Goal: Task Accomplishment & Management: Manage account settings

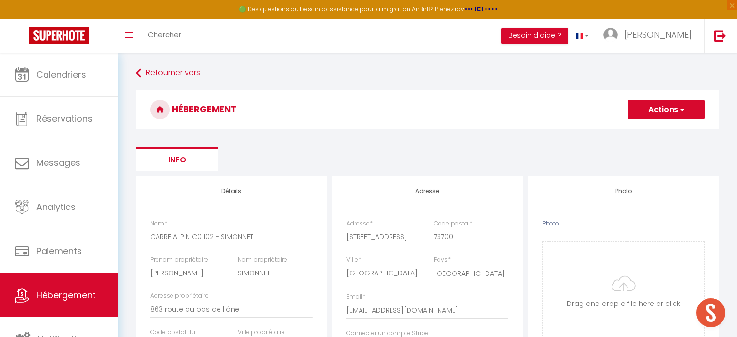
select select "4"
select select "2"
select select "1"
select select "17:00"
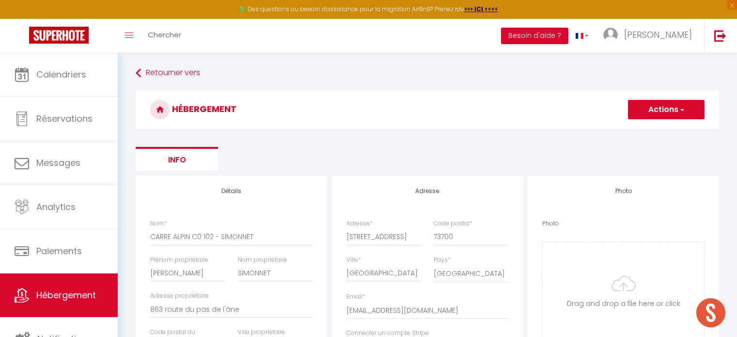
select select "23:45"
select select "10:00"
select select "30"
select select "120"
select select
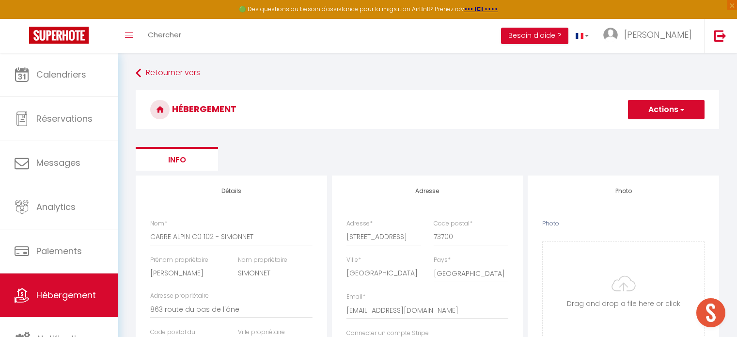
select select "28"
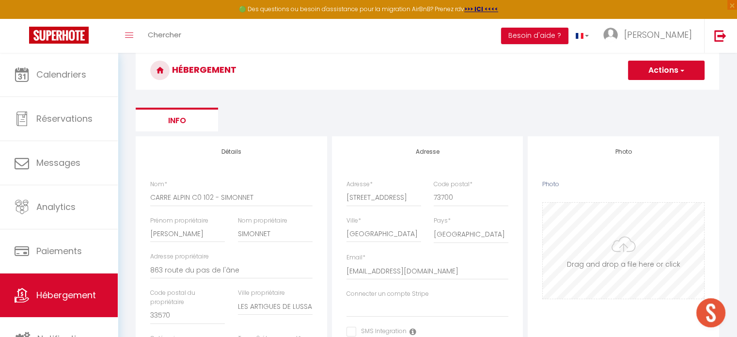
click at [580, 233] on input "Photo" at bounding box center [623, 251] width 161 height 96
type input "C:\fakepath\20251006_141958.jpg"
click at [648, 74] on button "Actions" at bounding box center [666, 70] width 77 height 19
click at [647, 91] on input "Enregistrer" at bounding box center [655, 92] width 36 height 10
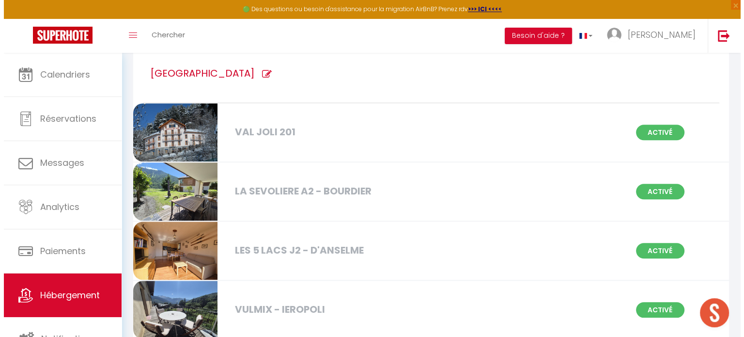
scroll to position [4486, 0]
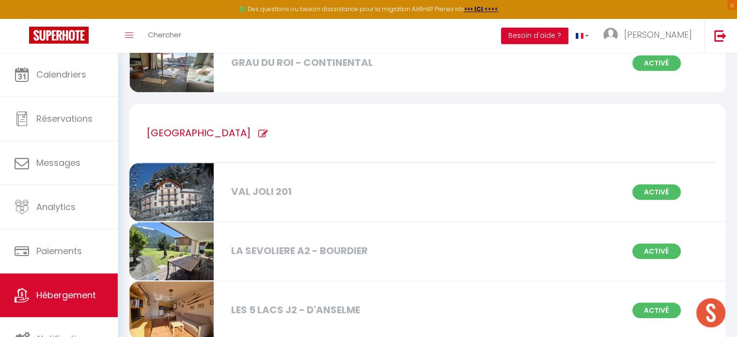
click at [267, 129] on icon at bounding box center [263, 134] width 10 height 10
type input "[GEOGRAPHIC_DATA]"
checkbox D\'ANSELME "true"
checkbox FIORE "true"
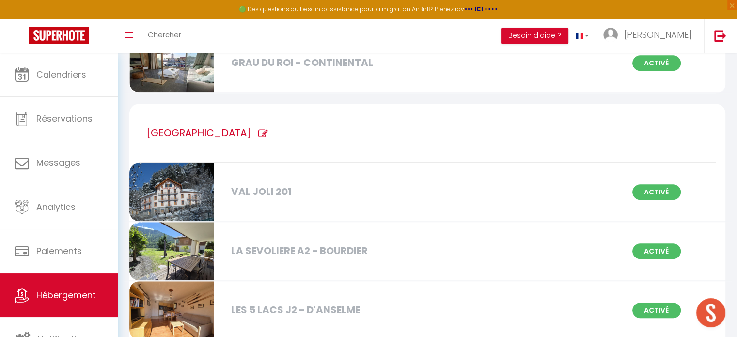
checkbox VULMIX "true"
checkbox B4 "true"
checkbox 201 "true"
checkbox MINGAM "true"
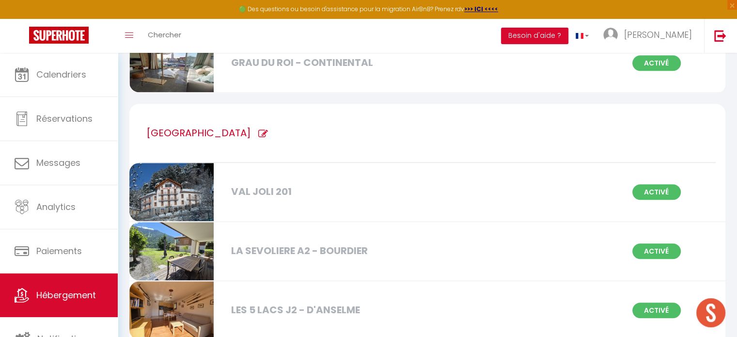
checkbox IEROPOLI "true"
checkbox WEBSTER "true"
checkbox CHRISTOPH "true"
checkbox JUJU "true"
checkbox DUCHEMIN "true"
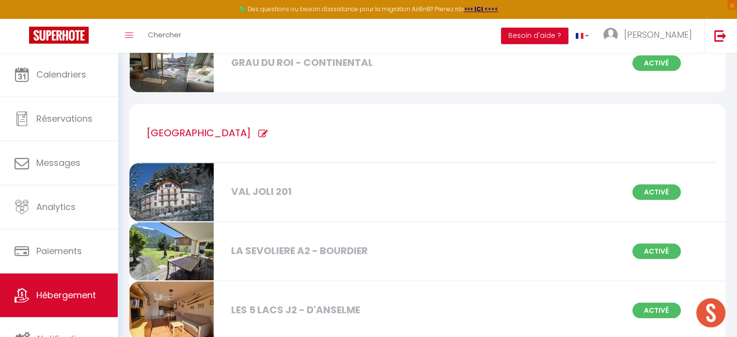
checkbox BOURDIER "true"
checkbox VASSONEY "true"
checkbox IN "true"
checkbox BUJES "true"
checkbox VILLENEUVE "true"
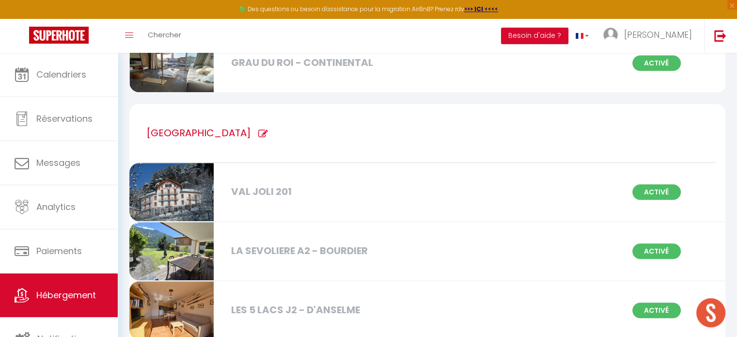
checkbox BOUAZZA "true"
checkbox BOCH "true"
checkbox GUILBAULT "true"
checkbox ROHMER "true"
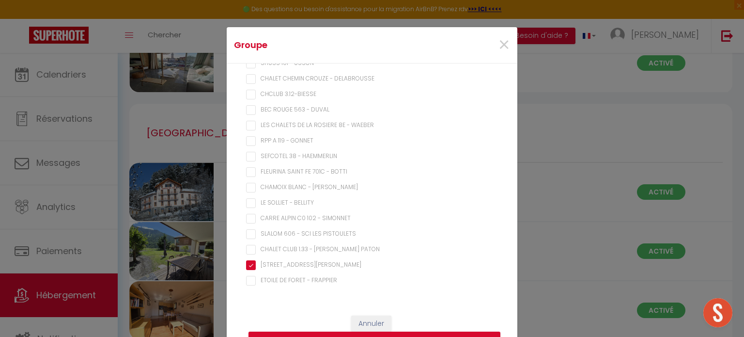
scroll to position [4527, 0]
click at [249, 215] on SIMONNET "CARRE ALPIN C0 102 - SIMONNET" at bounding box center [372, 219] width 252 height 10
checkbox SIMONNET "true"
click at [307, 333] on button "Supprimer" at bounding box center [375, 340] width 252 height 18
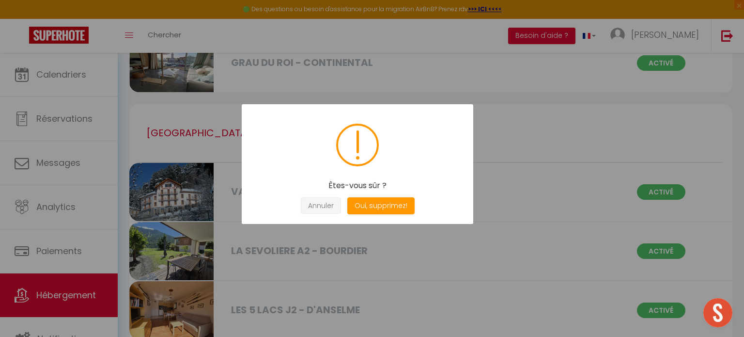
click at [331, 205] on button "Annuler" at bounding box center [321, 205] width 40 height 17
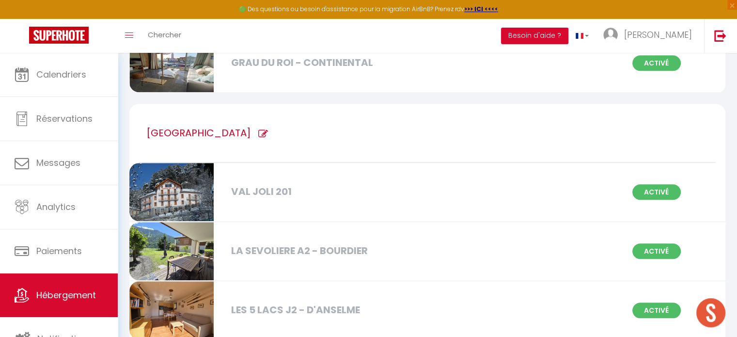
click at [269, 112] on div "[GEOGRAPHIC_DATA]" at bounding box center [427, 133] width 576 height 59
type input "[GEOGRAPHIC_DATA]"
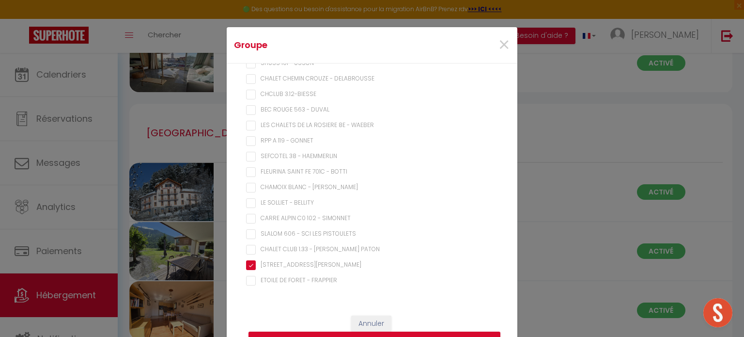
click at [249, 216] on SIMONNET "CARRE ALPIN C0 102 - SIMONNET" at bounding box center [372, 219] width 252 height 10
checkbox SIMONNET "true"
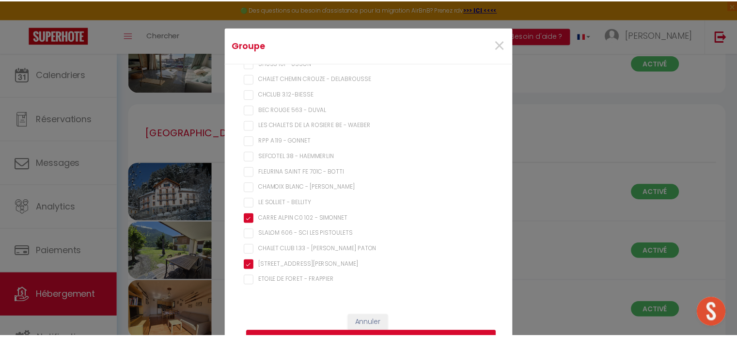
scroll to position [41, 0]
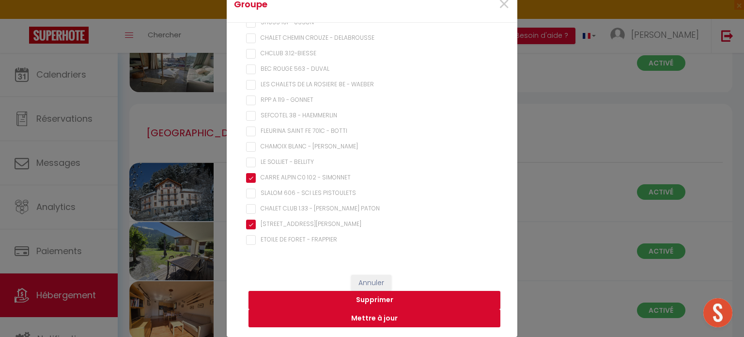
click at [348, 321] on button "Mettre à jour" at bounding box center [375, 318] width 252 height 18
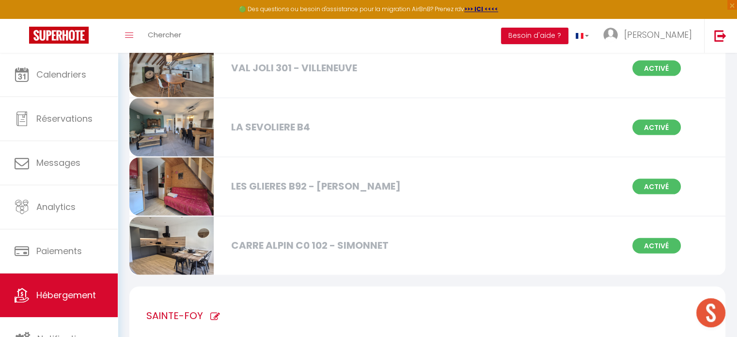
scroll to position [5774, 0]
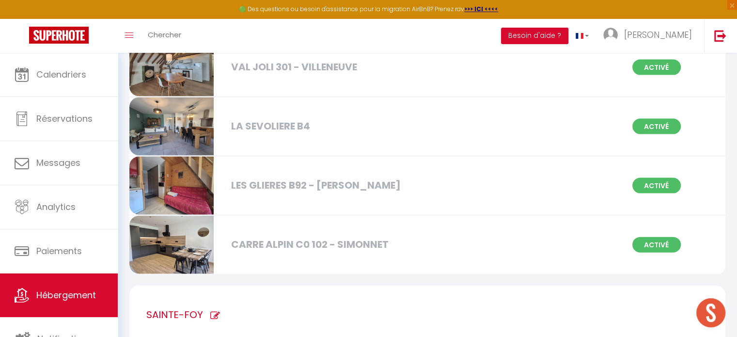
click at [192, 228] on img at bounding box center [171, 245] width 84 height 58
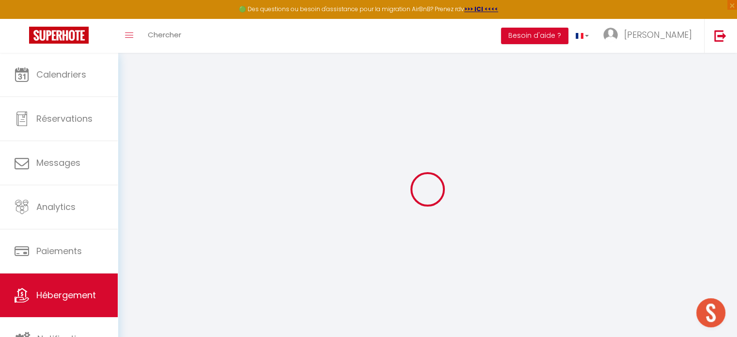
select select
checkbox input "false"
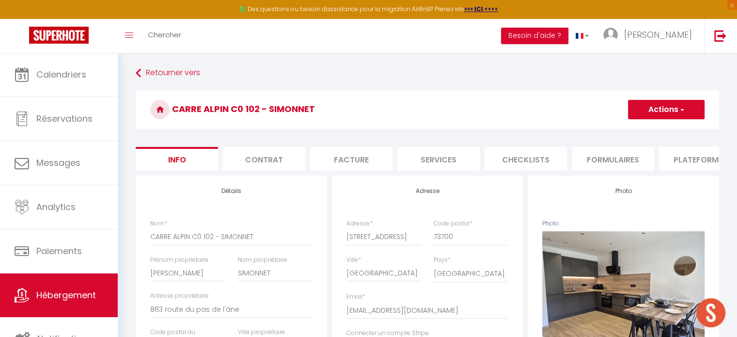
select select
checkbox input "false"
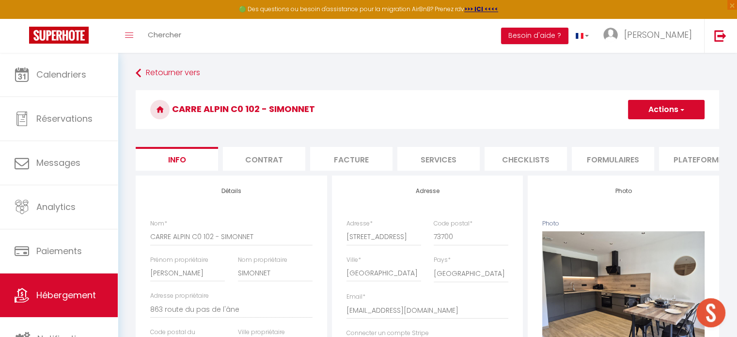
select select
checkbox input "false"
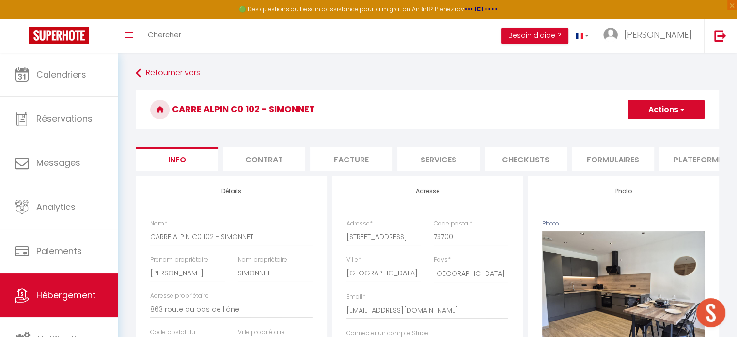
click at [696, 162] on li "Plateformes" at bounding box center [700, 159] width 82 height 24
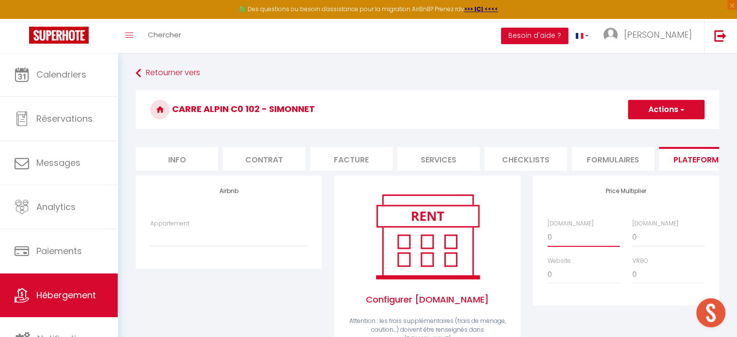
click at [576, 245] on select "0 + 1 % + 2 % + 3 % + 4 % + 5 % + 6 % + 7 % + 8 % + 9 %" at bounding box center [583, 237] width 72 height 18
select select "+ 15 %"
click at [547, 235] on select "0 + 1 % + 2 % + 3 % + 4 % + 5 % + 6 % + 7 % + 8 % + 9 %" at bounding box center [583, 237] width 72 height 18
click at [639, 242] on select "0 + 1 % + 2 % + 3 % + 4 % + 5 % + 6 % + 7 % + 8 % + 9 %" at bounding box center [668, 237] width 72 height 18
select select "+ 18 %"
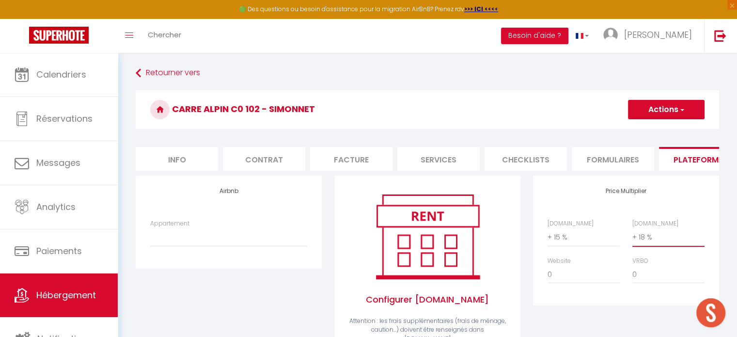
click at [632, 235] on select "0 + 1 % + 2 % + 3 % + 4 % + 5 % + 6 % + 7 % + 8 % + 9 %" at bounding box center [668, 237] width 72 height 18
click at [661, 114] on button "Actions" at bounding box center [666, 109] width 77 height 19
click at [653, 131] on link "Enregistrer" at bounding box center [665, 131] width 77 height 13
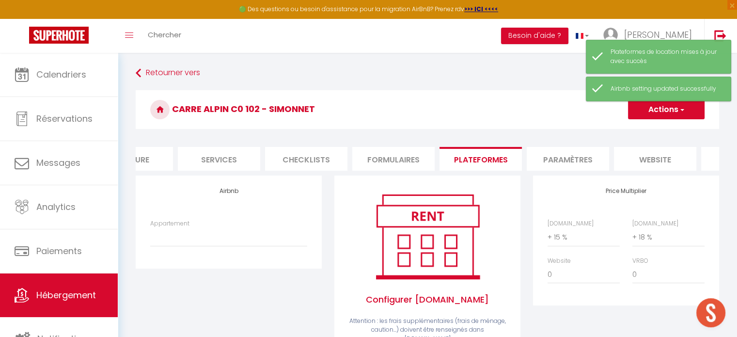
scroll to position [0, 233]
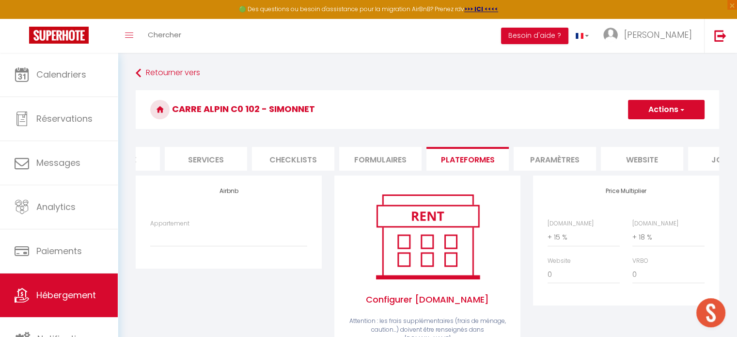
click at [566, 165] on li "Paramètres" at bounding box center [555, 159] width 82 height 24
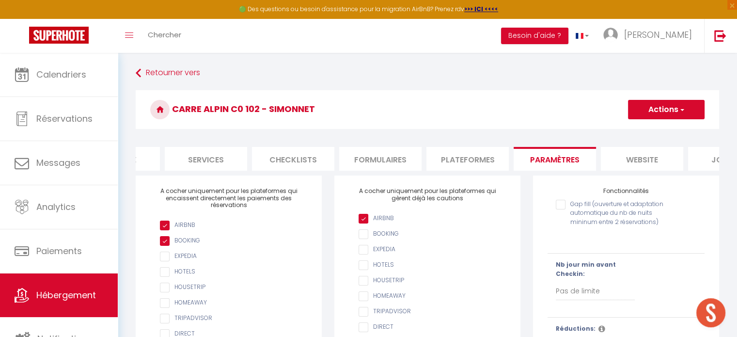
click at [562, 209] on input "Gap fill (ouverture et adaptation automatique du nb de nuits mininum entre 2 ré…" at bounding box center [613, 205] width 114 height 10
checkbox input "true"
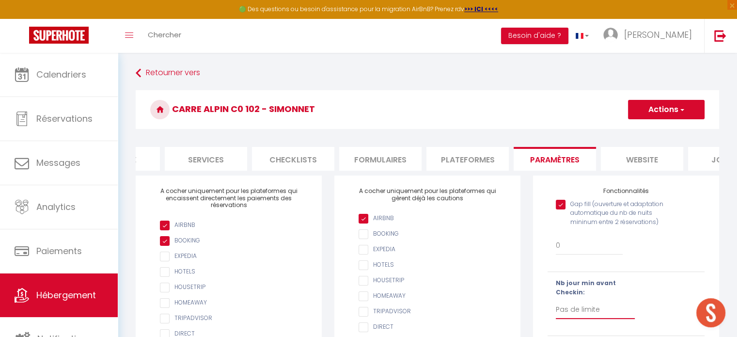
click at [570, 317] on select "Pas de limite 1 2 3 4 5 6 7" at bounding box center [595, 309] width 79 height 18
select select "1"
click at [556, 307] on select "Pas de limite 1 2 3 4 5 6 7" at bounding box center [595, 309] width 79 height 18
click at [651, 116] on button "Actions" at bounding box center [666, 109] width 77 height 19
click at [650, 130] on input "Enregistrer" at bounding box center [655, 131] width 36 height 10
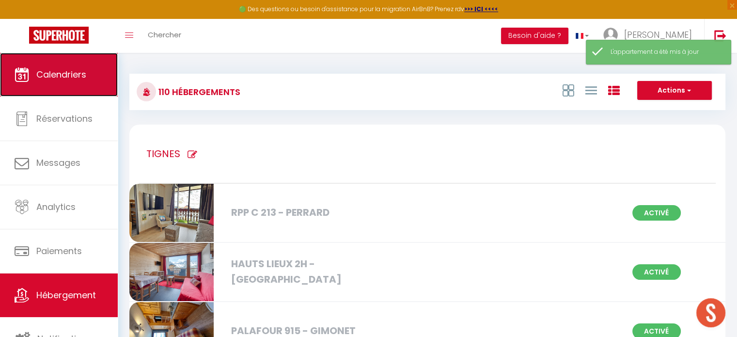
click at [74, 78] on span "Calendriers" at bounding box center [61, 74] width 50 height 12
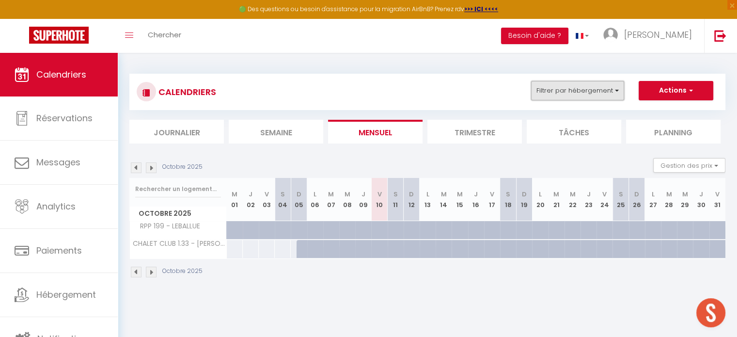
click at [544, 87] on button "Filtrer par hébergement" at bounding box center [577, 90] width 93 height 19
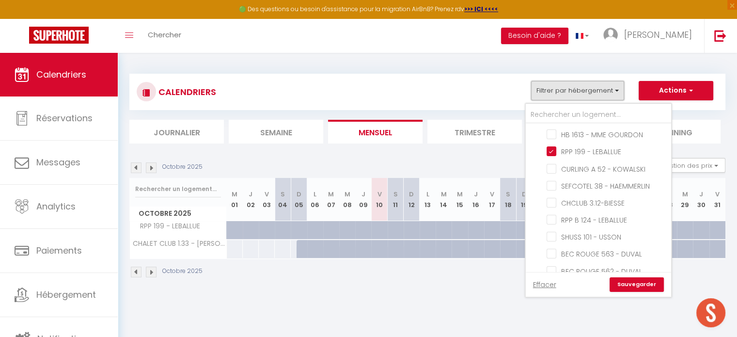
scroll to position [140, 0]
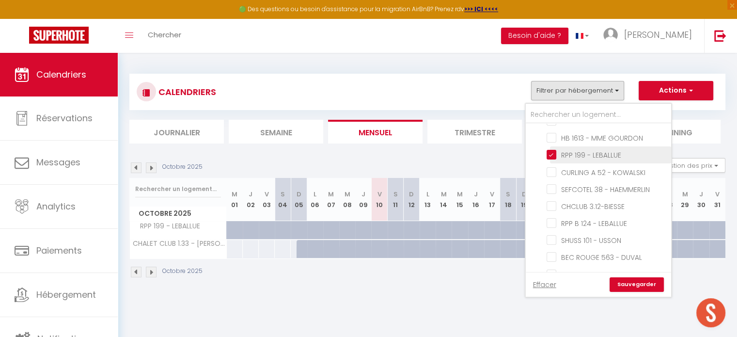
click at [552, 149] on input "RPP 199 - LEBALLUE" at bounding box center [606, 154] width 121 height 10
checkbox input "false"
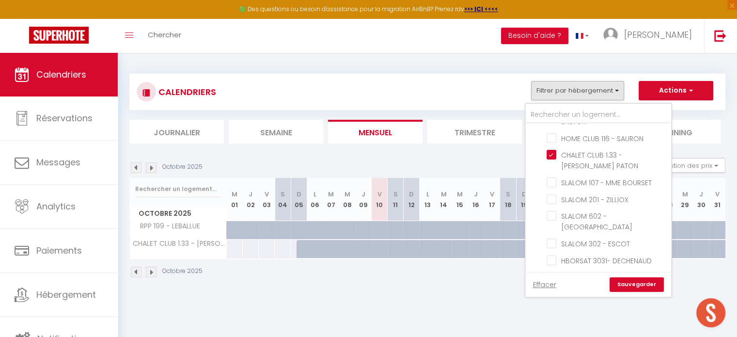
scroll to position [663, 0]
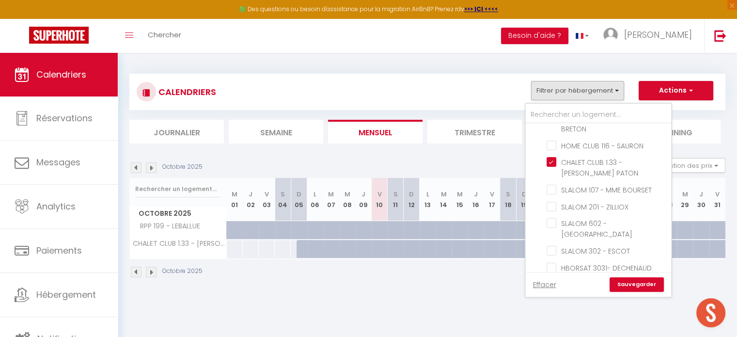
click at [552, 157] on input "CHALET CLUB 1.33 - [PERSON_NAME] PATON" at bounding box center [606, 162] width 121 height 10
checkbox input "false"
click at [552, 117] on input "text" at bounding box center [598, 114] width 145 height 17
type input "c"
checkbox input "false"
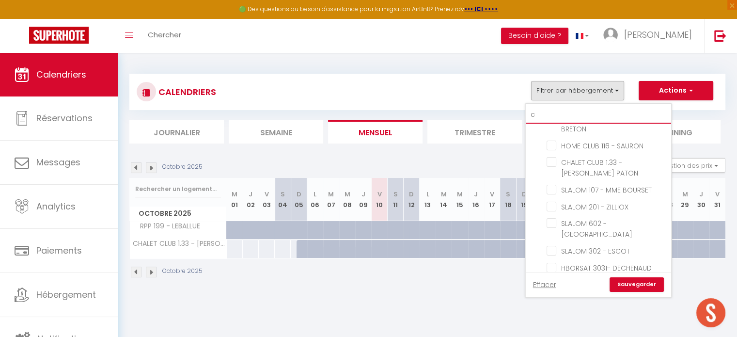
checkbox input "false"
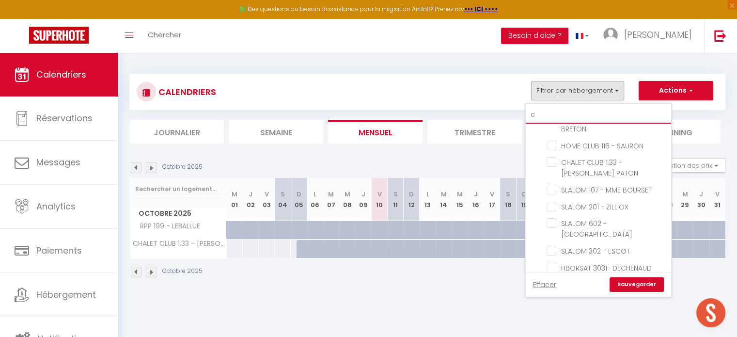
checkbox input "false"
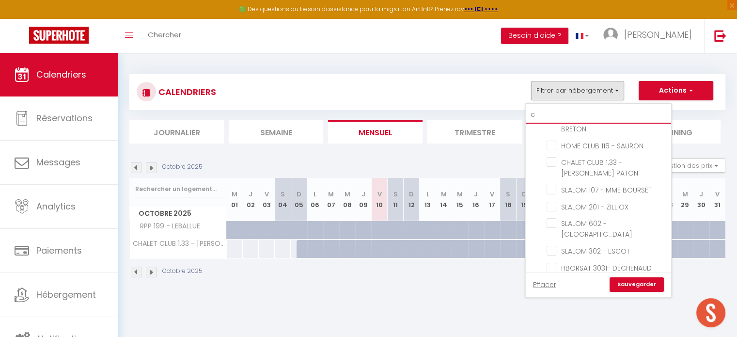
checkbox input "false"
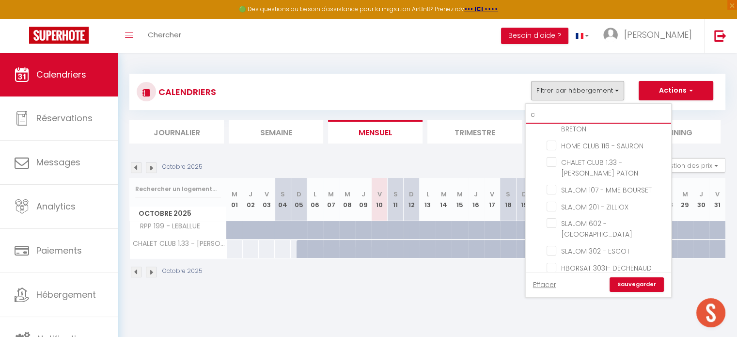
checkbox input "false"
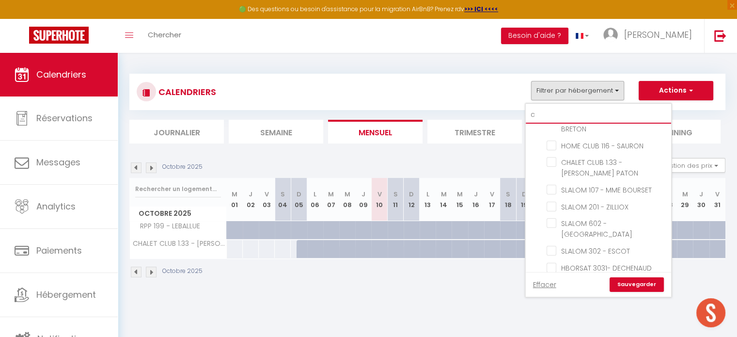
checkbox input "false"
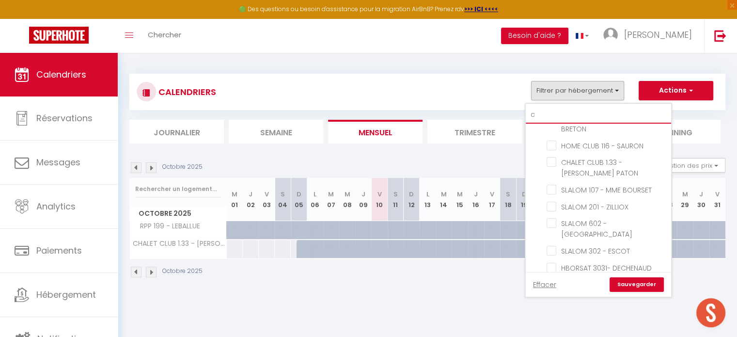
checkbox input "false"
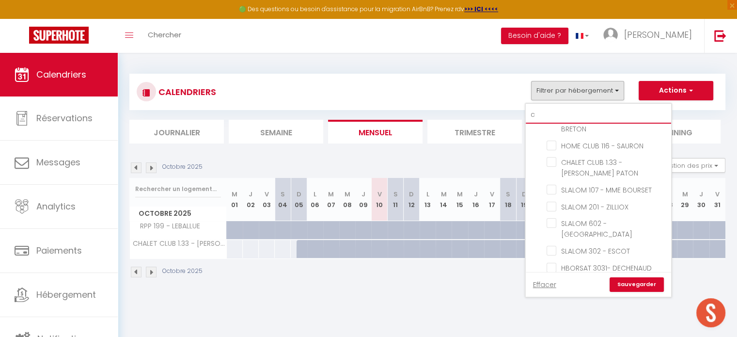
checkbox input "false"
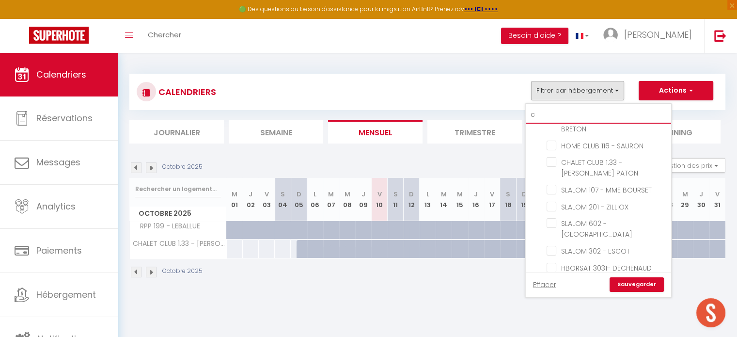
checkbox input "false"
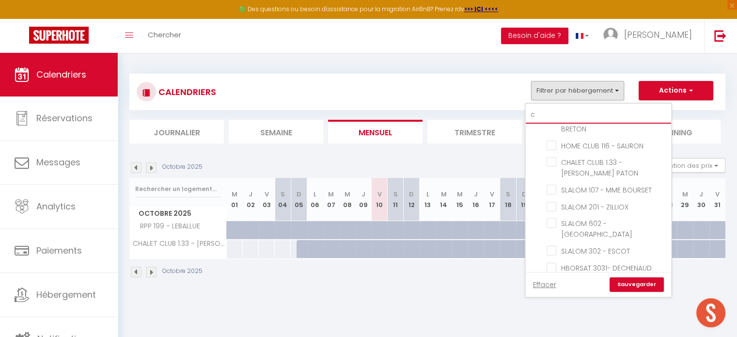
checkbox input "false"
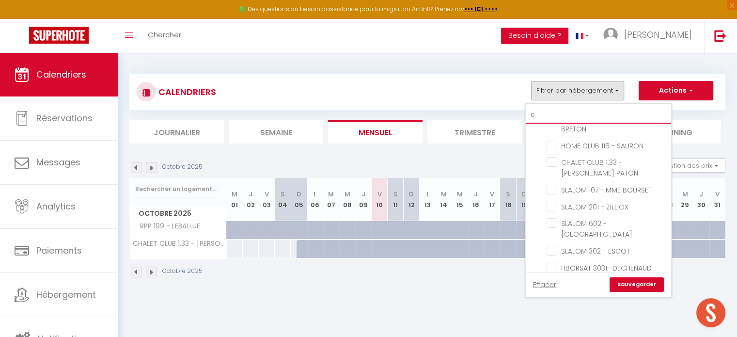
checkbox input "false"
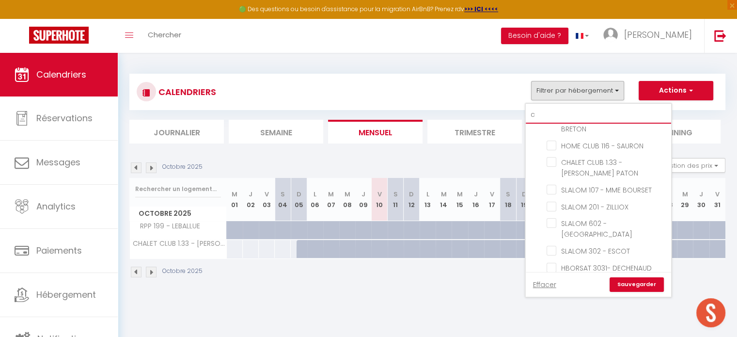
checkbox input "false"
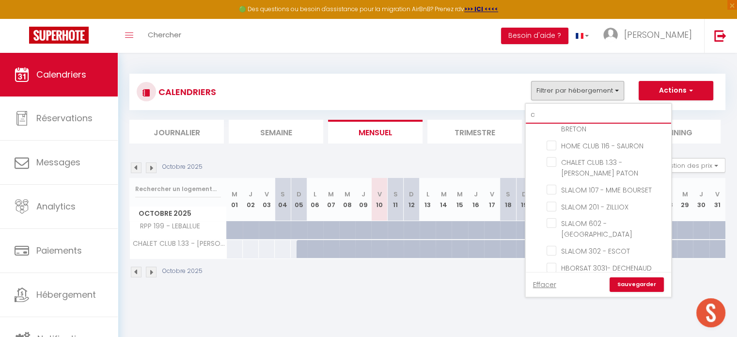
checkbox input "false"
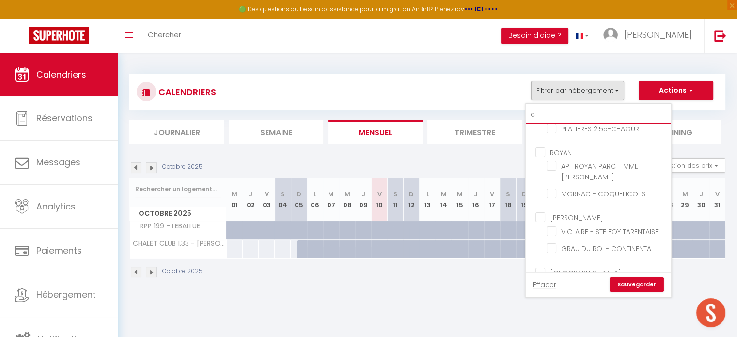
type input "ca"
checkbox input "false"
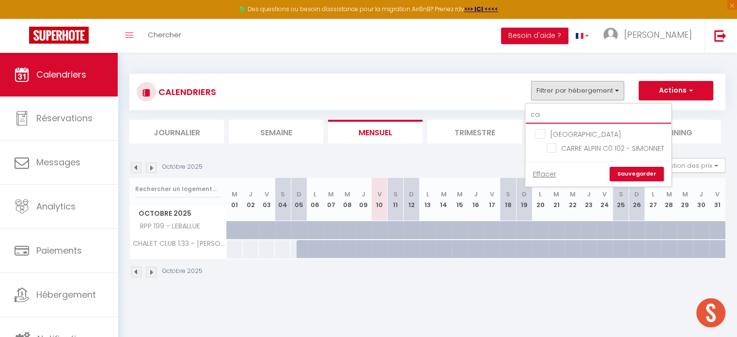
type input "car"
checkbox input "false"
type input "car"
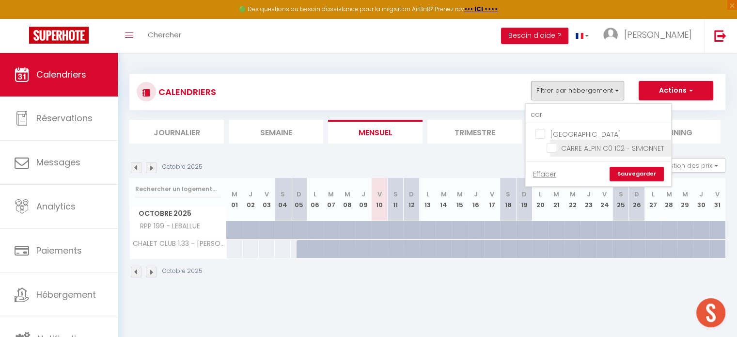
click at [550, 147] on input "CARRE ALPIN C0 102 - SIMONNET" at bounding box center [606, 147] width 121 height 10
checkbox input "true"
click at [641, 177] on link "Sauvegarder" at bounding box center [636, 174] width 54 height 15
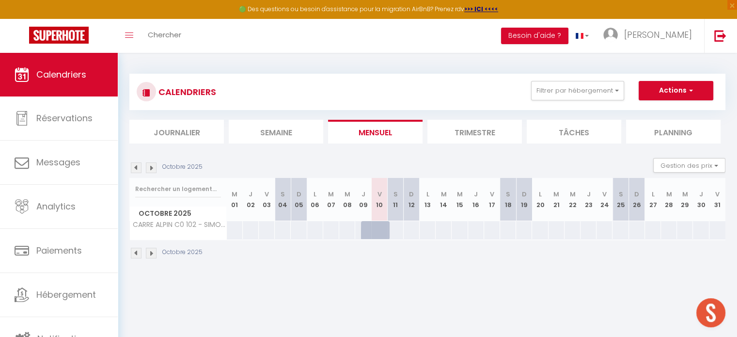
click at [397, 231] on div at bounding box center [395, 230] width 16 height 18
type input "Sam 11 Octobre 2025"
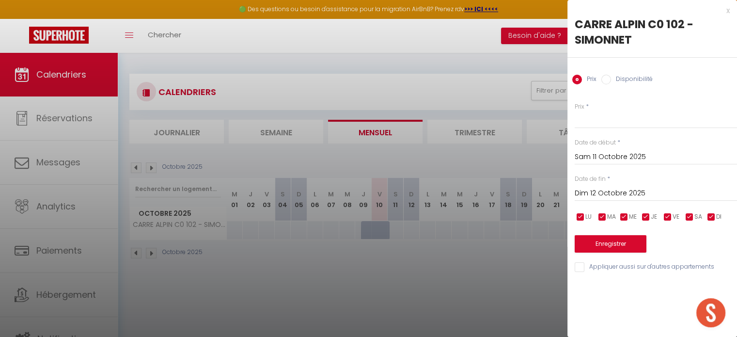
click at [586, 190] on input "Dim 12 Octobre 2025" at bounding box center [656, 193] width 162 height 13
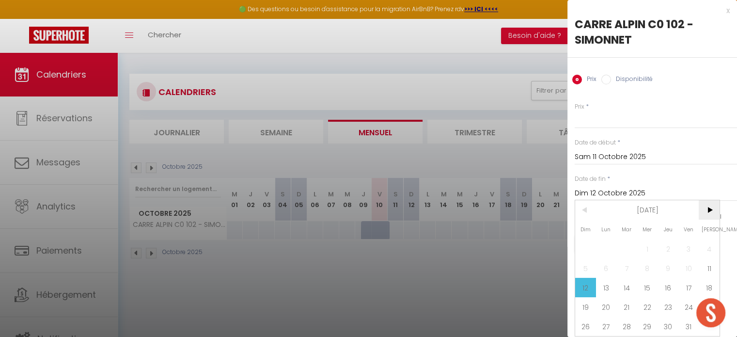
click at [712, 213] on span ">" at bounding box center [709, 209] width 21 height 19
click at [709, 247] on span "6" at bounding box center [709, 248] width 21 height 19
type input "Sam 06 Décembre 2025"
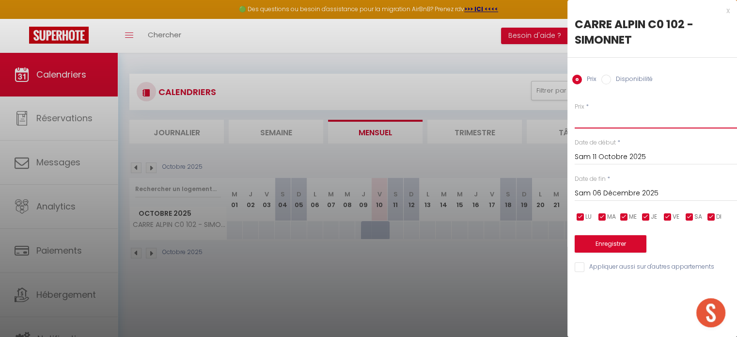
click at [608, 122] on input "Prix" at bounding box center [656, 119] width 162 height 17
type input "70"
click at [584, 195] on input "Sam 06 Décembre 2025" at bounding box center [656, 193] width 162 height 13
click at [636, 111] on input "70" at bounding box center [656, 119] width 162 height 17
click at [606, 244] on button "Enregistrer" at bounding box center [611, 243] width 72 height 17
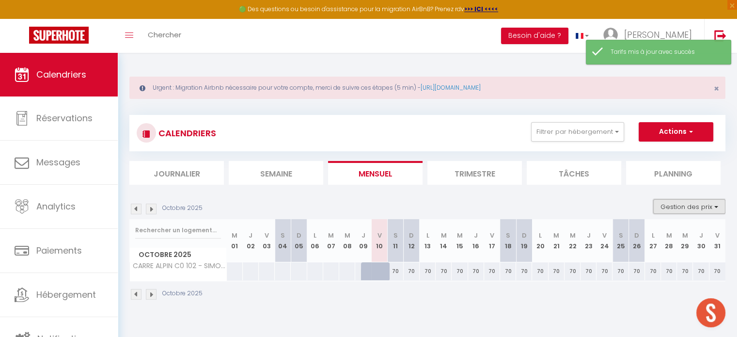
click at [664, 207] on button "Gestion des prix" at bounding box center [689, 206] width 72 height 15
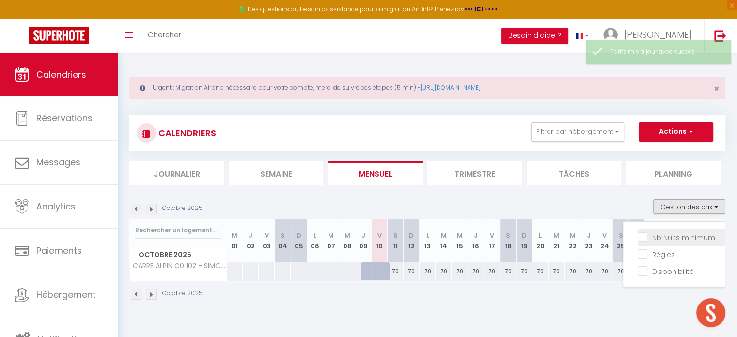
click at [643, 240] on input "Nb Nuits minimum" at bounding box center [681, 237] width 87 height 10
checkbox input "true"
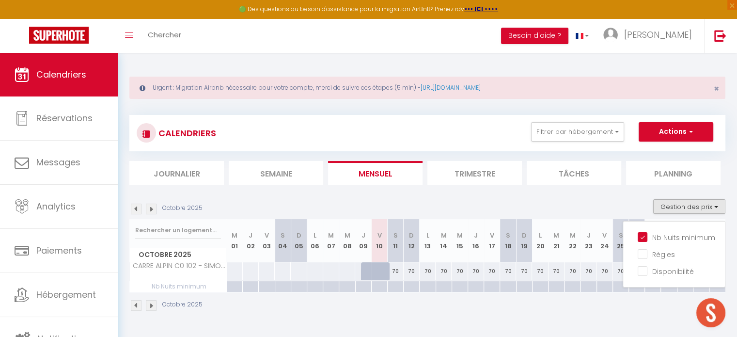
click at [397, 286] on div at bounding box center [395, 286] width 16 height 11
type input "Sam 11 Octobre 2025"
type input "Dim 12 Octobre 2025"
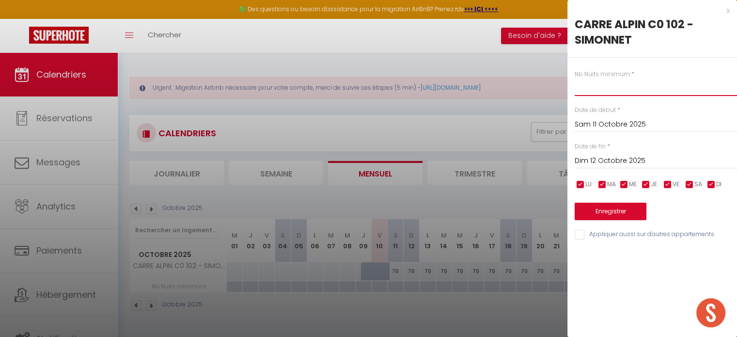
click at [599, 91] on input "text" at bounding box center [656, 86] width 162 height 17
type input "3"
click at [599, 156] on input "Dim 12 Octobre 2025" at bounding box center [656, 161] width 162 height 13
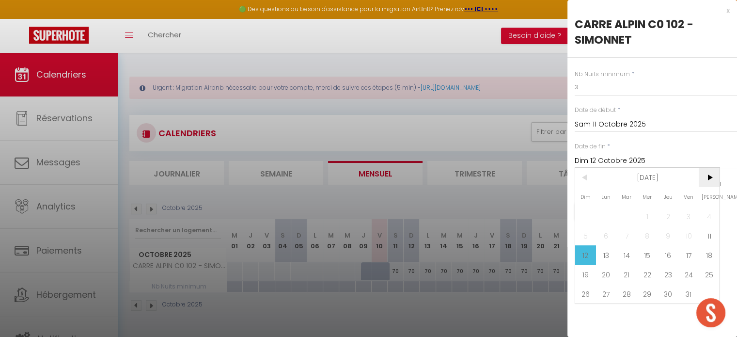
click at [703, 179] on span ">" at bounding box center [709, 177] width 21 height 19
click at [710, 213] on span "6" at bounding box center [709, 215] width 21 height 19
type input "Sam 06 Décembre 2025"
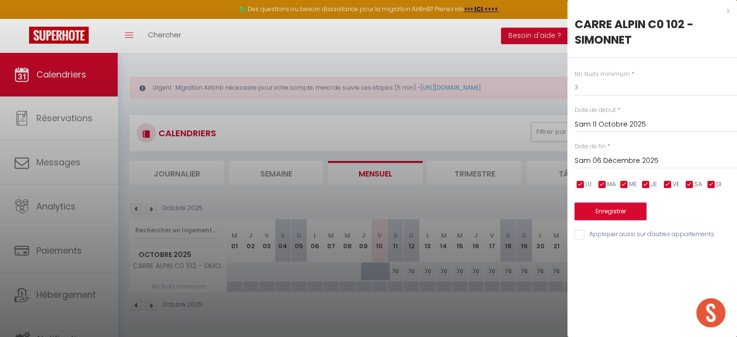
click at [626, 209] on button "Enregistrer" at bounding box center [611, 211] width 72 height 17
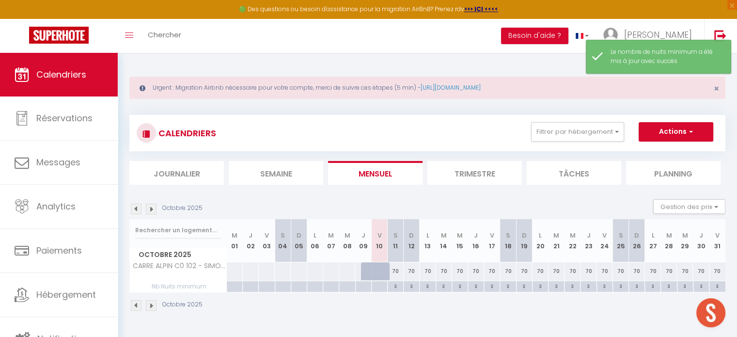
click at [150, 302] on img at bounding box center [151, 305] width 11 height 11
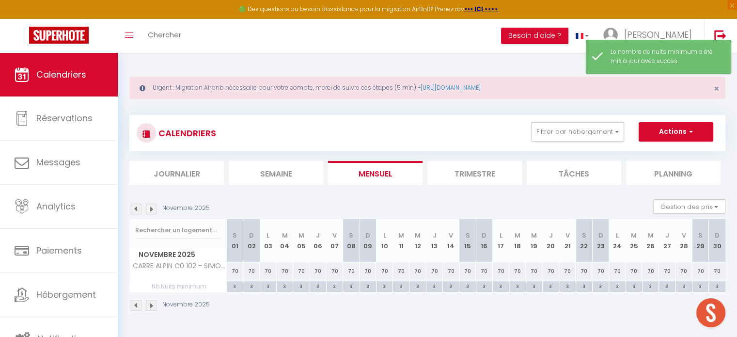
click at [150, 302] on img at bounding box center [151, 305] width 11 height 11
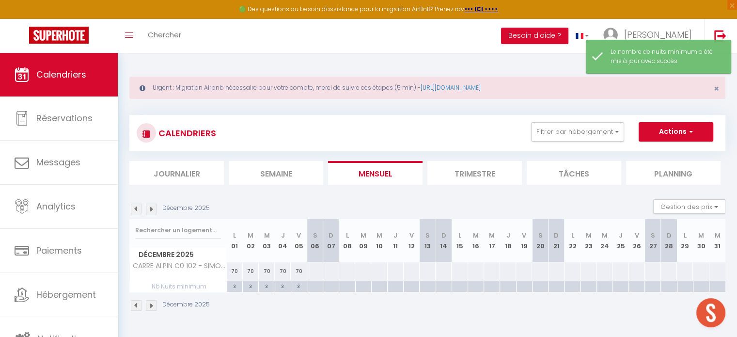
click at [316, 272] on div at bounding box center [315, 271] width 16 height 18
type input "Sam 06 Décembre 2025"
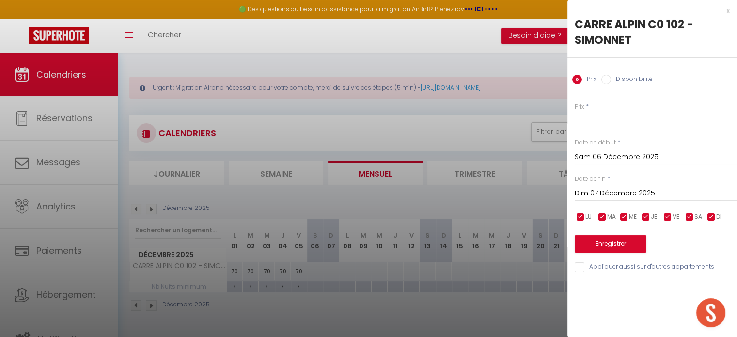
click at [591, 190] on input "Dim 07 Décembre 2025" at bounding box center [656, 193] width 162 height 13
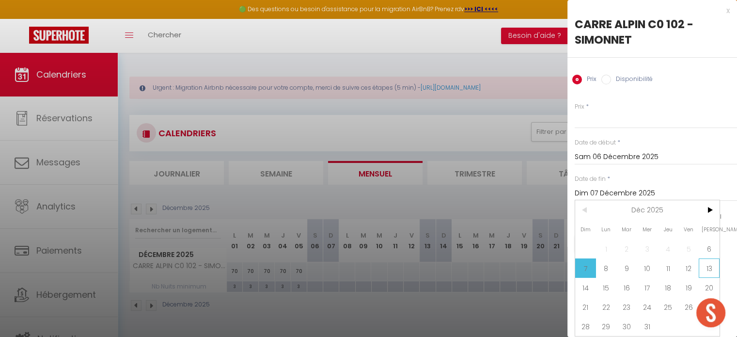
click at [706, 267] on span "13" at bounding box center [709, 267] width 21 height 19
type input "Sam 13 Décembre 2025"
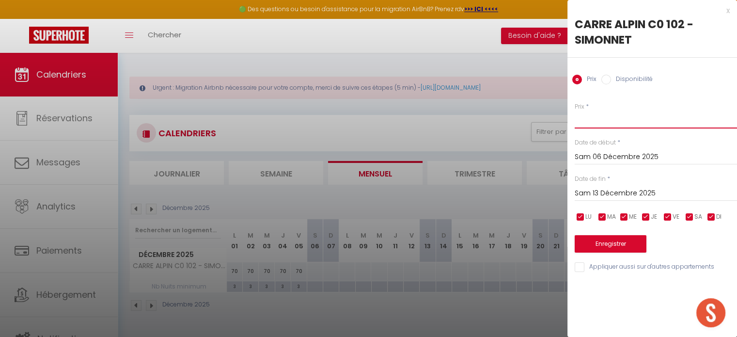
click at [589, 122] on input "Prix" at bounding box center [656, 119] width 162 height 17
type input "90"
click at [600, 243] on button "Enregistrer" at bounding box center [611, 243] width 72 height 17
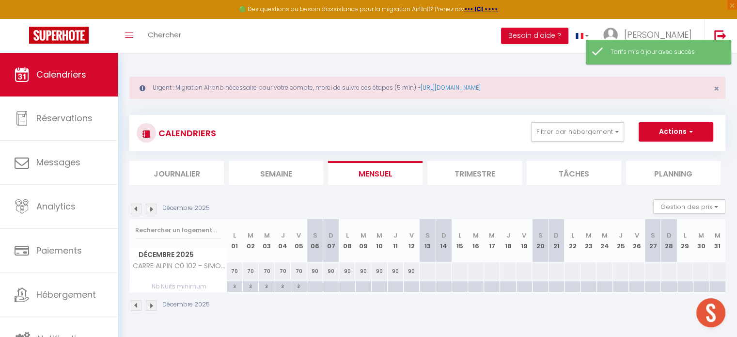
click at [428, 274] on div at bounding box center [427, 271] width 16 height 18
type input "Sam 13 Décembre 2025"
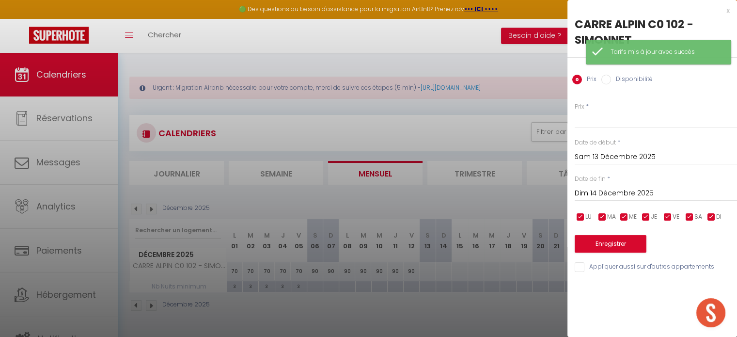
click at [615, 193] on input "Dim 14 Décembre 2025" at bounding box center [656, 193] width 162 height 13
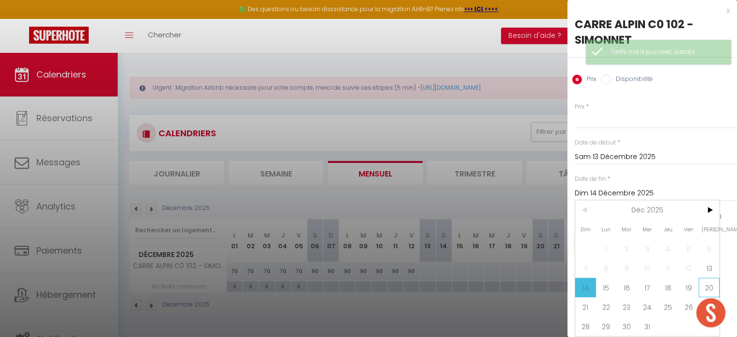
click at [709, 287] on span "20" at bounding box center [709, 287] width 21 height 19
type input "Sam 20 Décembre 2025"
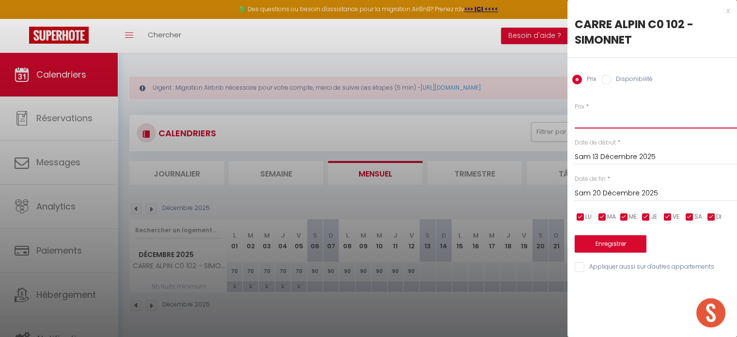
click at [605, 119] on input "Prix" at bounding box center [656, 119] width 162 height 17
type input "105"
click at [587, 243] on button "Enregistrer" at bounding box center [611, 243] width 72 height 17
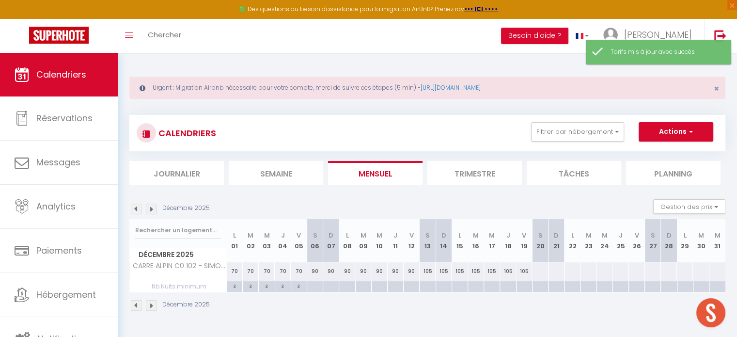
click at [538, 271] on div at bounding box center [539, 271] width 16 height 18
type input "Sam 20 Décembre 2025"
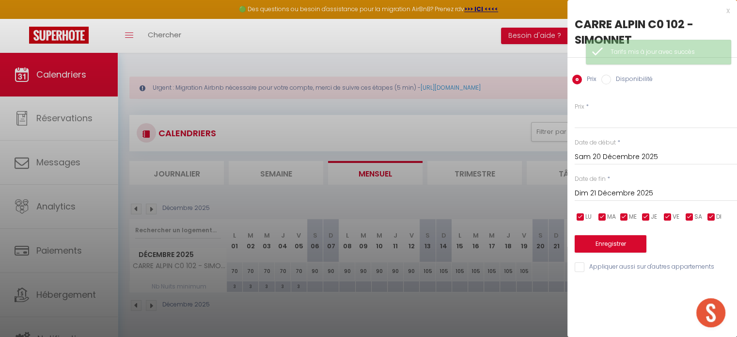
click at [593, 197] on input "Dim 21 Décembre 2025" at bounding box center [656, 193] width 162 height 13
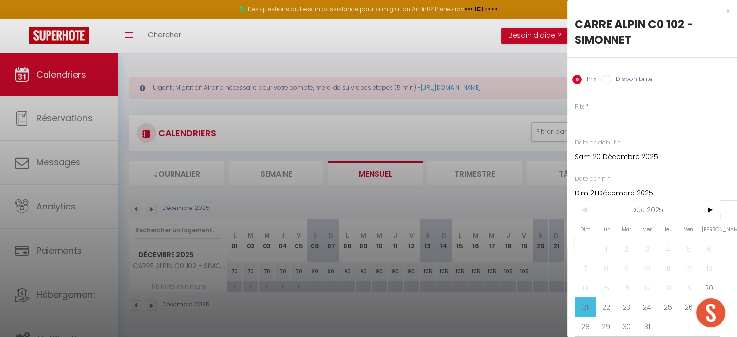
scroll to position [6, 0]
click at [686, 281] on span "19" at bounding box center [688, 287] width 21 height 19
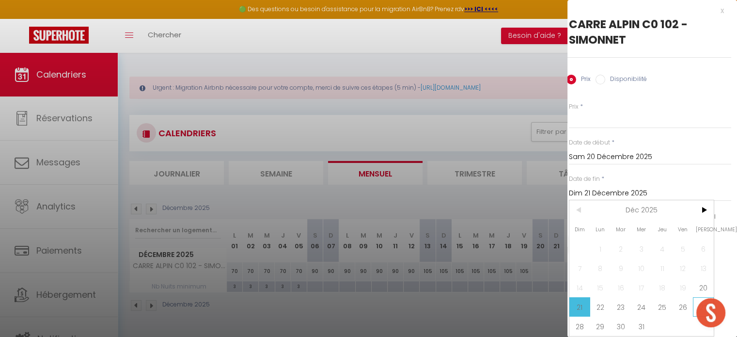
click at [699, 297] on span "27" at bounding box center [703, 306] width 21 height 19
type input "[DATE]"
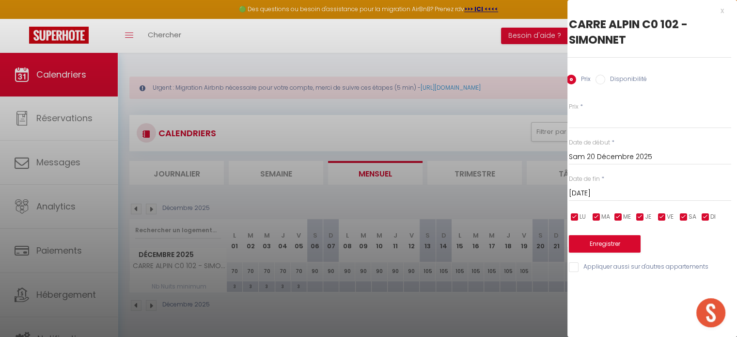
scroll to position [0, 6]
click at [610, 125] on input "Prix" at bounding box center [650, 119] width 162 height 17
type input "130"
click at [585, 242] on button "Enregistrer" at bounding box center [605, 243] width 72 height 17
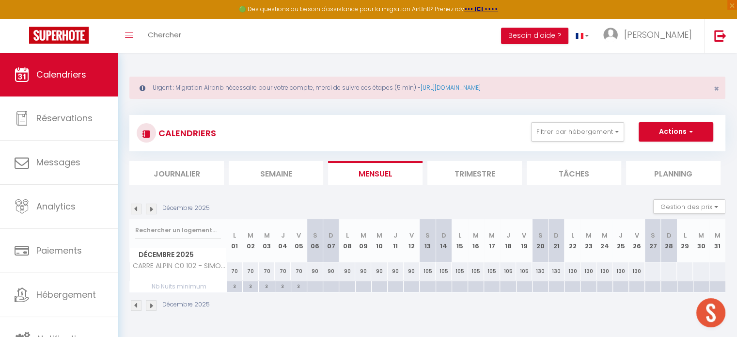
click at [652, 271] on div at bounding box center [652, 271] width 16 height 18
type input "[DATE]"
type input "Dim 28 Décembre 2025"
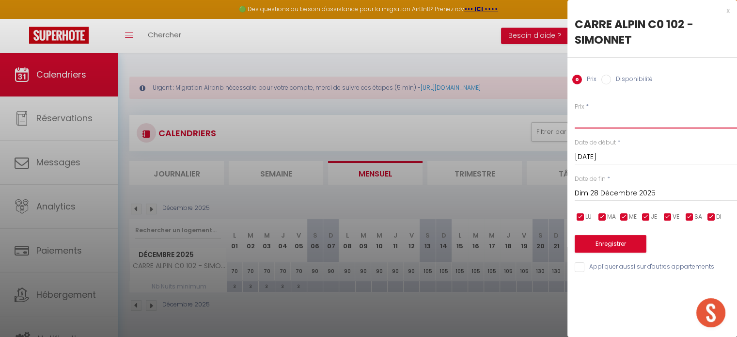
click at [620, 121] on input "Prix" at bounding box center [656, 119] width 162 height 17
type input "200"
click at [610, 194] on input "Dim 28 Décembre 2025" at bounding box center [656, 193] width 162 height 13
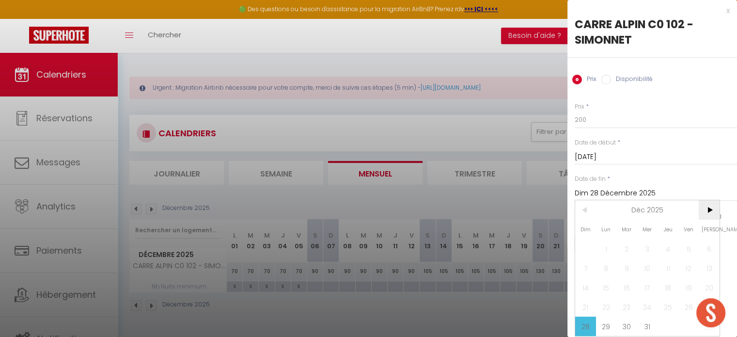
click at [705, 212] on span ">" at bounding box center [709, 209] width 21 height 19
click at [708, 240] on span "3" at bounding box center [709, 248] width 21 height 19
type input "[DATE]"
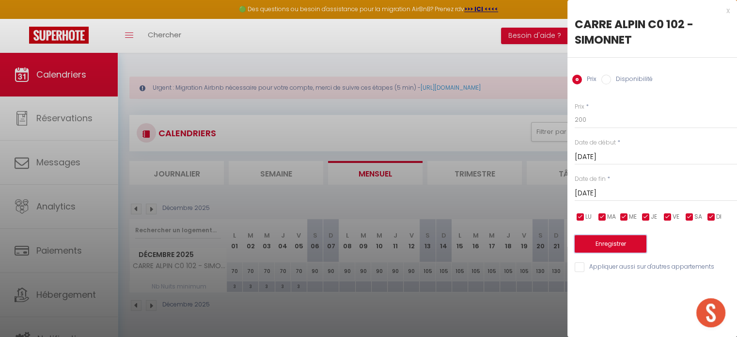
click at [616, 241] on button "Enregistrer" at bounding box center [611, 243] width 72 height 17
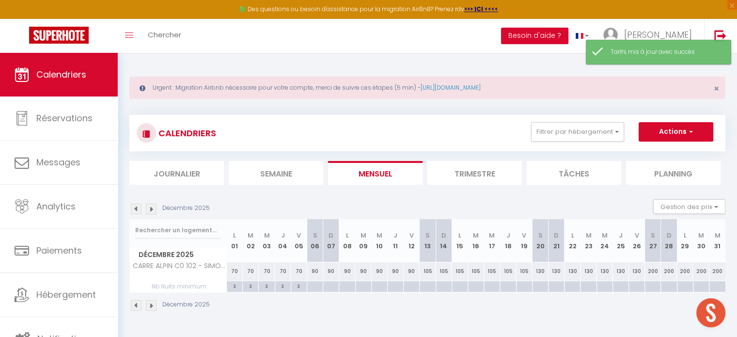
click at [151, 304] on img at bounding box center [151, 305] width 11 height 11
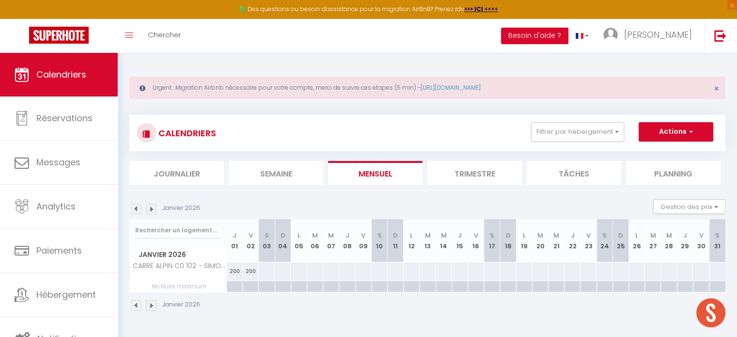
click at [268, 271] on div at bounding box center [266, 271] width 16 height 18
type input "[DATE]"
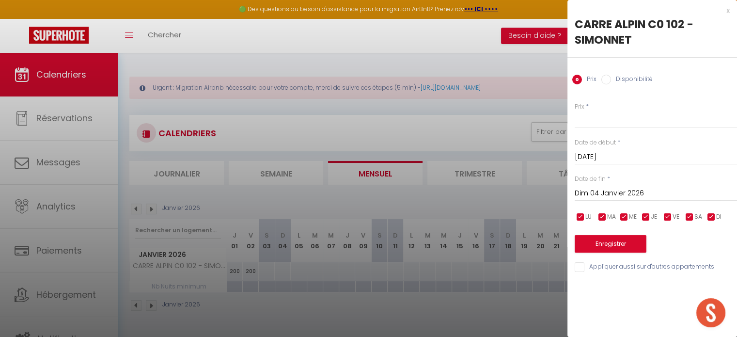
click at [607, 188] on input "Dim 04 Janvier 2026" at bounding box center [656, 193] width 162 height 13
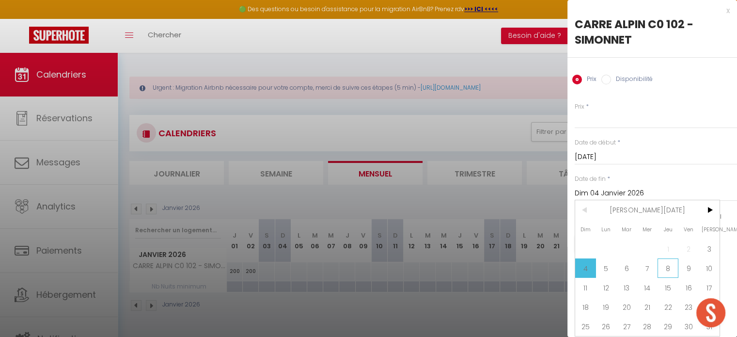
scroll to position [6, 6]
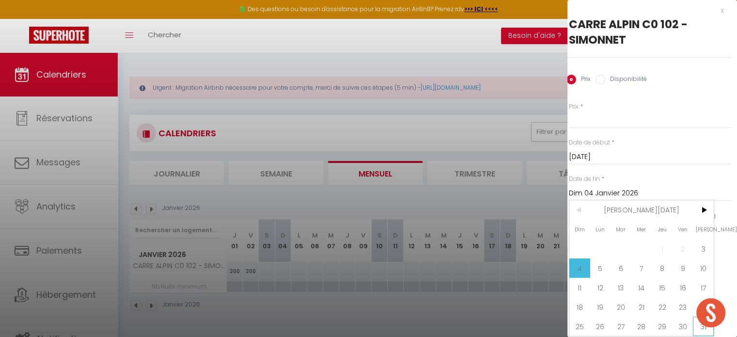
click at [694, 322] on span "31" at bounding box center [703, 325] width 21 height 19
type input "[DATE]"
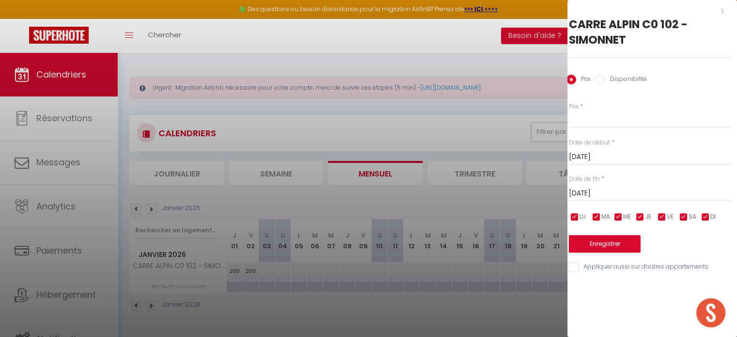
scroll to position [0, 6]
click at [613, 122] on input "Prix" at bounding box center [650, 119] width 162 height 17
type input "115"
click at [597, 247] on button "Enregistrer" at bounding box center [605, 243] width 72 height 17
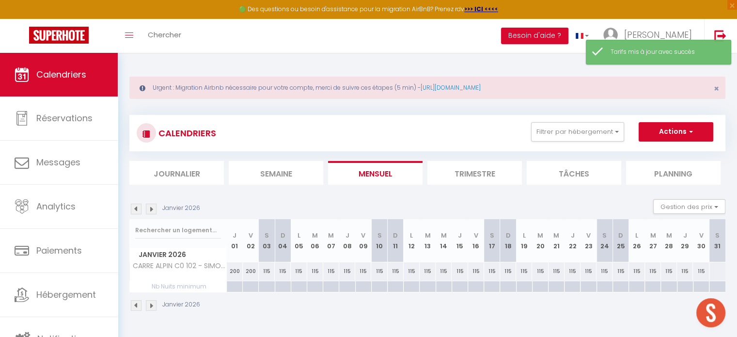
click at [719, 265] on div at bounding box center [717, 271] width 16 height 18
type input "[DATE]"
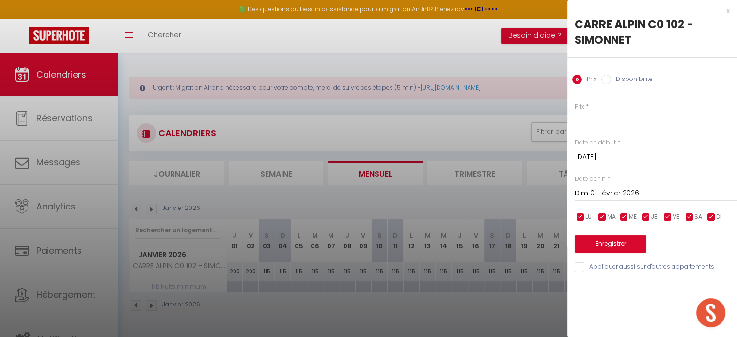
click at [645, 194] on input "Dim 01 Février 2026" at bounding box center [656, 193] width 162 height 13
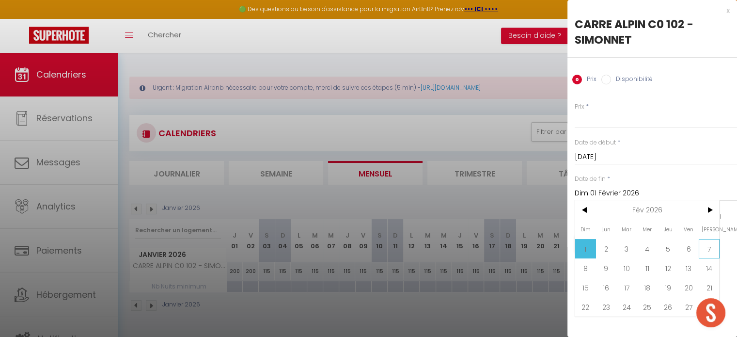
click at [708, 247] on span "7" at bounding box center [709, 248] width 21 height 19
type input "[DATE]"
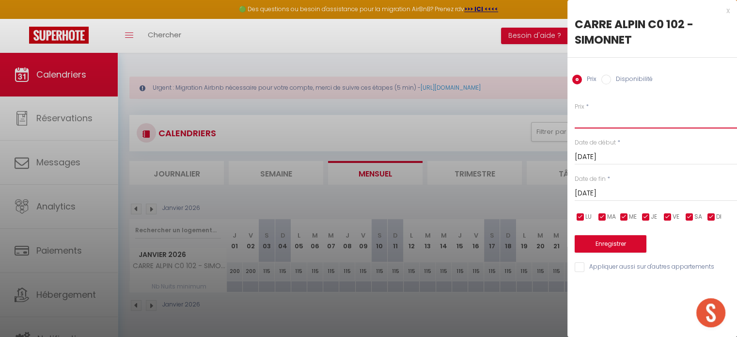
click at [606, 117] on input "Prix" at bounding box center [656, 119] width 162 height 17
type input "115"
click at [599, 241] on button "Enregistrer" at bounding box center [611, 243] width 72 height 17
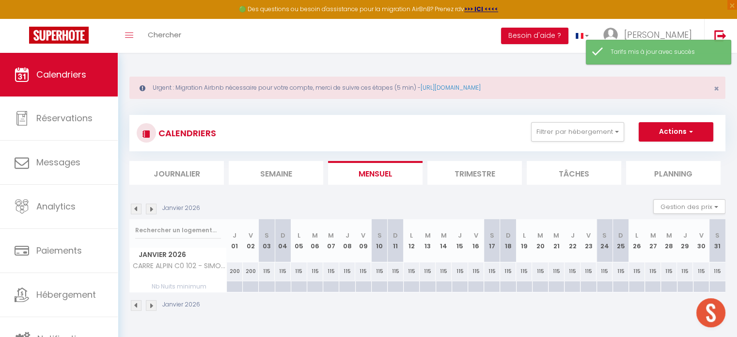
click at [155, 304] on img at bounding box center [151, 305] width 11 height 11
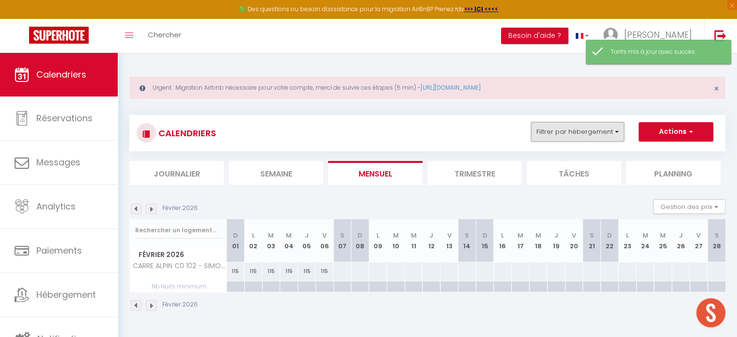
click at [583, 136] on button "Filtrer par hébergement" at bounding box center [577, 131] width 93 height 19
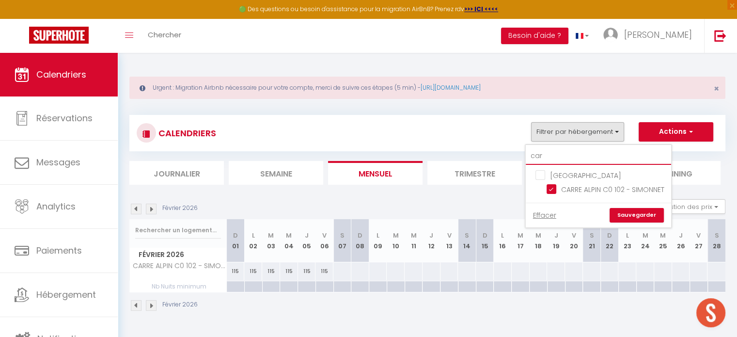
click at [571, 158] on input "car" at bounding box center [598, 155] width 145 height 17
type input "c"
checkbox input "false"
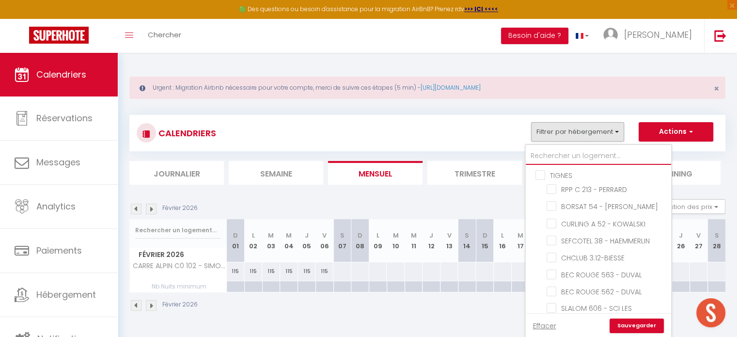
checkbox input "false"
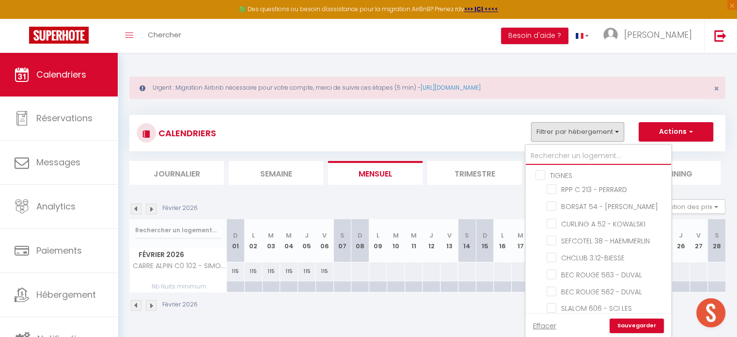
checkbox input "false"
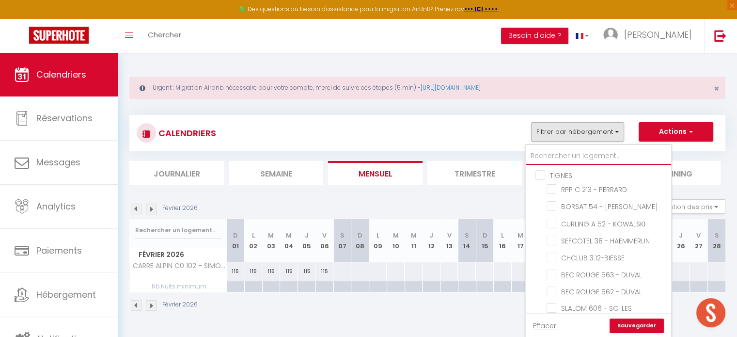
checkbox input "false"
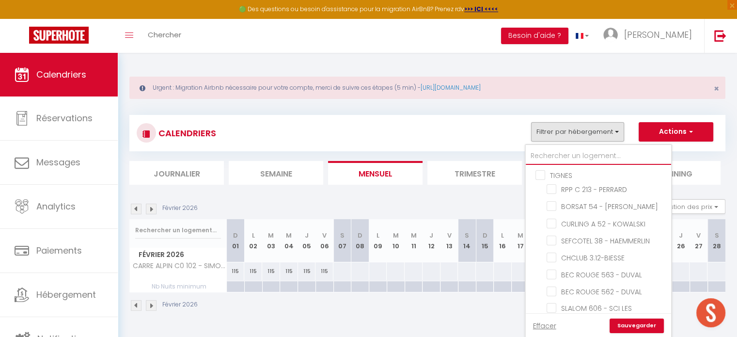
checkbox input "false"
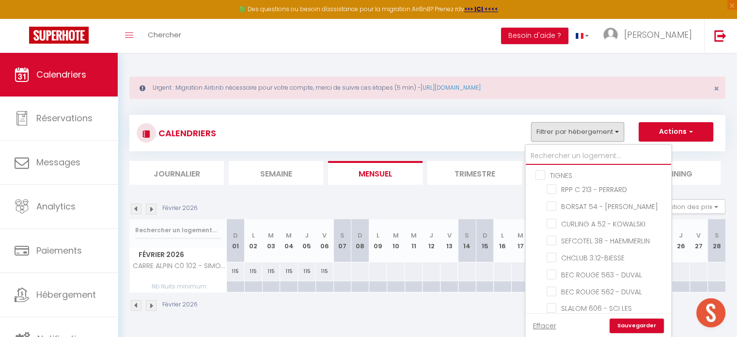
checkbox input "false"
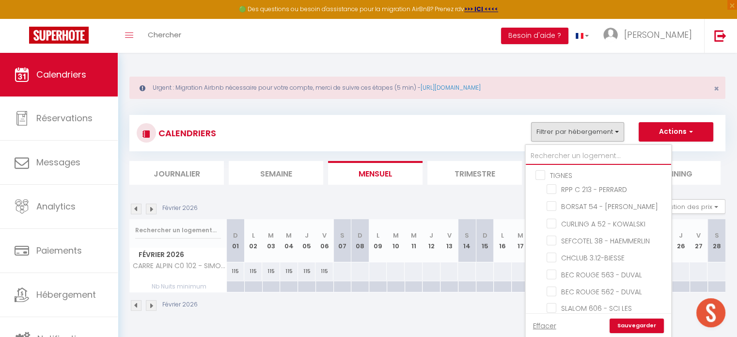
checkbox input "false"
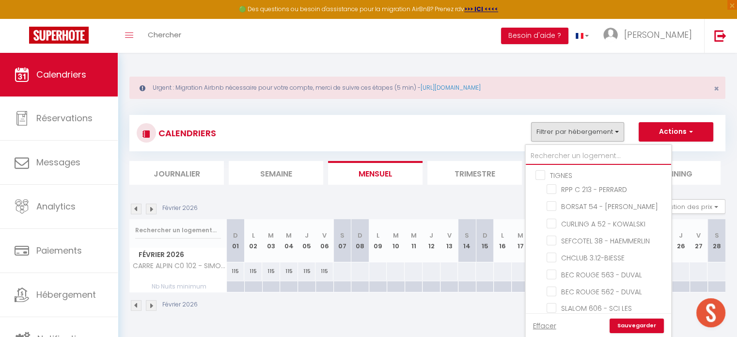
checkbox input "false"
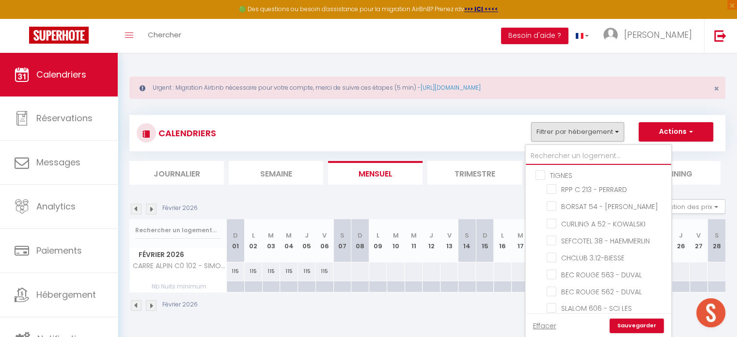
checkbox input "false"
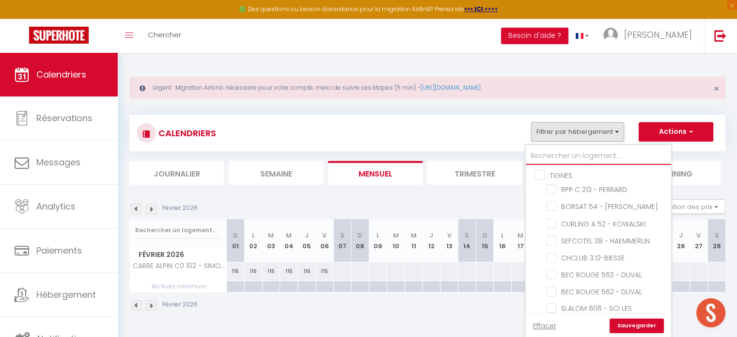
checkbox input "false"
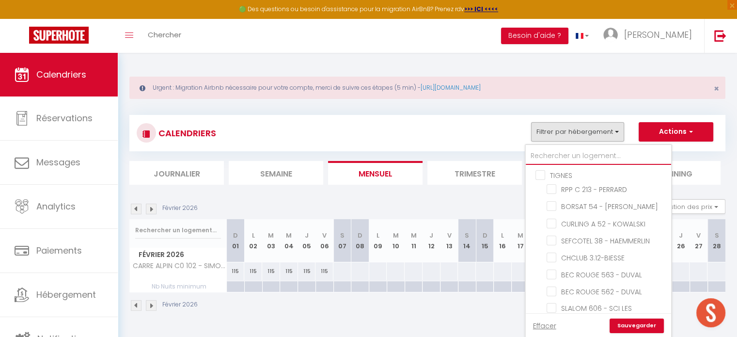
checkbox input "false"
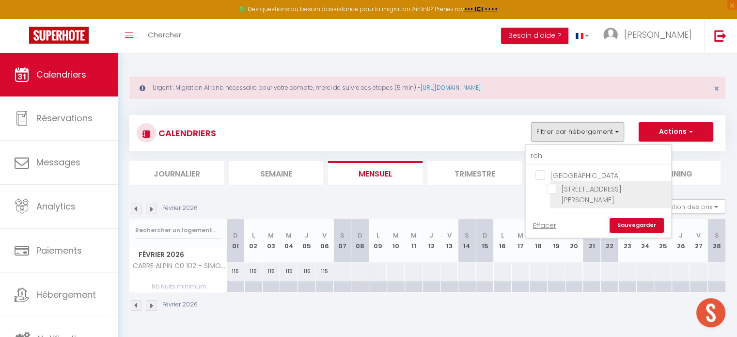
click at [552, 189] on input "[STREET_ADDRESS][PERSON_NAME]" at bounding box center [606, 189] width 121 height 10
click at [638, 218] on link "Sauvegarder" at bounding box center [636, 225] width 54 height 15
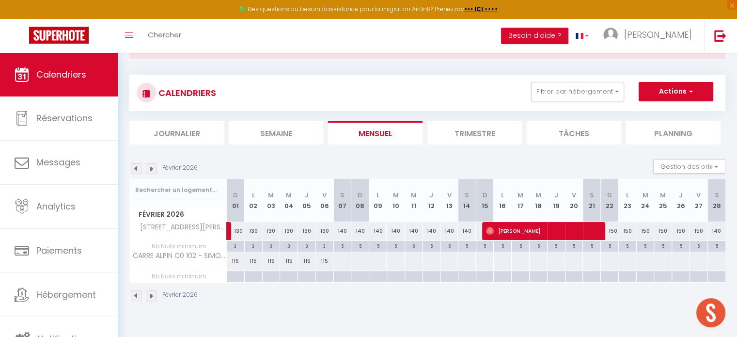
scroll to position [52, 0]
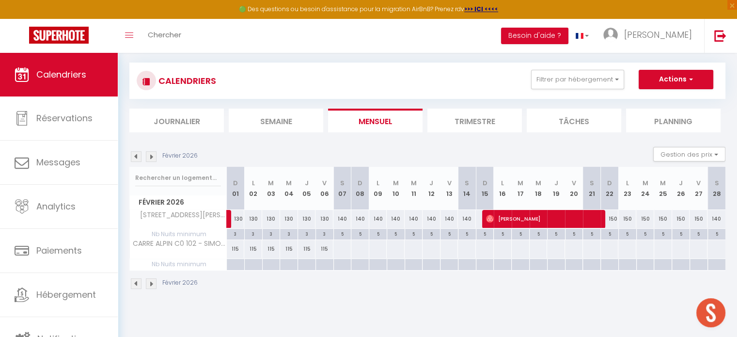
click at [136, 283] on img at bounding box center [136, 283] width 11 height 11
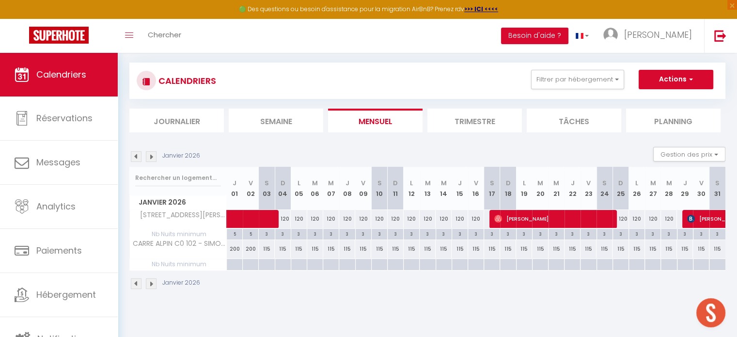
click at [136, 283] on img at bounding box center [136, 283] width 11 height 11
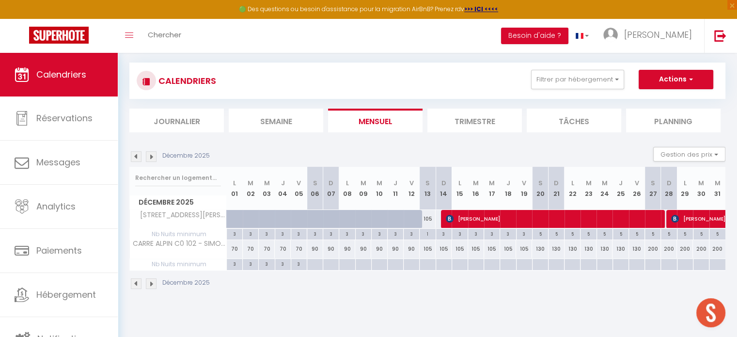
click at [155, 280] on img at bounding box center [151, 283] width 11 height 11
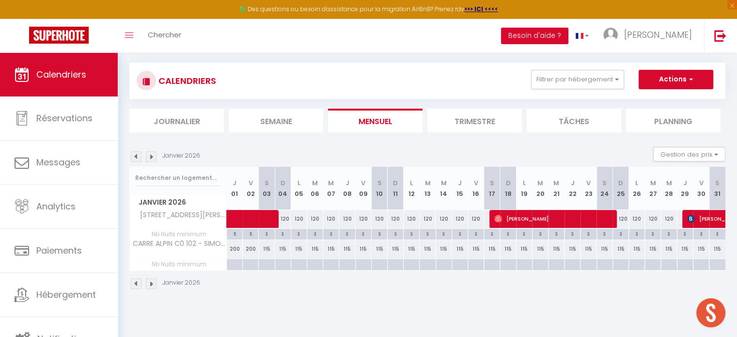
click at [155, 280] on img at bounding box center [151, 283] width 11 height 11
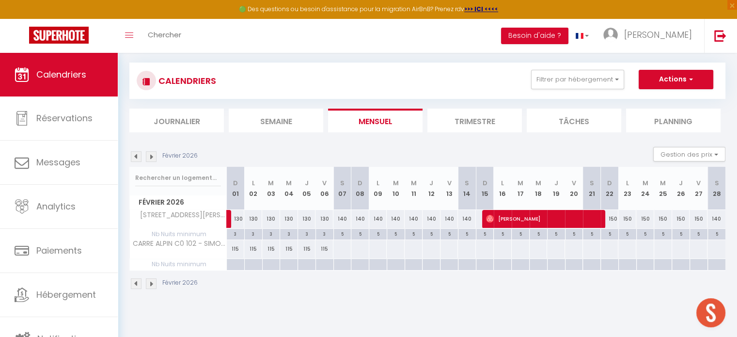
click at [237, 248] on div "115" at bounding box center [236, 249] width 18 height 18
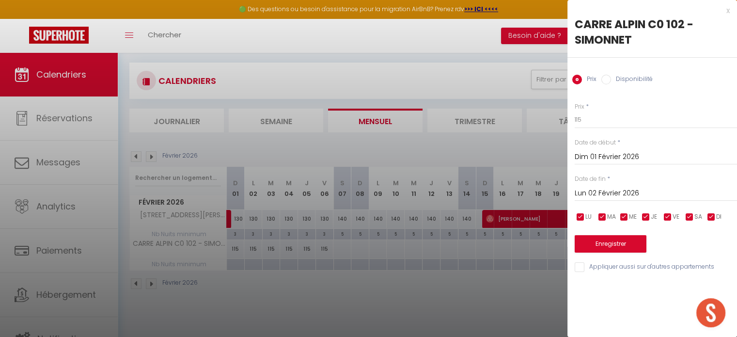
click at [585, 184] on div "[DATE] < [DATE] > Dim Lun Mar Mer Jeu Ven Sam 1 2 3 4 5 6 7 8 9 10 11 12 13 14 …" at bounding box center [656, 192] width 162 height 17
click at [586, 191] on input "Lun 02 Février 2026" at bounding box center [656, 193] width 162 height 13
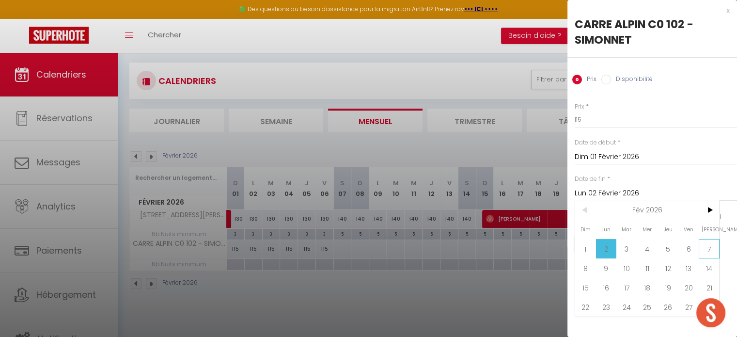
click at [708, 244] on span "7" at bounding box center [709, 248] width 21 height 19
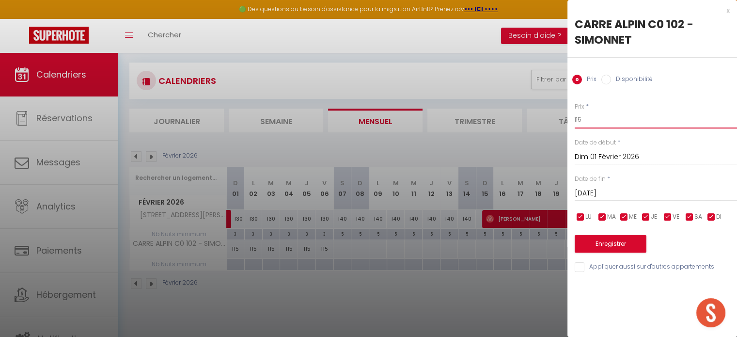
click at [605, 126] on input "115" at bounding box center [656, 119] width 162 height 17
click at [606, 244] on button "Enregistrer" at bounding box center [611, 243] width 72 height 17
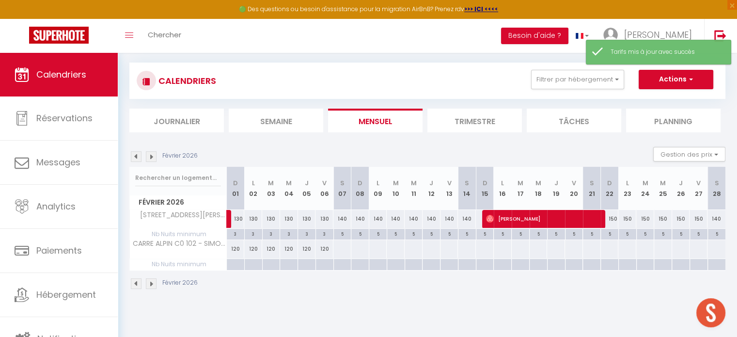
click at [341, 249] on div at bounding box center [342, 249] width 18 height 18
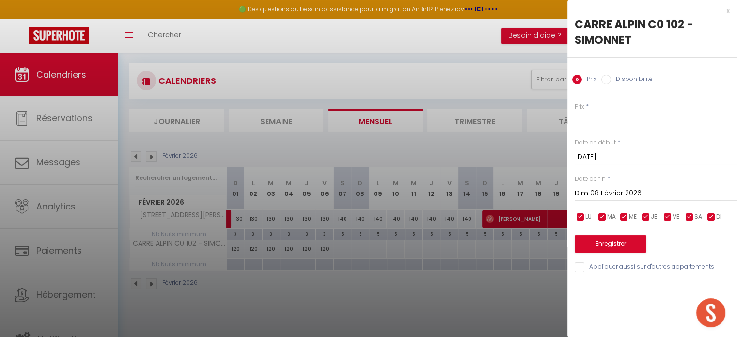
click at [597, 121] on input "Prix" at bounding box center [656, 119] width 162 height 17
click at [602, 193] on input "Dim 08 Février 2026" at bounding box center [656, 193] width 162 height 13
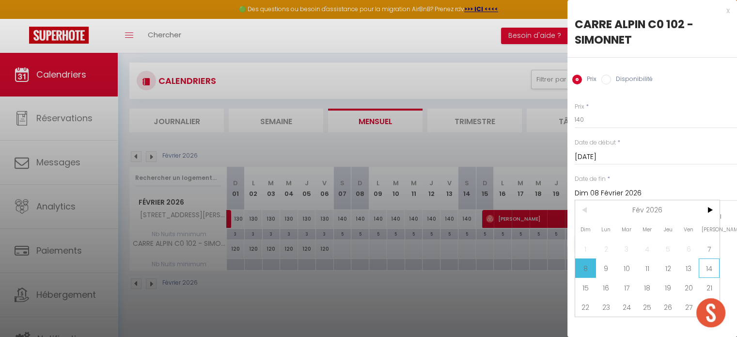
click at [705, 268] on span "14" at bounding box center [709, 267] width 21 height 19
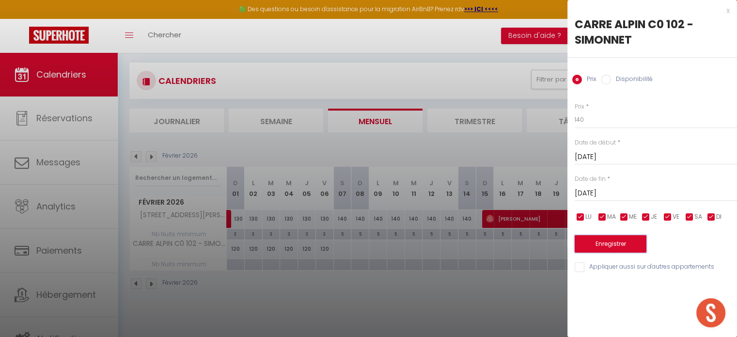
click at [620, 246] on button "Enregistrer" at bounding box center [611, 243] width 72 height 17
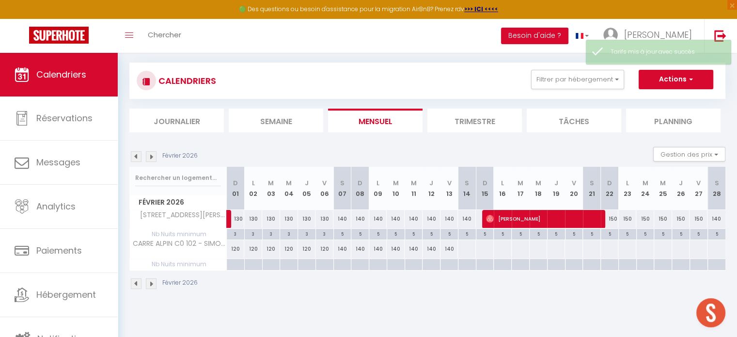
click at [465, 250] on div at bounding box center [466, 249] width 18 height 18
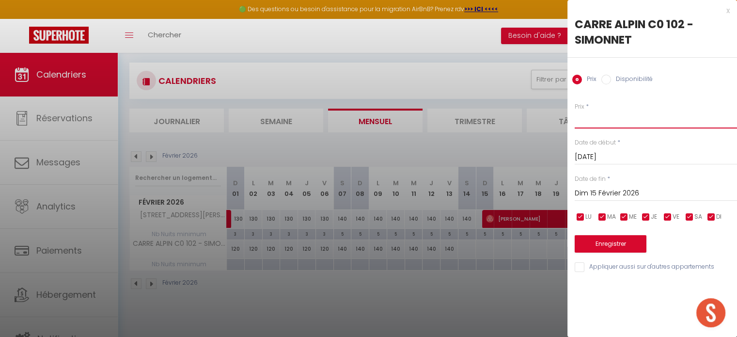
click at [588, 124] on input "Prix" at bounding box center [656, 119] width 162 height 17
click at [597, 193] on input "Dim 15 Février 2026" at bounding box center [656, 193] width 162 height 13
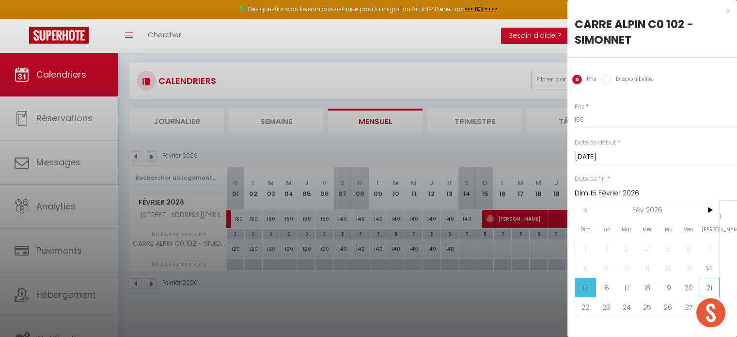
click at [707, 284] on span "21" at bounding box center [709, 287] width 21 height 19
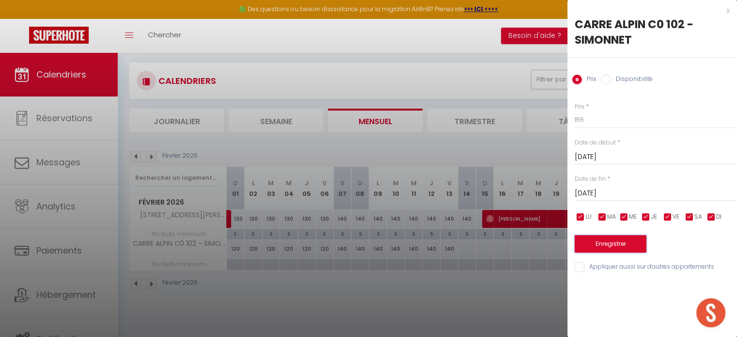
click at [626, 244] on button "Enregistrer" at bounding box center [611, 243] width 72 height 17
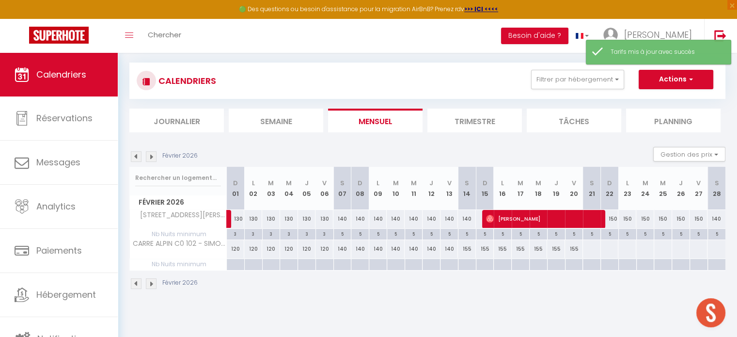
click at [591, 249] on div at bounding box center [591, 249] width 18 height 18
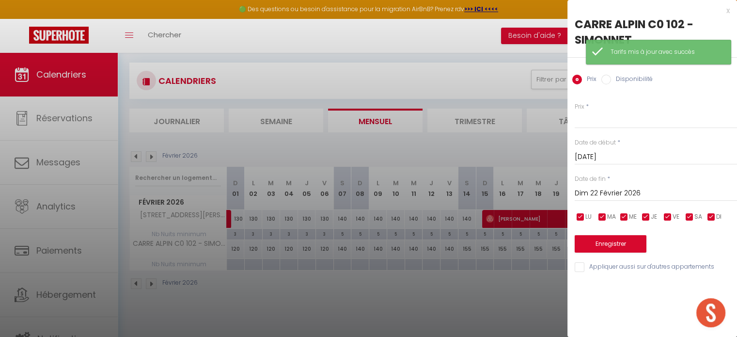
click at [650, 191] on input "Dim 22 Février 2026" at bounding box center [656, 193] width 162 height 13
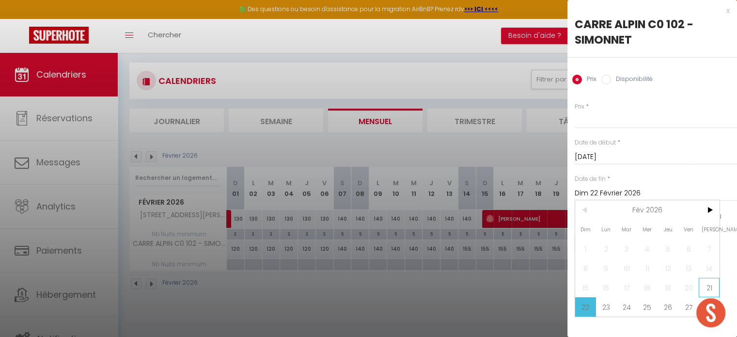
scroll to position [0, 6]
click at [698, 296] on span "21" at bounding box center [703, 287] width 21 height 19
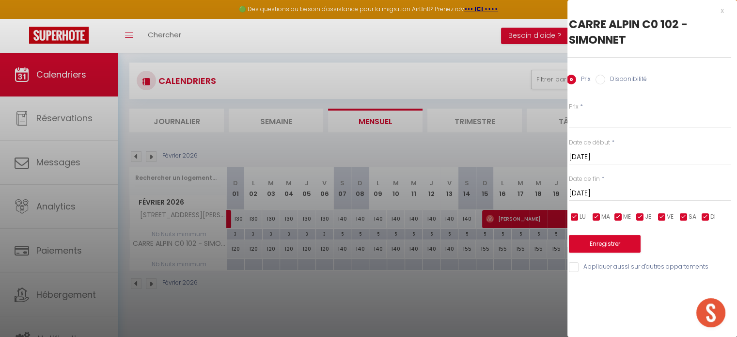
click at [628, 193] on input "[DATE]" at bounding box center [650, 193] width 162 height 13
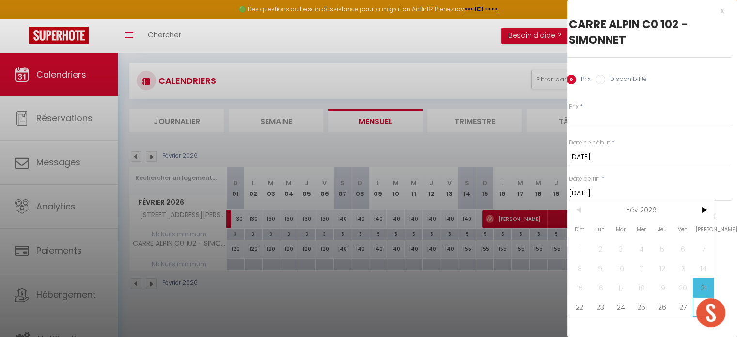
click at [694, 305] on span "28" at bounding box center [703, 306] width 21 height 19
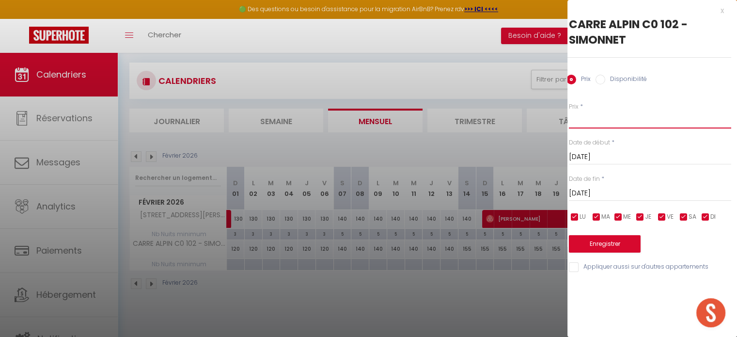
click at [596, 122] on input "Prix" at bounding box center [650, 119] width 162 height 17
click at [595, 242] on button "Enregistrer" at bounding box center [605, 243] width 72 height 17
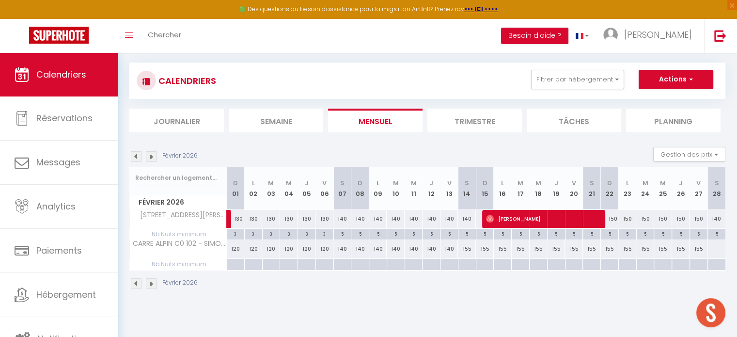
click at [716, 247] on div at bounding box center [716, 249] width 18 height 18
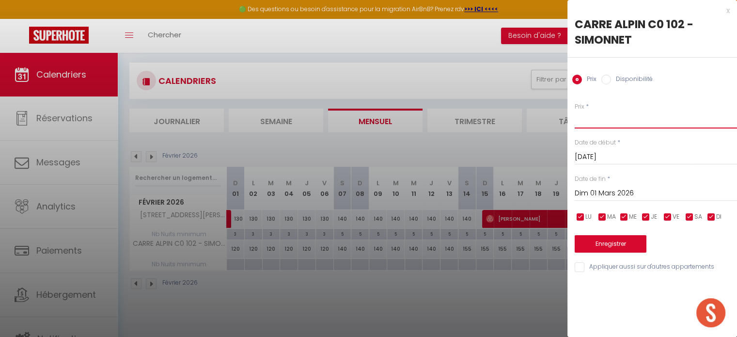
click at [605, 121] on input "Prix" at bounding box center [656, 119] width 162 height 17
click at [597, 187] on input "Dim 01 Mars 2026" at bounding box center [656, 193] width 162 height 13
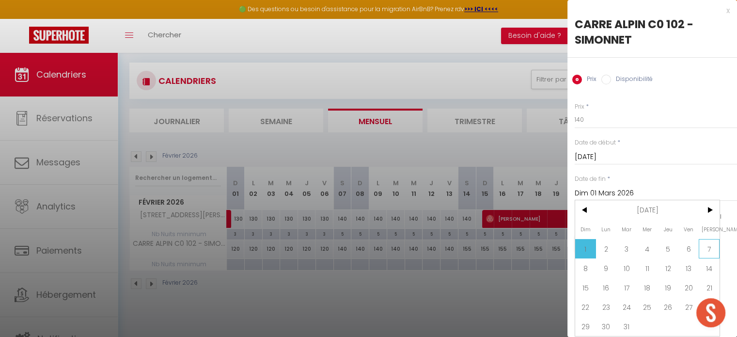
click at [710, 249] on span "7" at bounding box center [709, 248] width 21 height 19
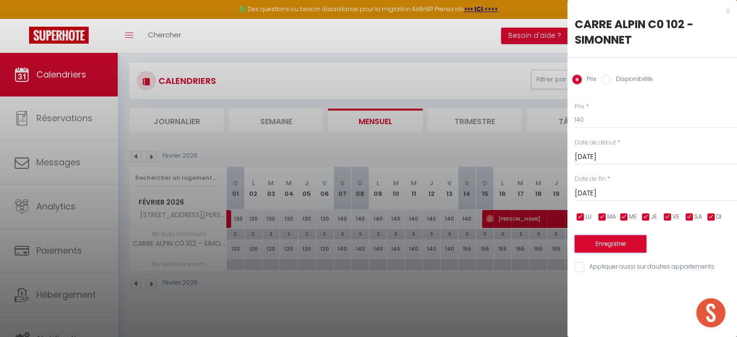
click at [614, 246] on button "Enregistrer" at bounding box center [611, 243] width 72 height 17
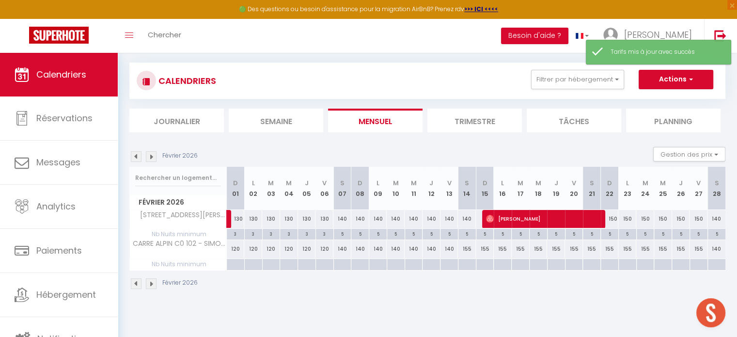
click at [155, 281] on img at bounding box center [151, 283] width 11 height 11
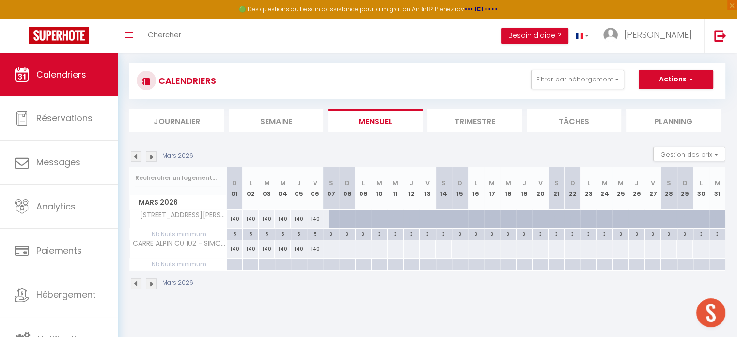
click at [333, 247] on div at bounding box center [331, 249] width 16 height 18
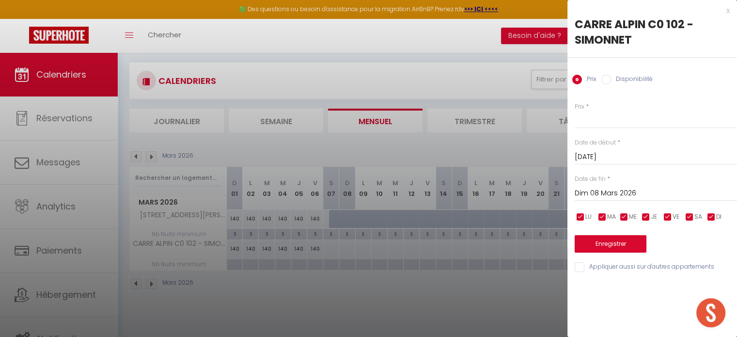
click at [596, 189] on input "Dim 08 Mars 2026" at bounding box center [656, 193] width 162 height 13
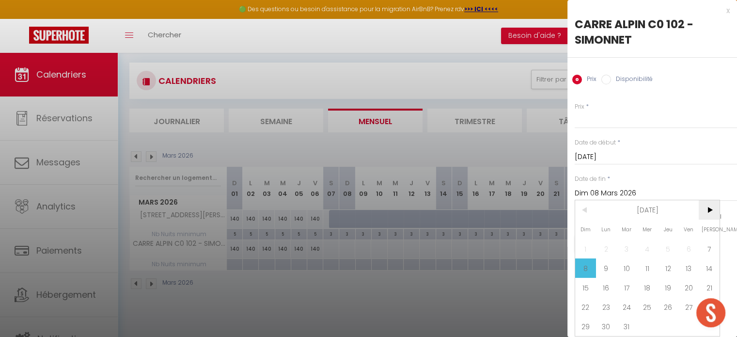
click at [713, 210] on span ">" at bounding box center [709, 209] width 21 height 19
click at [712, 246] on span "4" at bounding box center [709, 248] width 21 height 19
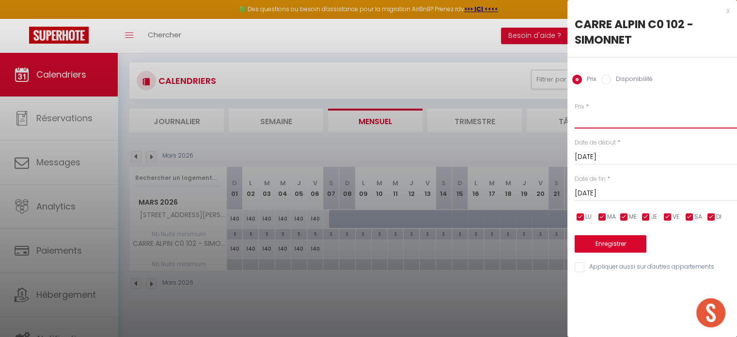
click at [594, 123] on input "Prix" at bounding box center [656, 119] width 162 height 17
click at [594, 243] on button "Enregistrer" at bounding box center [611, 243] width 72 height 17
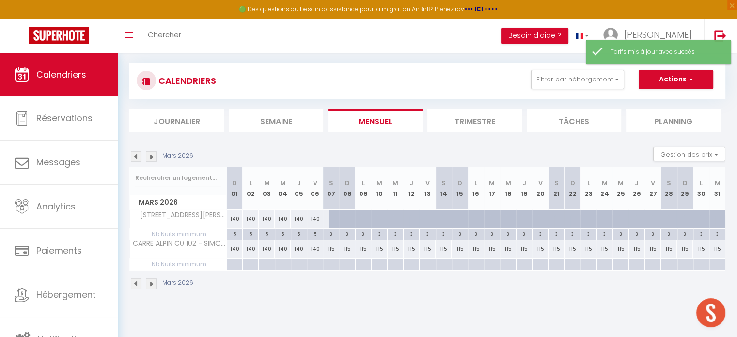
click at [150, 281] on img at bounding box center [151, 283] width 11 height 11
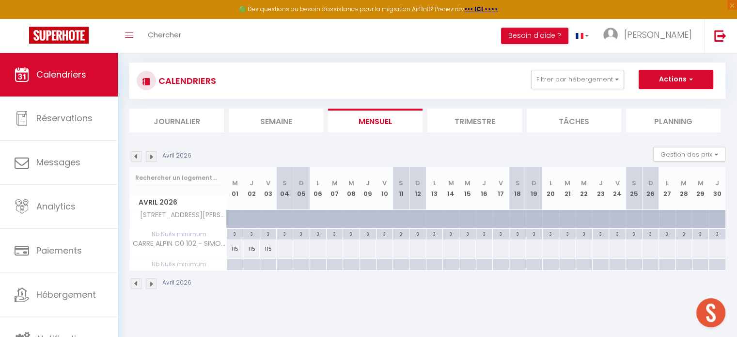
click at [286, 249] on div at bounding box center [284, 249] width 17 height 18
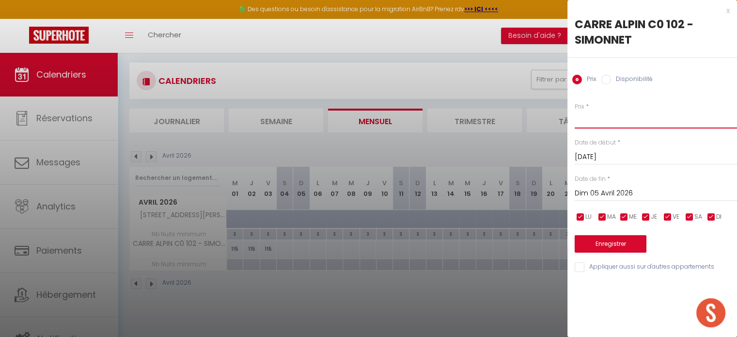
click at [590, 122] on input "Prix" at bounding box center [656, 119] width 162 height 17
click at [595, 191] on input "Dim 05 Avril 2026" at bounding box center [656, 193] width 162 height 13
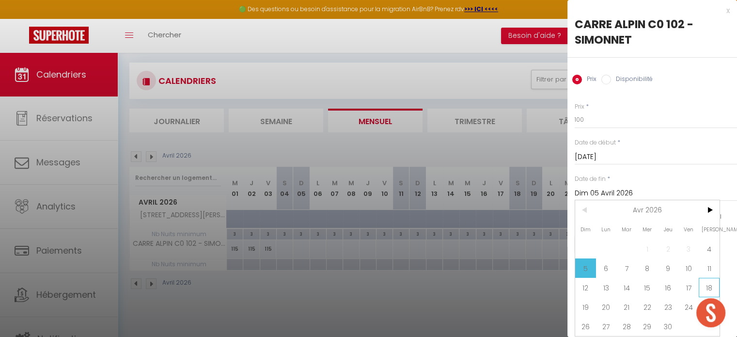
click at [709, 292] on span "18" at bounding box center [709, 287] width 21 height 19
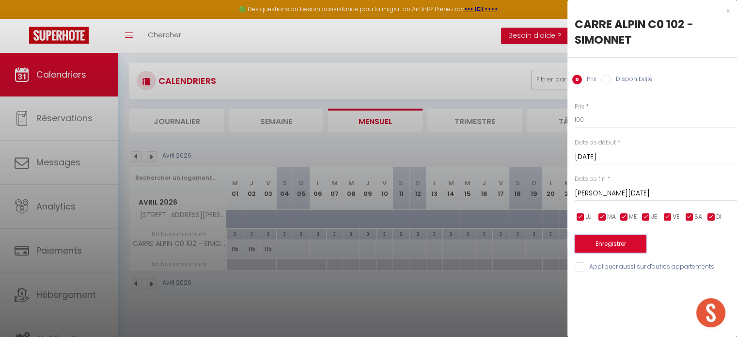
click at [625, 246] on button "Enregistrer" at bounding box center [611, 243] width 72 height 17
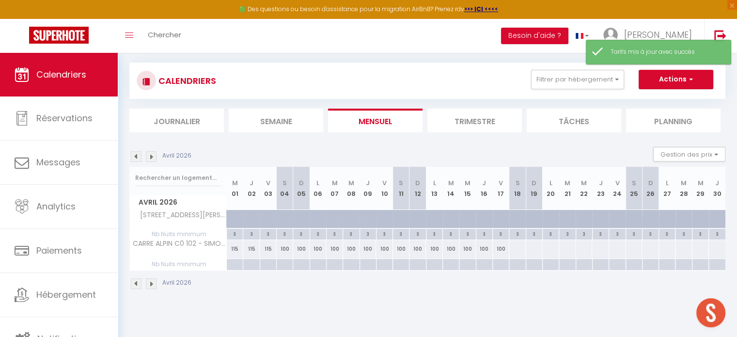
click at [517, 249] on div at bounding box center [517, 249] width 17 height 18
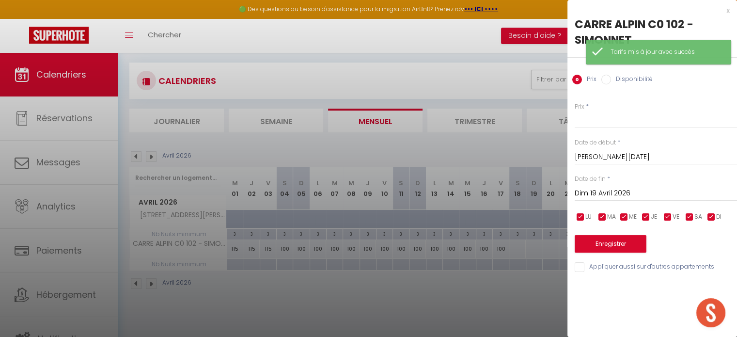
click at [604, 193] on input "Dim 19 Avril 2026" at bounding box center [656, 193] width 162 height 13
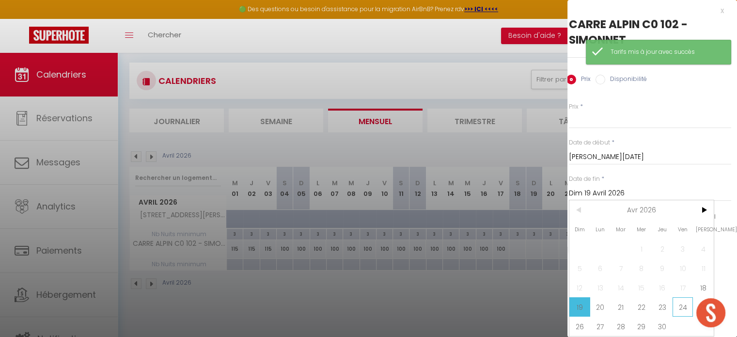
scroll to position [6, 6]
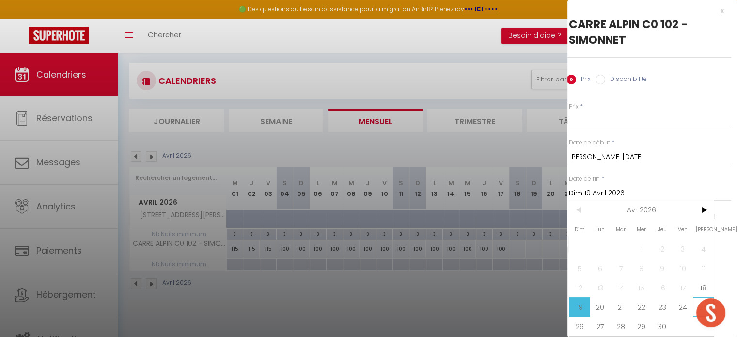
click at [695, 297] on span "25" at bounding box center [703, 306] width 21 height 19
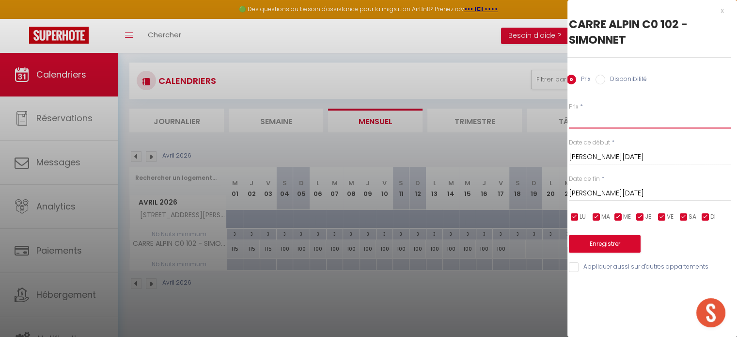
click at [607, 118] on input "Prix" at bounding box center [650, 119] width 162 height 17
click at [584, 240] on button "Enregistrer" at bounding box center [605, 243] width 72 height 17
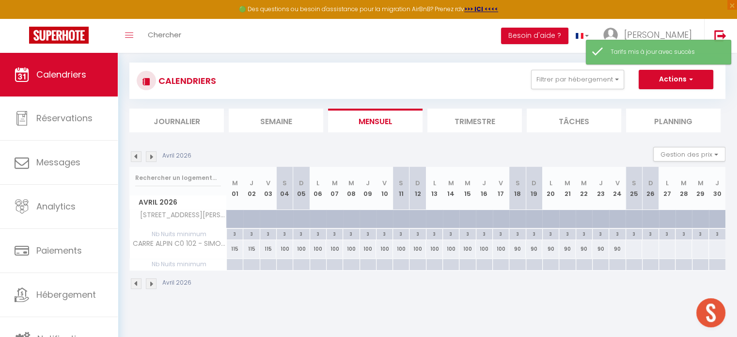
click at [634, 250] on div at bounding box center [633, 249] width 17 height 18
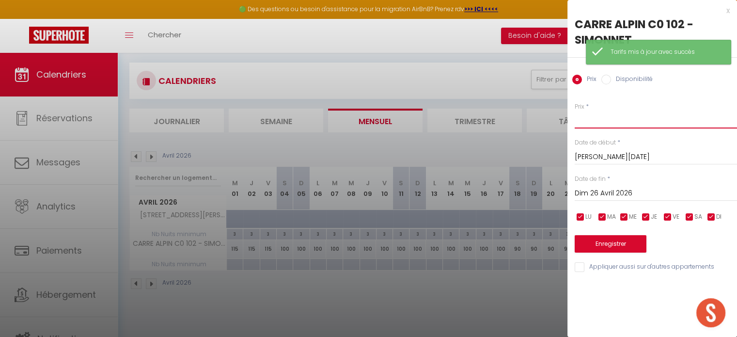
click at [607, 115] on input "Prix" at bounding box center [656, 119] width 162 height 17
click at [603, 189] on input "Dim 26 Avril 2026" at bounding box center [656, 193] width 162 height 13
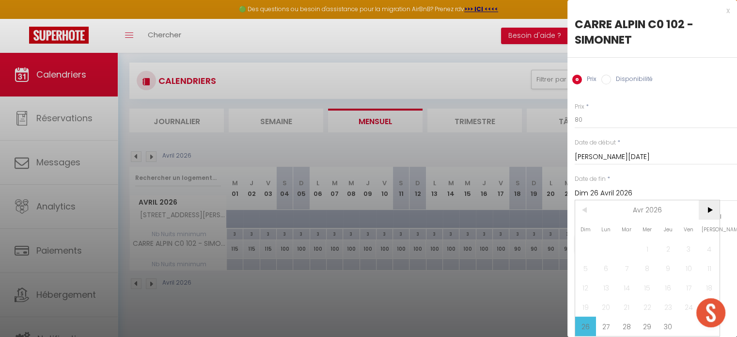
click at [703, 215] on span ">" at bounding box center [709, 209] width 21 height 19
click at [707, 246] on span "2" at bounding box center [709, 248] width 21 height 19
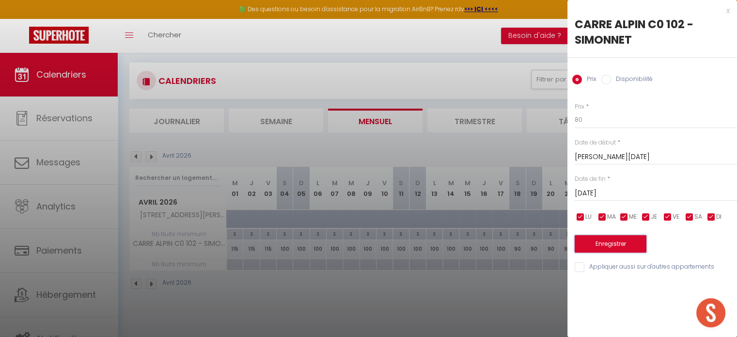
click at [636, 242] on button "Enregistrer" at bounding box center [611, 243] width 72 height 17
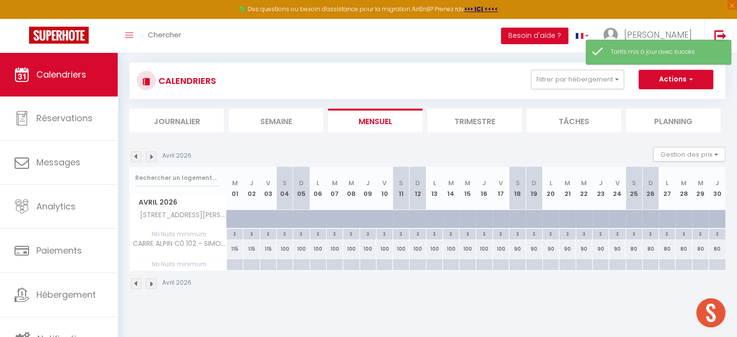
click at [150, 283] on img at bounding box center [151, 283] width 11 height 11
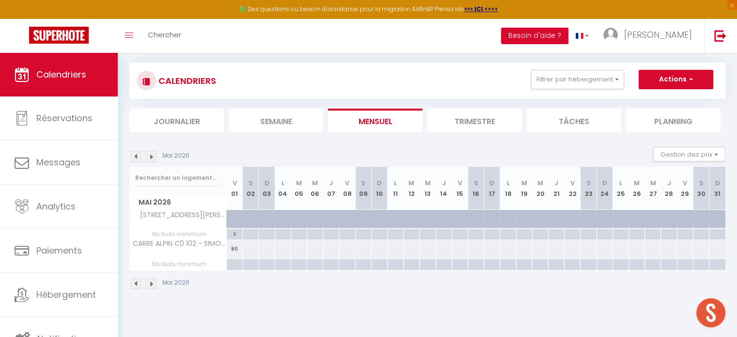
click at [250, 249] on div at bounding box center [250, 249] width 16 height 18
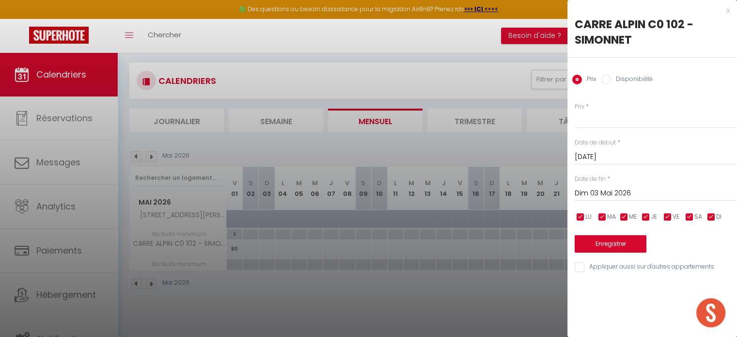
click at [585, 188] on input "Dim 03 Mai 2026" at bounding box center [656, 193] width 162 height 13
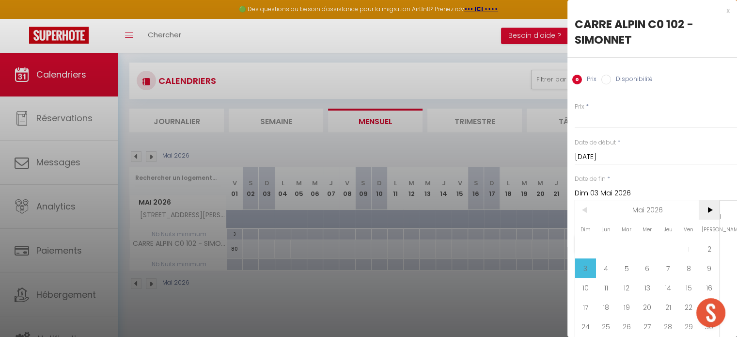
click at [708, 210] on span ">" at bounding box center [709, 209] width 21 height 19
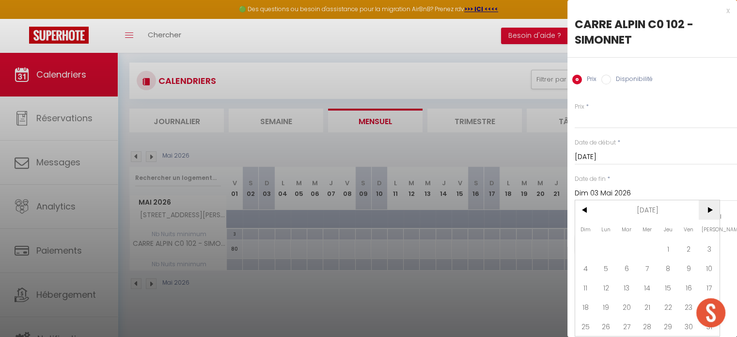
click at [708, 210] on span ">" at bounding box center [709, 209] width 21 height 19
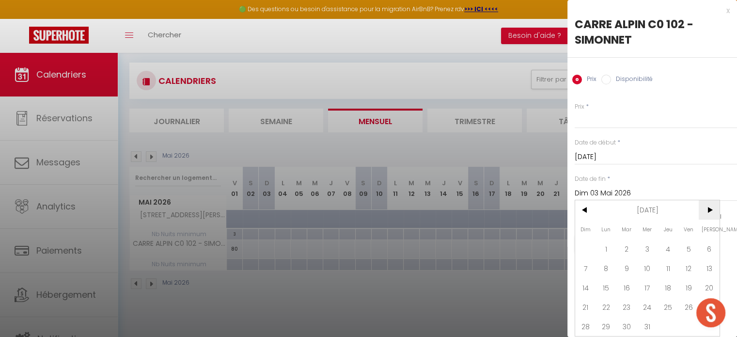
click at [708, 210] on span ">" at bounding box center [709, 209] width 21 height 19
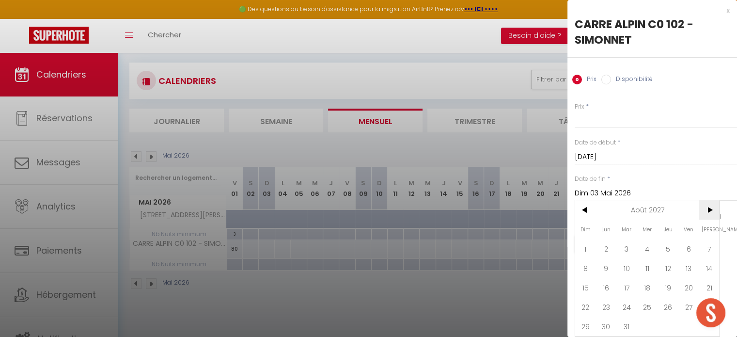
click at [708, 210] on span ">" at bounding box center [709, 209] width 21 height 19
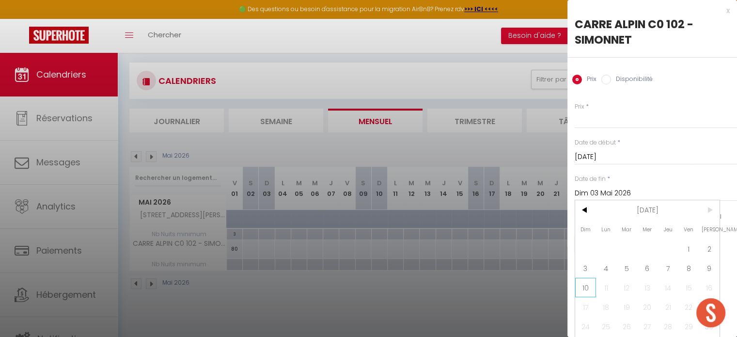
click at [584, 287] on span "10" at bounding box center [585, 287] width 21 height 19
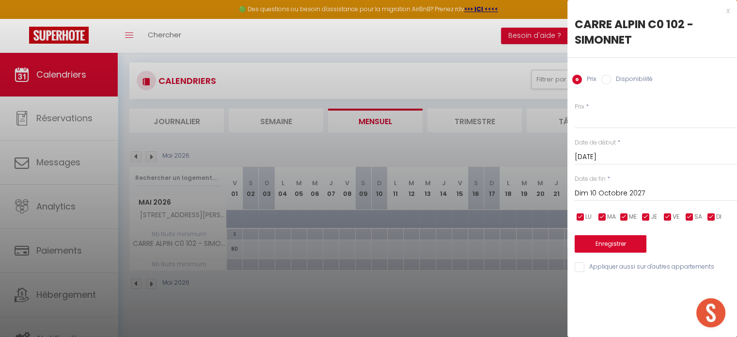
click at [609, 80] on input "Disponibilité" at bounding box center [606, 80] width 10 height 10
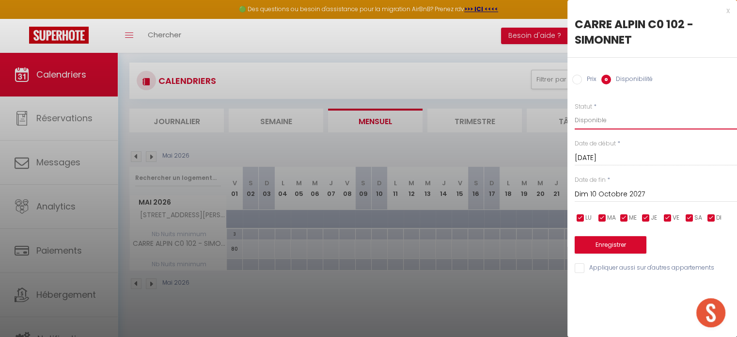
click at [593, 122] on select "Disponible Indisponible" at bounding box center [656, 120] width 162 height 18
click at [575, 111] on select "Disponible Indisponible" at bounding box center [656, 120] width 162 height 18
click at [607, 245] on button "Enregistrer" at bounding box center [611, 244] width 72 height 17
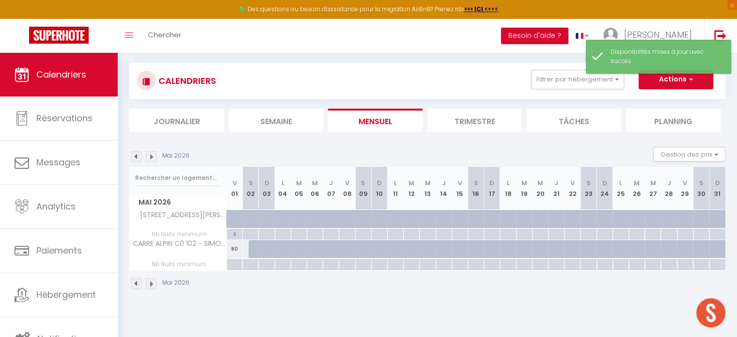
click at [140, 280] on img at bounding box center [136, 283] width 11 height 11
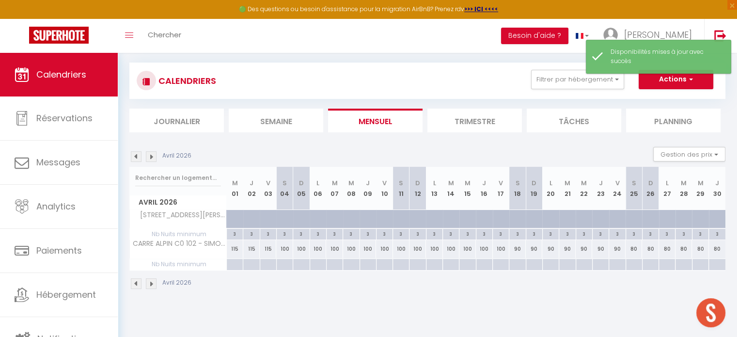
click at [140, 280] on img at bounding box center [136, 283] width 11 height 11
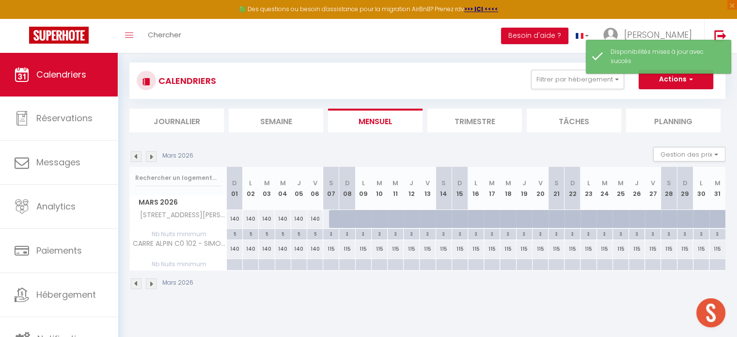
click at [140, 280] on img at bounding box center [136, 283] width 11 height 11
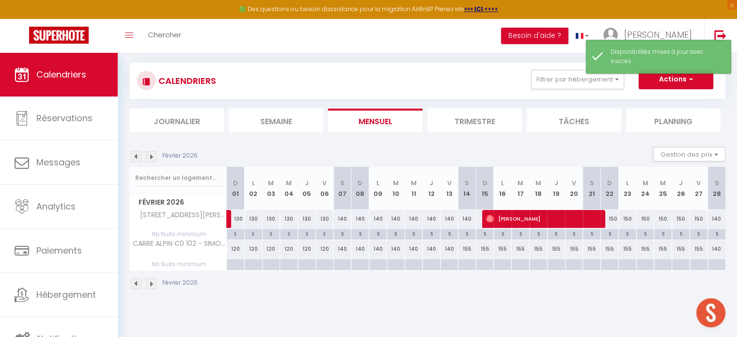
click at [140, 280] on img at bounding box center [136, 283] width 11 height 11
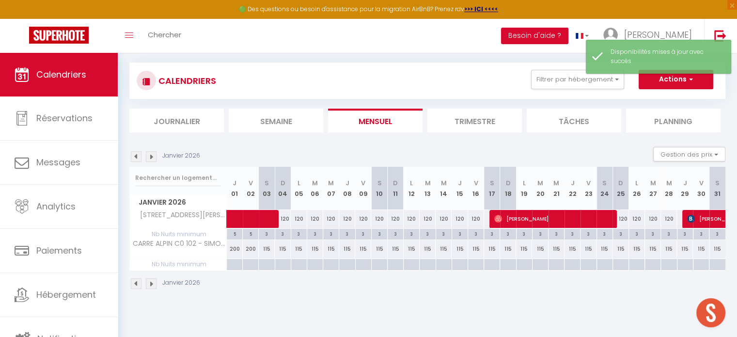
click at [140, 280] on img at bounding box center [136, 283] width 11 height 11
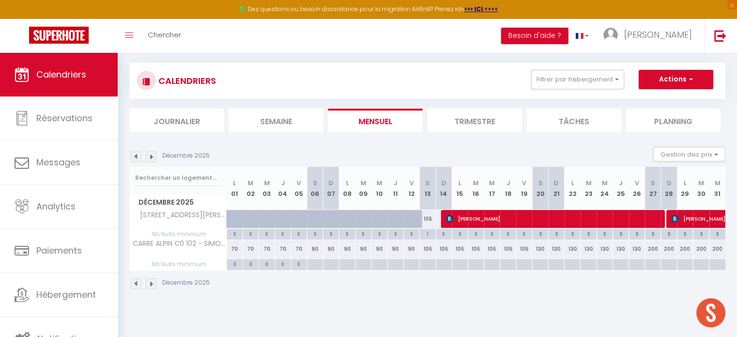
click at [140, 280] on img at bounding box center [136, 283] width 11 height 11
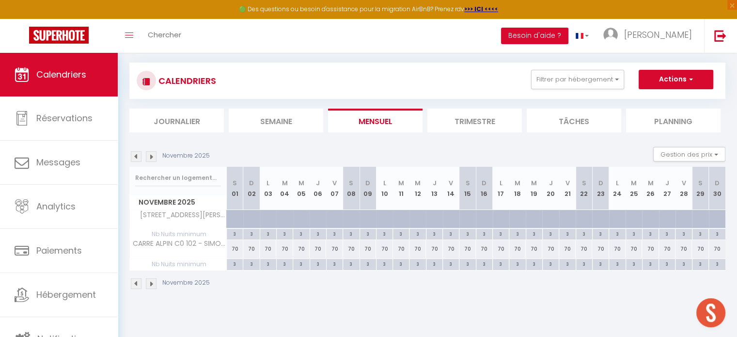
click at [151, 282] on img at bounding box center [151, 283] width 11 height 11
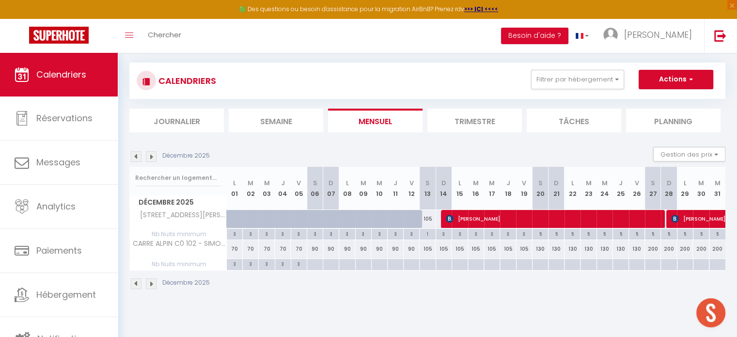
click at [316, 264] on div at bounding box center [315, 264] width 16 height 11
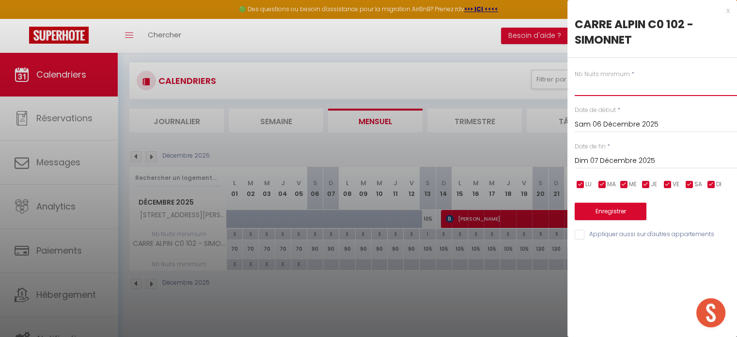
click at [593, 94] on input "text" at bounding box center [656, 86] width 162 height 17
click at [611, 160] on input "Dim 07 Décembre 2025" at bounding box center [656, 161] width 162 height 13
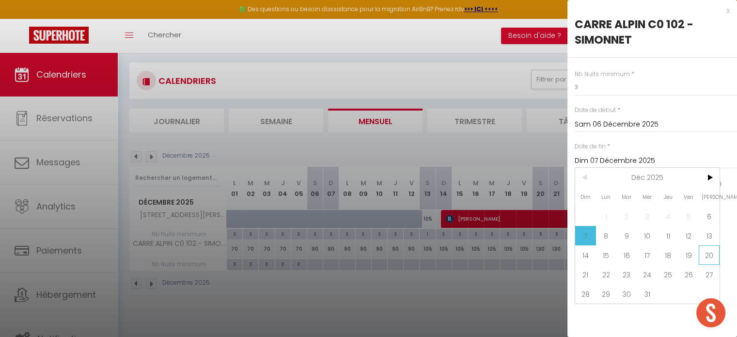
click at [712, 255] on span "20" at bounding box center [709, 254] width 21 height 19
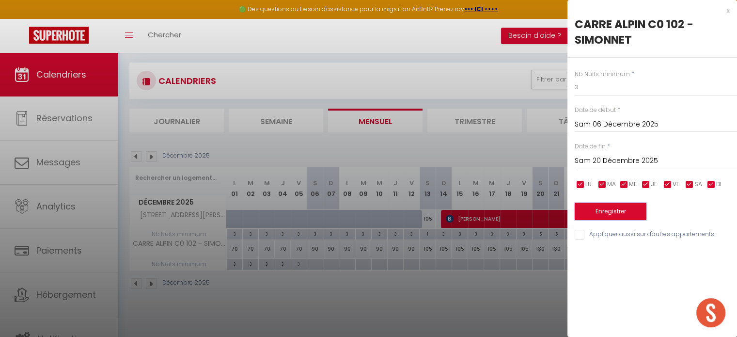
click at [631, 215] on button "Enregistrer" at bounding box center [611, 211] width 72 height 17
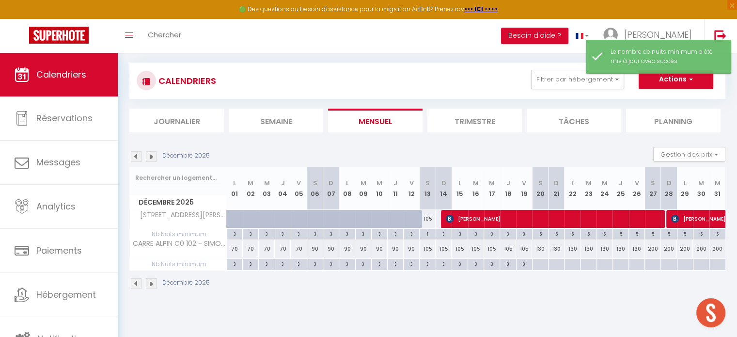
click at [537, 263] on div at bounding box center [540, 264] width 16 height 11
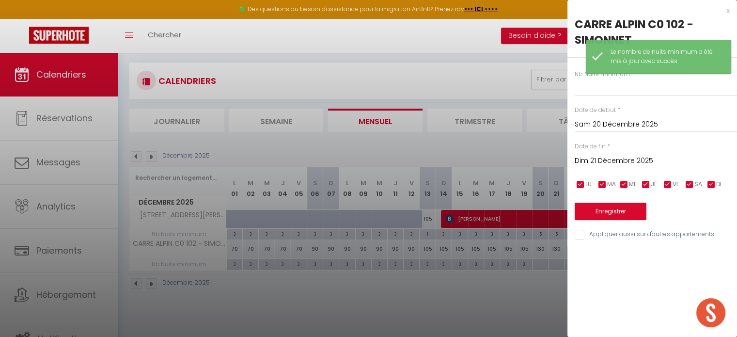
click at [631, 162] on input "Dim 21 Décembre 2025" at bounding box center [656, 161] width 162 height 13
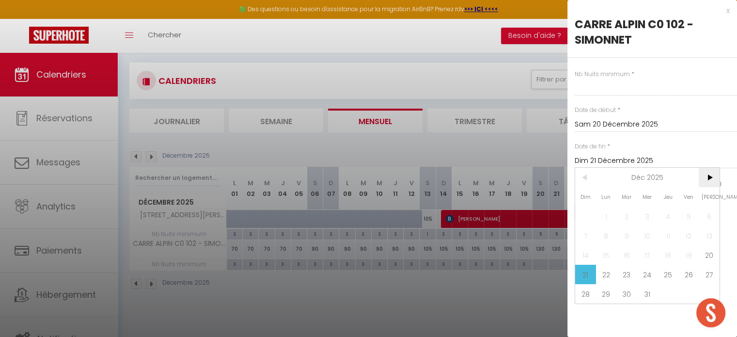
click at [713, 183] on span ">" at bounding box center [709, 177] width 21 height 19
click at [713, 218] on span "3" at bounding box center [709, 215] width 21 height 19
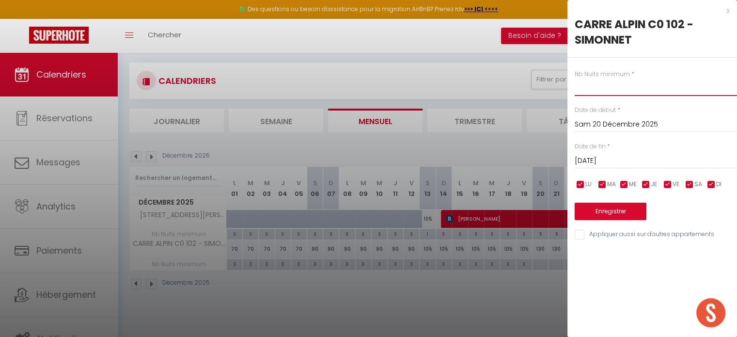
click at [618, 93] on input "text" at bounding box center [656, 86] width 162 height 17
click at [603, 210] on button "Enregistrer" at bounding box center [611, 211] width 72 height 17
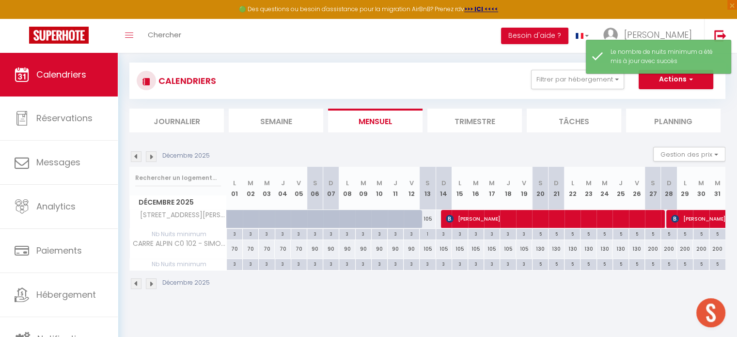
click at [153, 282] on img at bounding box center [151, 283] width 11 height 11
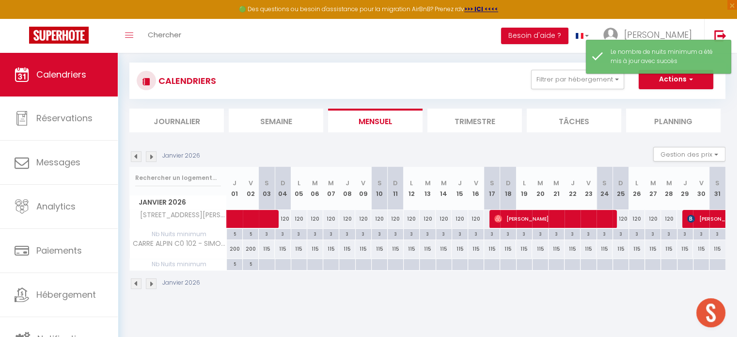
click at [266, 263] on div at bounding box center [266, 264] width 16 height 11
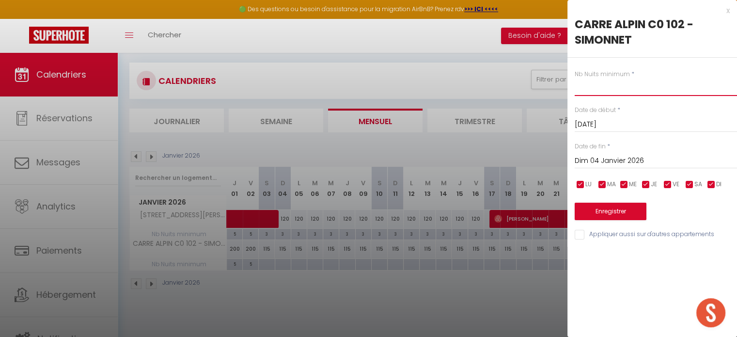
click at [603, 93] on input "text" at bounding box center [656, 86] width 162 height 17
click at [623, 158] on input "Dim 04 Janvier 2026" at bounding box center [656, 161] width 162 height 13
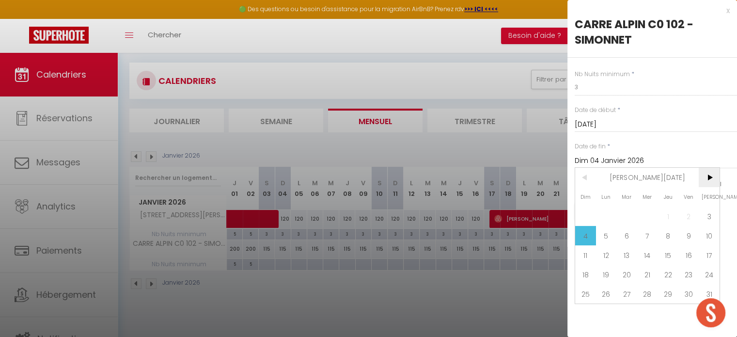
click at [709, 180] on span ">" at bounding box center [709, 177] width 21 height 19
click at [710, 209] on span "7" at bounding box center [709, 215] width 21 height 19
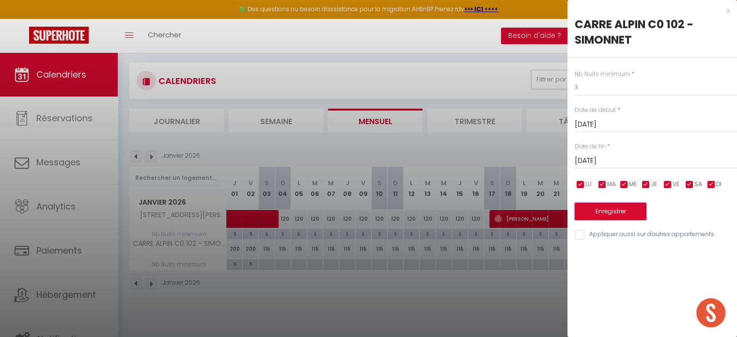
click at [620, 216] on button "Enregistrer" at bounding box center [611, 211] width 72 height 17
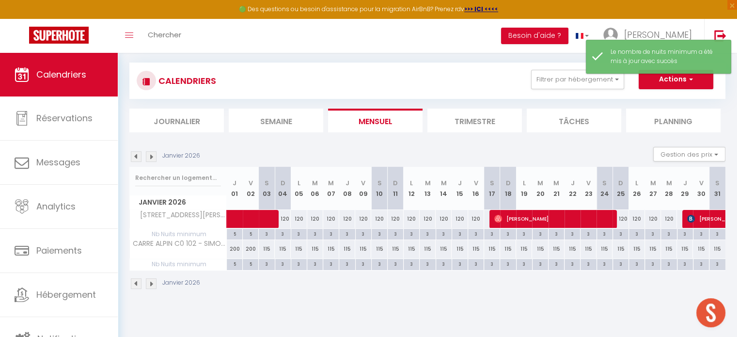
click at [152, 282] on img at bounding box center [151, 283] width 11 height 11
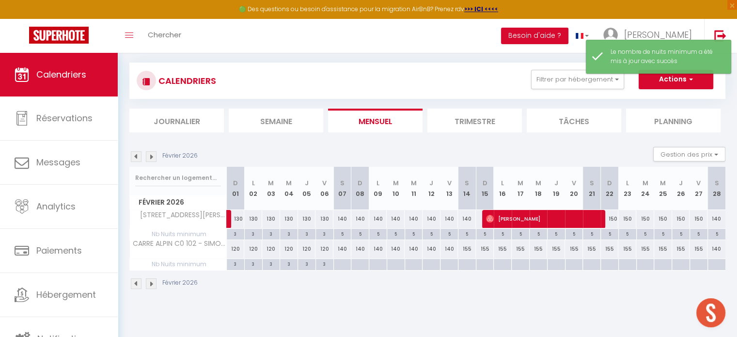
click at [339, 264] on div at bounding box center [342, 264] width 18 height 11
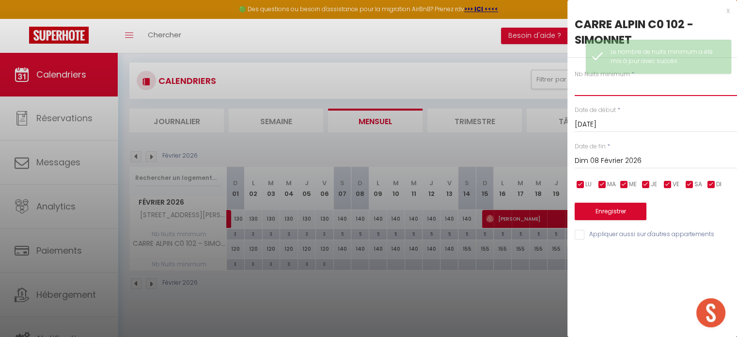
click at [599, 87] on input "text" at bounding box center [656, 86] width 162 height 17
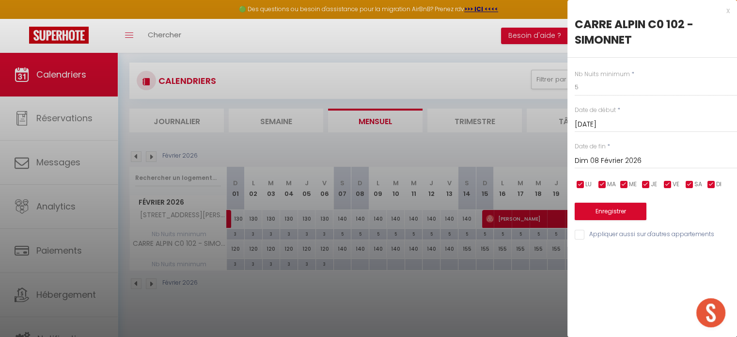
click at [604, 156] on input "Dim 08 Février 2026" at bounding box center [656, 161] width 162 height 13
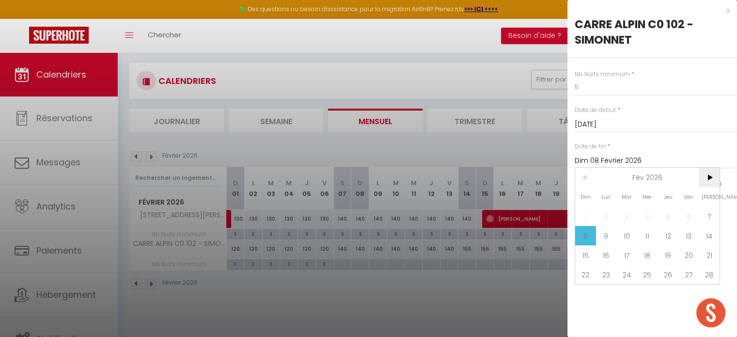
click at [709, 174] on span ">" at bounding box center [709, 177] width 21 height 19
click at [585, 180] on span "<" at bounding box center [585, 177] width 21 height 19
click at [707, 181] on span ">" at bounding box center [709, 177] width 21 height 19
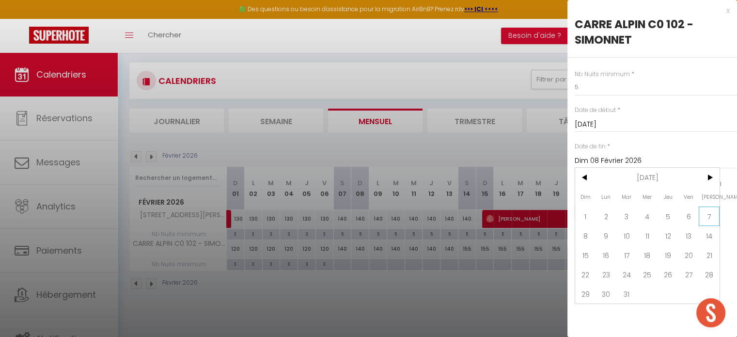
click at [705, 219] on span "7" at bounding box center [709, 215] width 21 height 19
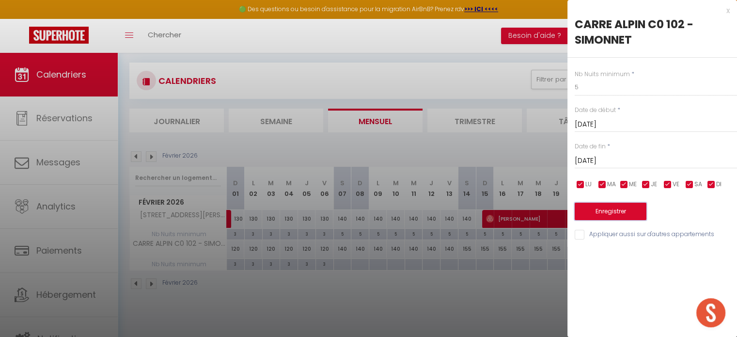
click at [627, 208] on button "Enregistrer" at bounding box center [611, 211] width 72 height 17
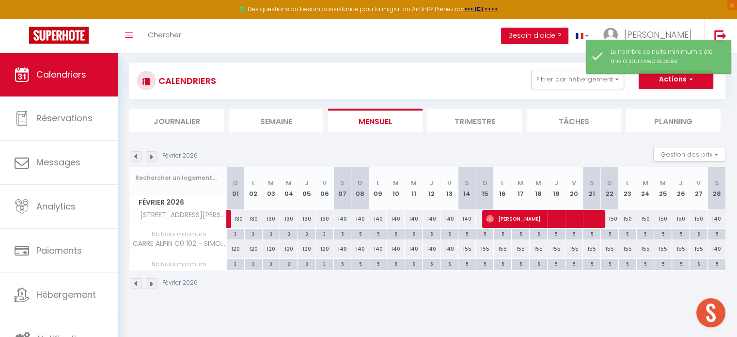
click at [153, 282] on img at bounding box center [151, 283] width 11 height 11
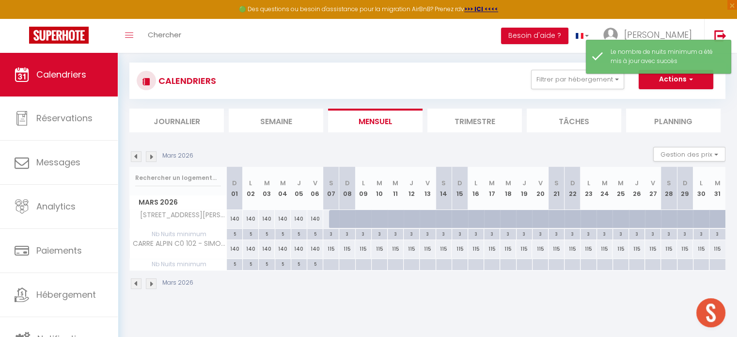
click at [328, 264] on div at bounding box center [331, 264] width 16 height 11
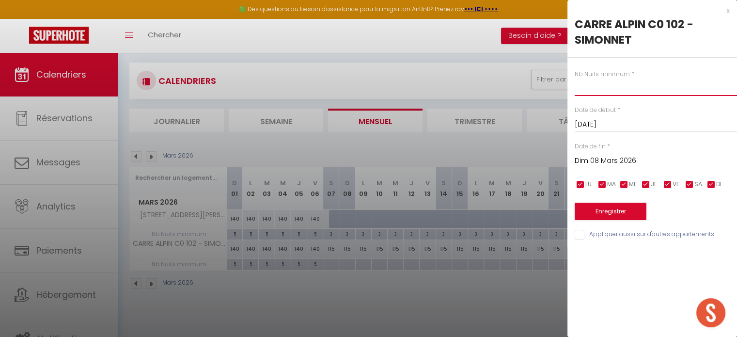
click at [599, 87] on input "text" at bounding box center [656, 86] width 162 height 17
click at [611, 166] on input "Dim 08 Mars 2026" at bounding box center [656, 161] width 162 height 13
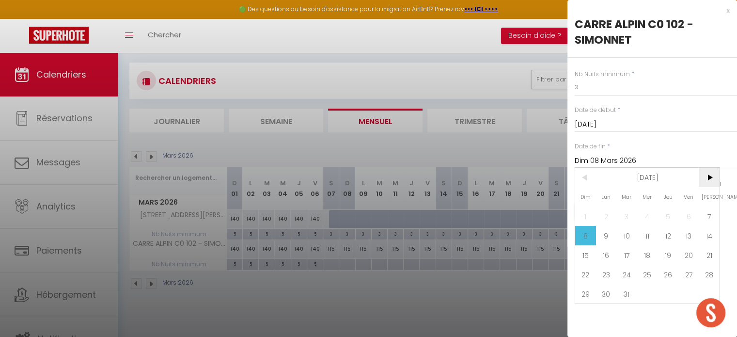
click at [707, 178] on span ">" at bounding box center [709, 177] width 21 height 19
click at [709, 214] on span "2" at bounding box center [709, 215] width 21 height 19
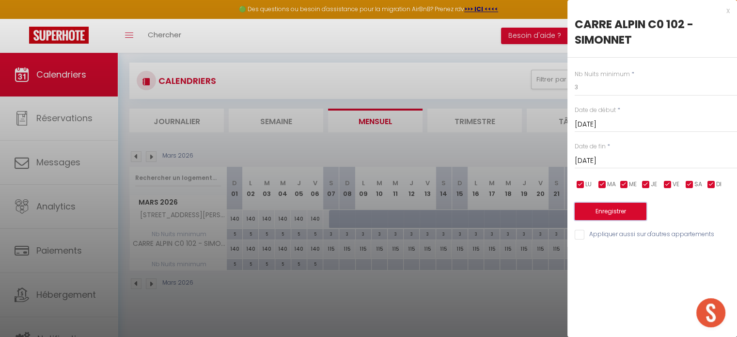
click at [639, 215] on button "Enregistrer" at bounding box center [611, 211] width 72 height 17
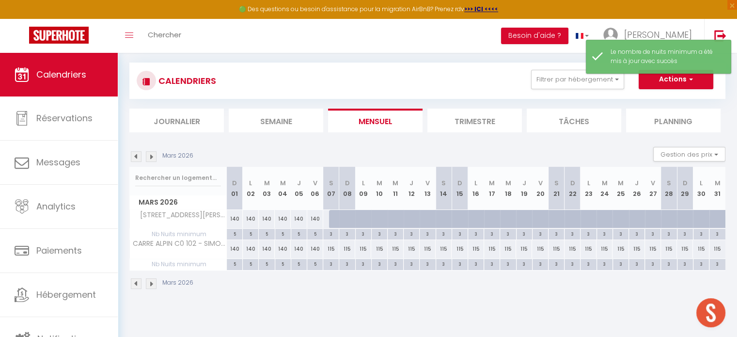
click at [151, 284] on img at bounding box center [151, 283] width 11 height 11
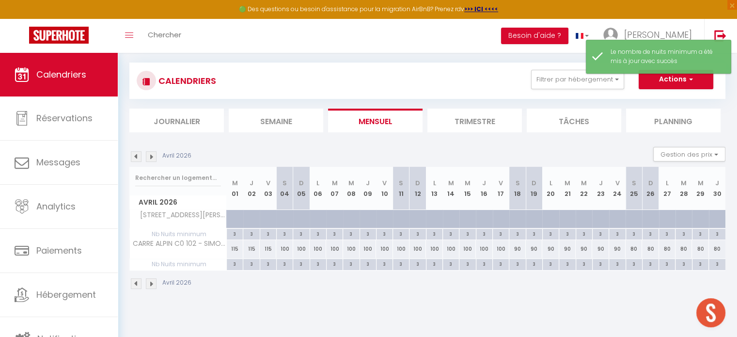
click at [151, 284] on img at bounding box center [151, 283] width 11 height 11
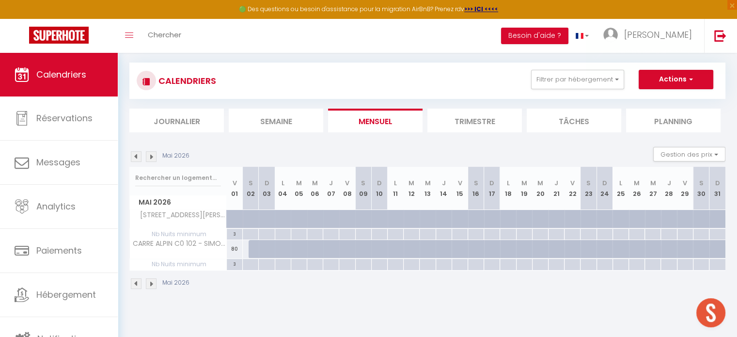
click at [136, 282] on img at bounding box center [136, 283] width 11 height 11
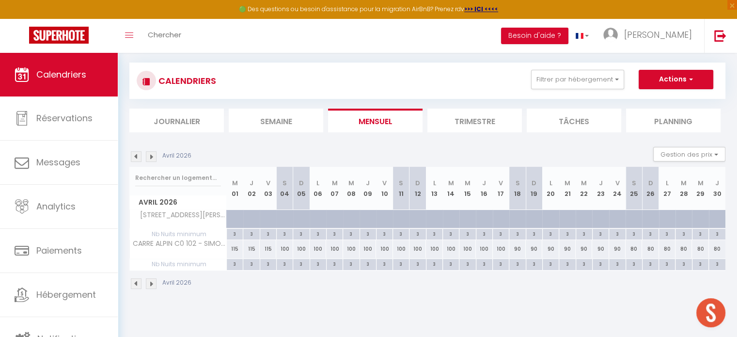
click at [136, 282] on img at bounding box center [136, 283] width 11 height 11
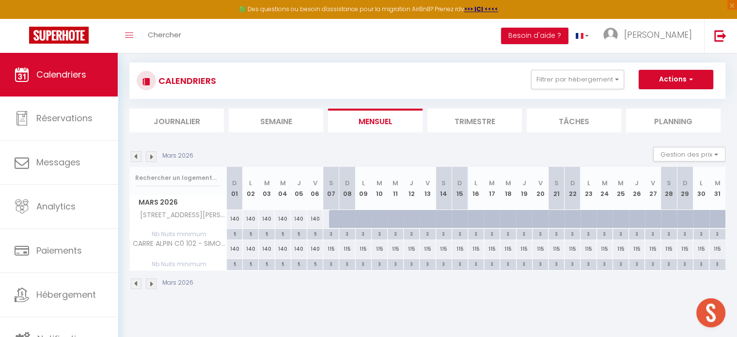
click at [136, 282] on img at bounding box center [136, 283] width 11 height 11
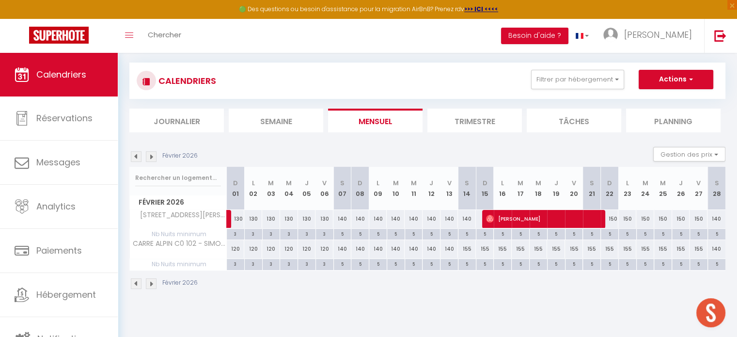
click at [136, 282] on img at bounding box center [136, 283] width 11 height 11
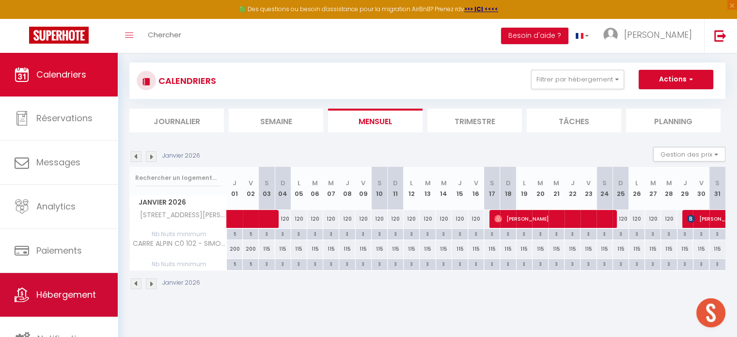
scroll to position [2, 0]
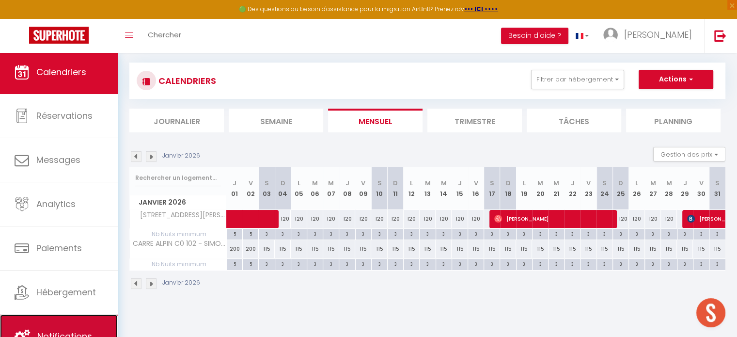
click at [75, 324] on link "Notifications" at bounding box center [59, 336] width 118 height 44
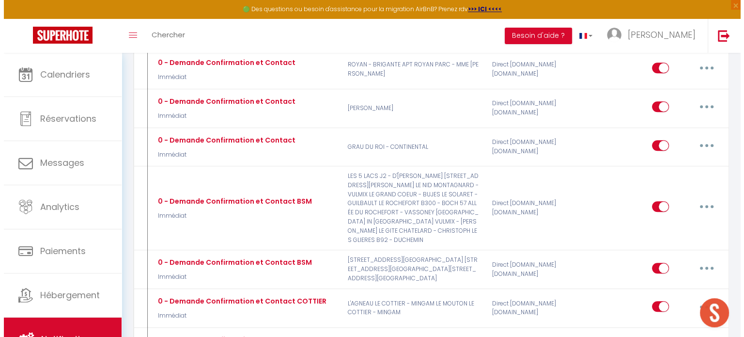
scroll to position [893, 0]
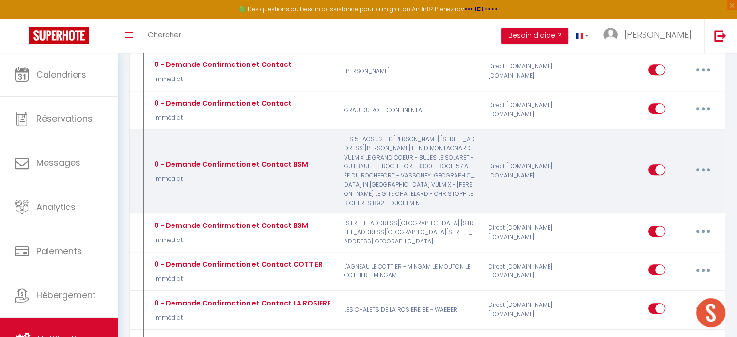
click at [704, 162] on button "button" at bounding box center [702, 170] width 27 height 16
click at [687, 184] on link "Editer" at bounding box center [678, 192] width 72 height 16
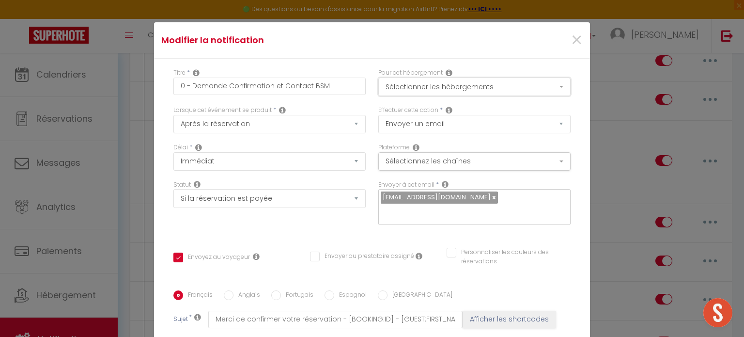
click at [500, 85] on button "Sélectionner les hébergements" at bounding box center [474, 87] width 192 height 18
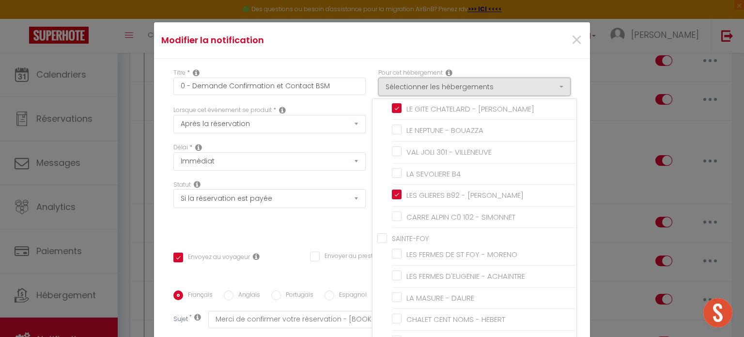
scroll to position [2010, 0]
click at [467, 213] on input "CARRE ALPIN C0 102 - SIMONNET" at bounding box center [484, 212] width 185 height 10
click at [574, 249] on div "Titre * 0 - Demande Confirmation et Contact BSM Pour cet hébergement Sélectionn…" at bounding box center [372, 291] width 436 height 464
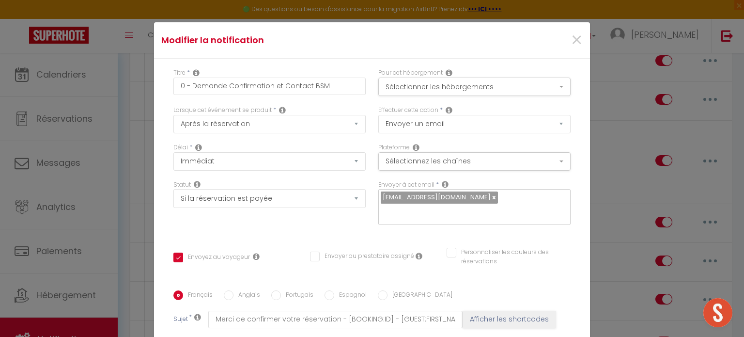
scroll to position [203, 0]
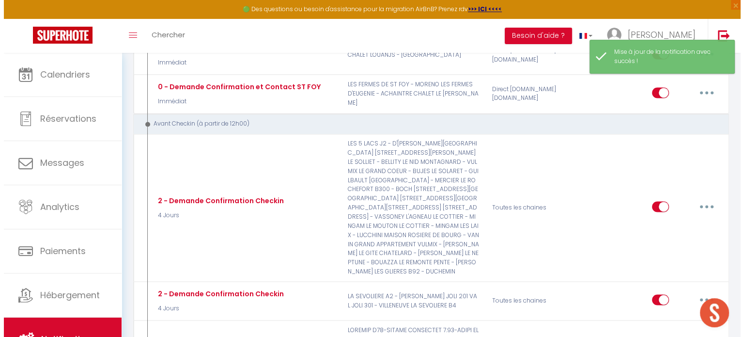
scroll to position [1420, 0]
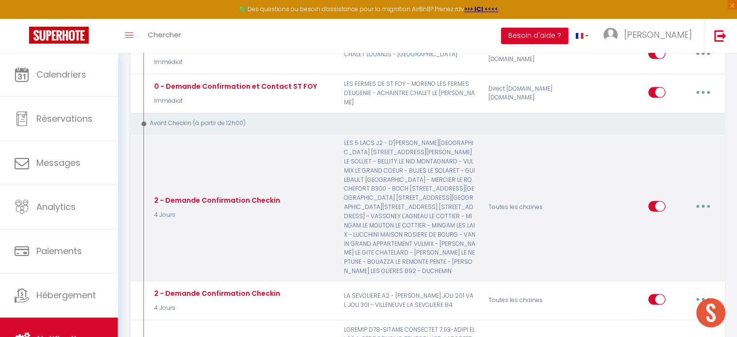
click at [705, 198] on button "button" at bounding box center [702, 206] width 27 height 16
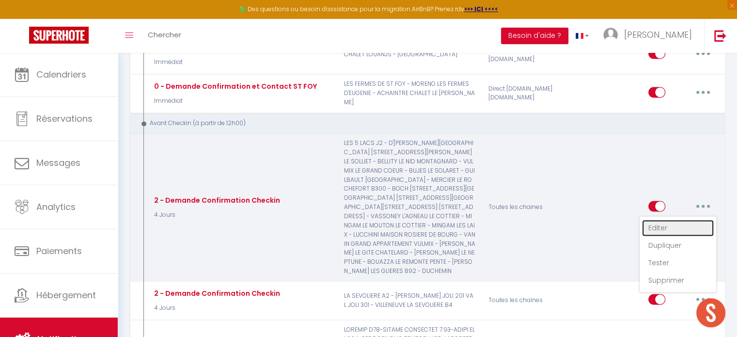
click at [690, 219] on link "Editer" at bounding box center [678, 227] width 72 height 16
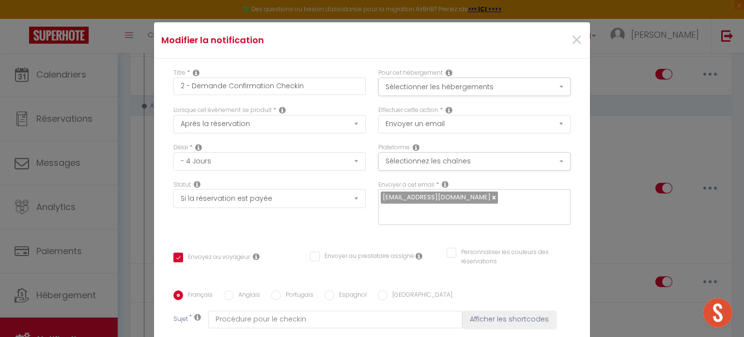
scroll to position [0, 0]
click at [409, 79] on button "Sélectionner les hébergements" at bounding box center [474, 87] width 192 height 18
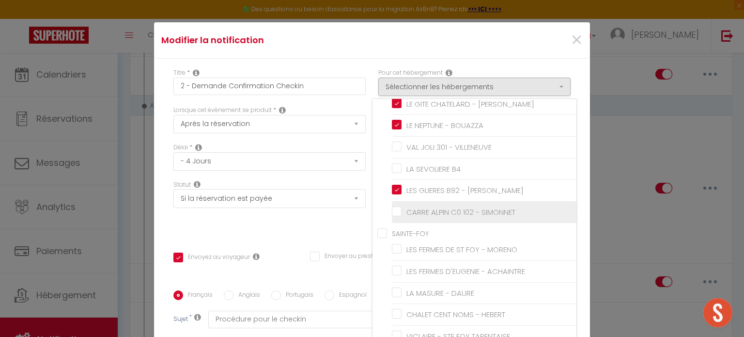
click at [392, 213] on input "CARRE ALPIN C0 102 - SIMONNET" at bounding box center [484, 212] width 185 height 10
click at [572, 243] on div "Titre * 2 - Demande Confirmation Checkin Pour cet hébergement Sélectionner les …" at bounding box center [372, 291] width 436 height 464
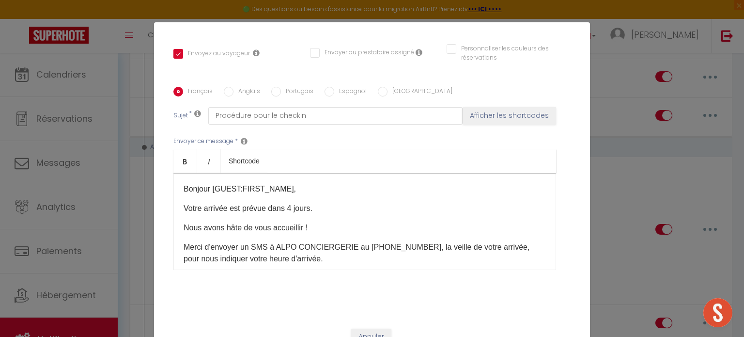
scroll to position [1461, 0]
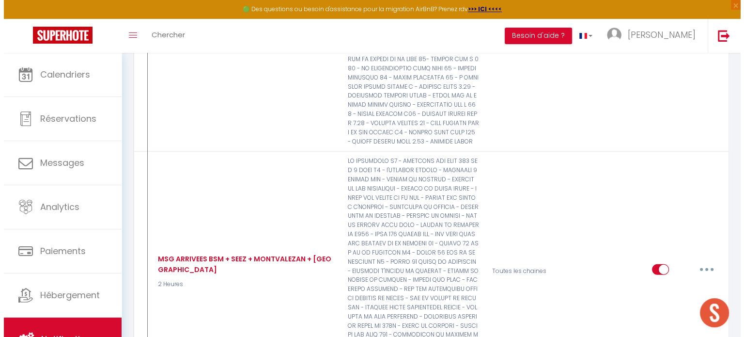
scroll to position [2474, 0]
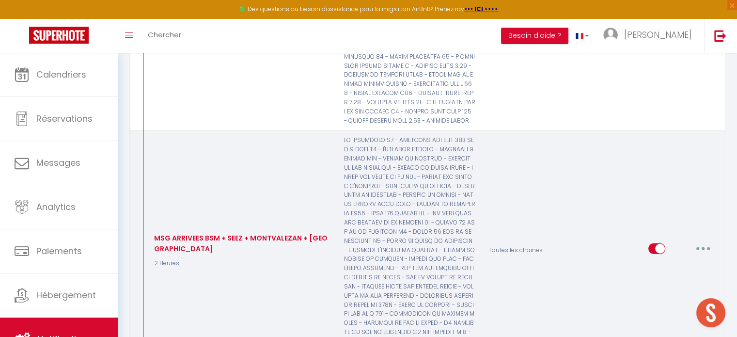
click at [703, 247] on icon "button" at bounding box center [702, 248] width 3 height 3
click at [689, 263] on link "Editer" at bounding box center [678, 271] width 72 height 16
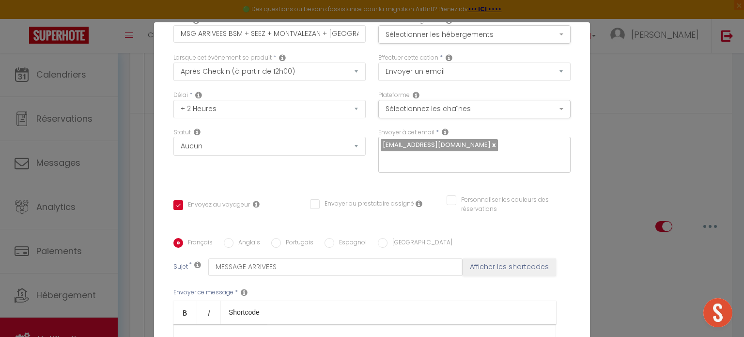
scroll to position [45, 0]
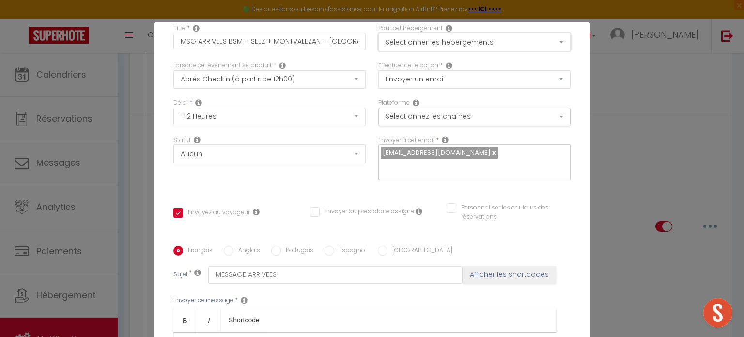
click at [433, 44] on button "Sélectionner les hébergements" at bounding box center [474, 42] width 192 height 18
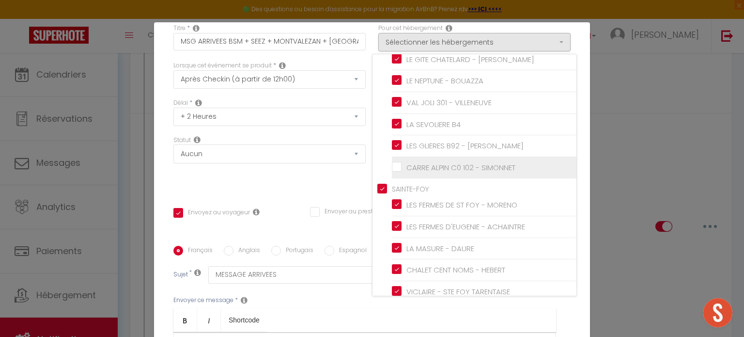
click at [392, 165] on input "CARRE ALPIN C0 102 - SIMONNET" at bounding box center [484, 167] width 185 height 10
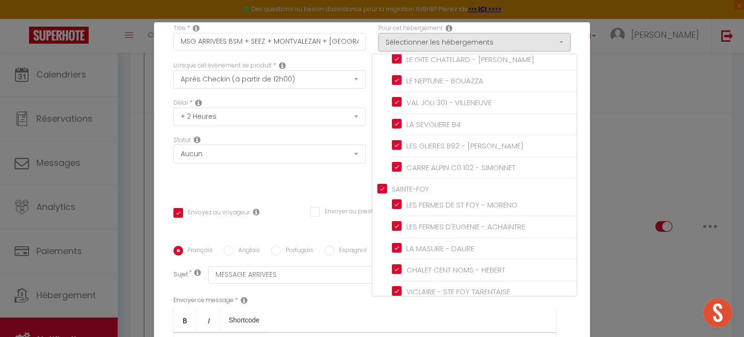
click at [573, 209] on div "Titre * MSG ARRIVEES BSM + SEEZ + MONTVALEZAN + ST FOY Pour cet hébergement Sél…" at bounding box center [372, 246] width 436 height 464
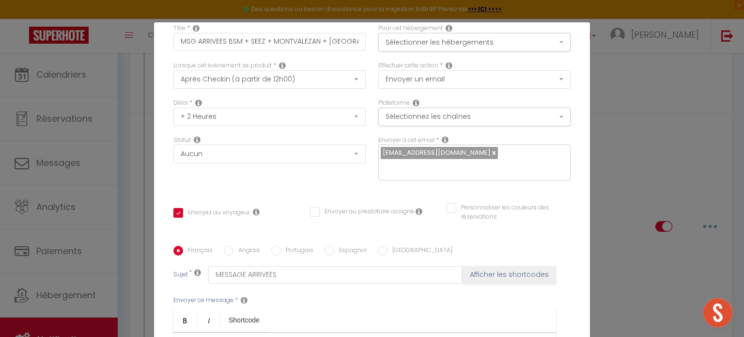
scroll to position [203, 0]
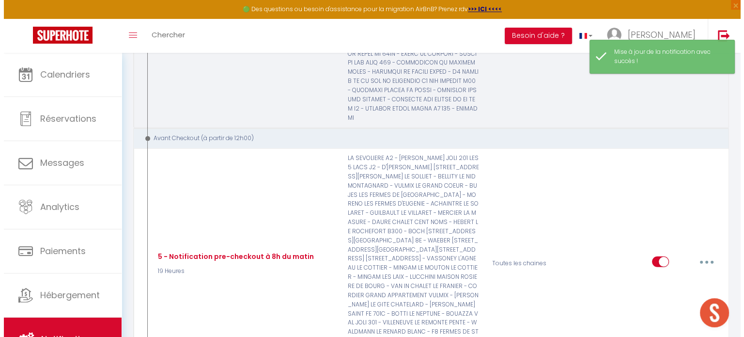
scroll to position [2773, 0]
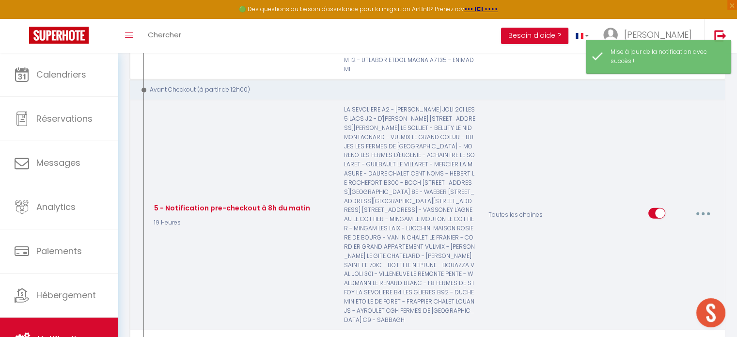
click at [699, 205] on button "button" at bounding box center [702, 213] width 27 height 16
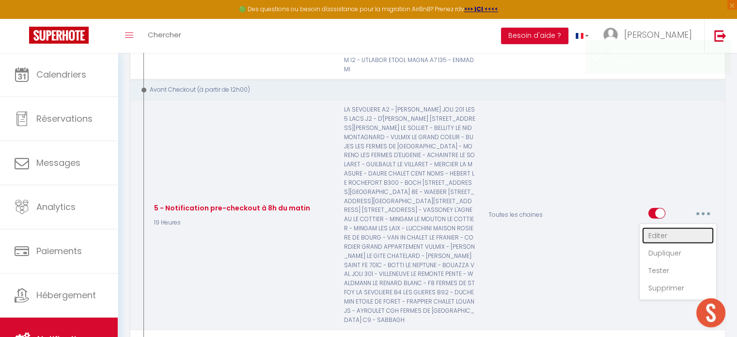
click at [680, 227] on link "Editer" at bounding box center [678, 235] width 72 height 16
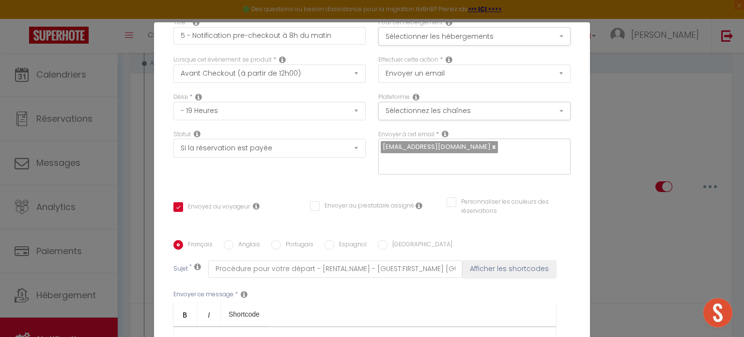
scroll to position [0, 0]
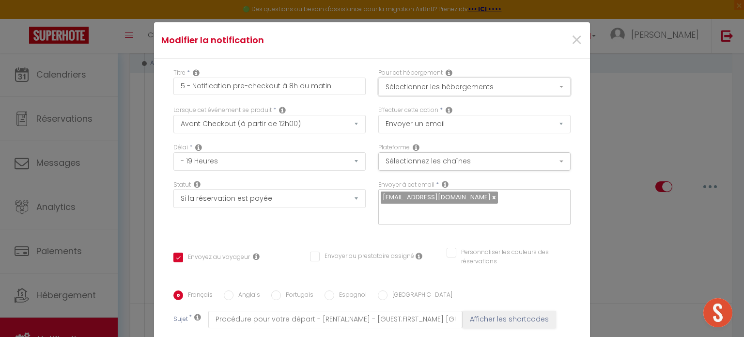
click at [456, 83] on button "Sélectionner les hébergements" at bounding box center [474, 87] width 192 height 18
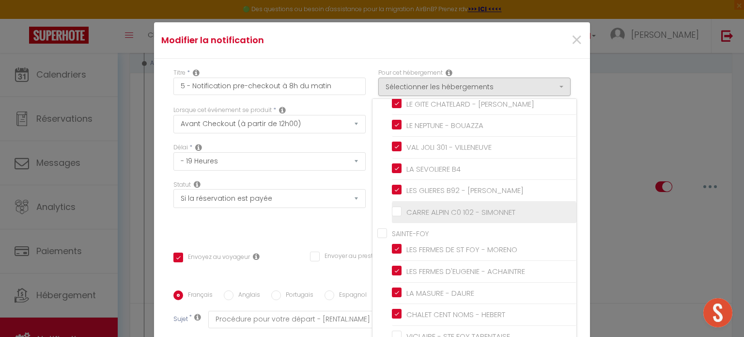
click at [392, 212] on input "CARRE ALPIN C0 102 - SIMONNET" at bounding box center [484, 212] width 185 height 10
click at [574, 249] on div "Titre * 5 - Notification pre-checkout à 8h du matin Pour cet hébergement Sélect…" at bounding box center [372, 291] width 436 height 464
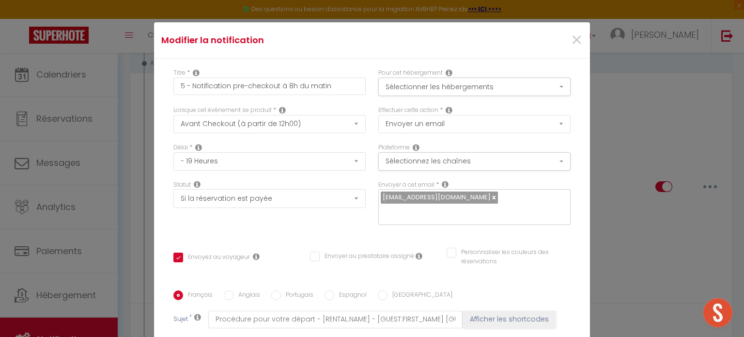
scroll to position [203, 0]
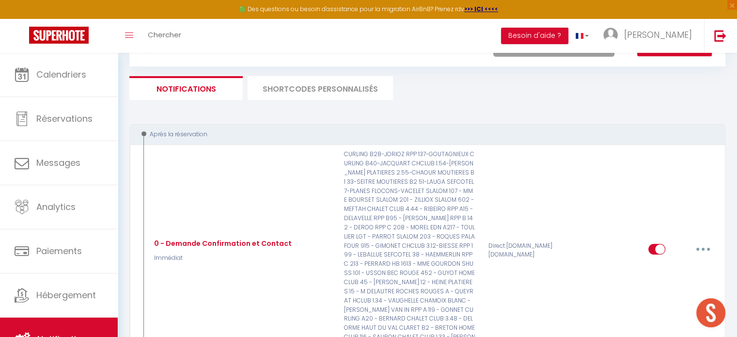
scroll to position [0, 0]
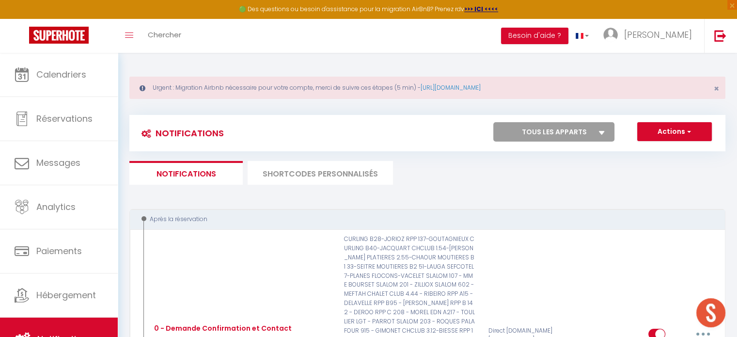
click at [277, 174] on li "SHORTCODES PERSONNALISÉS" at bounding box center [320, 173] width 145 height 24
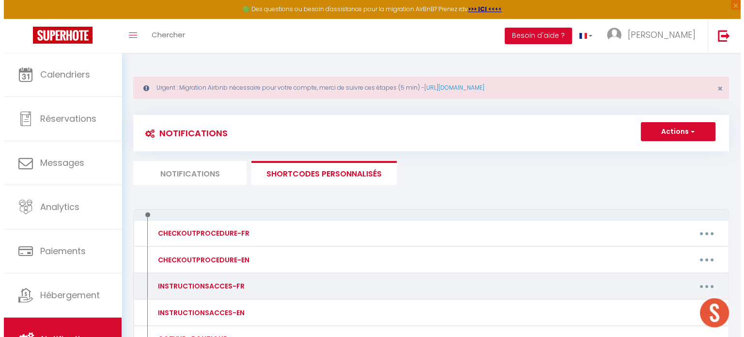
scroll to position [85, 0]
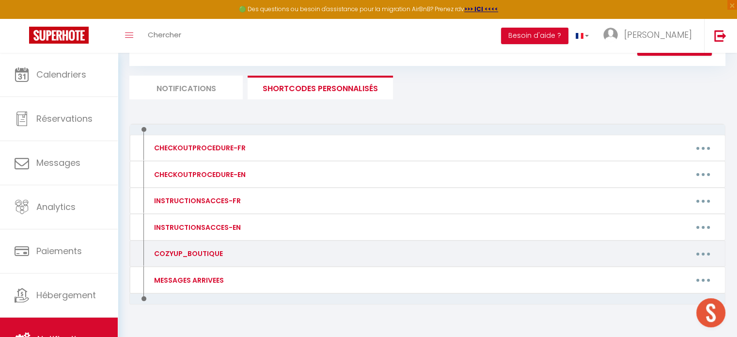
click at [701, 253] on button "button" at bounding box center [702, 254] width 27 height 16
click at [684, 272] on link "Editer" at bounding box center [678, 275] width 72 height 16
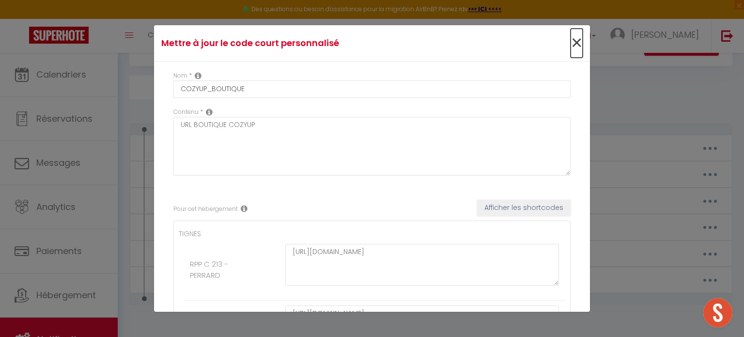
click at [571, 44] on span "×" at bounding box center [577, 43] width 12 height 29
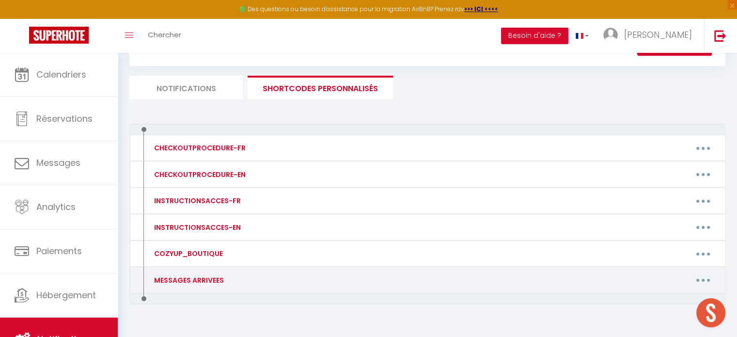
click at [701, 279] on icon "button" at bounding box center [702, 280] width 3 height 3
click at [674, 298] on link "Editer" at bounding box center [678, 302] width 72 height 16
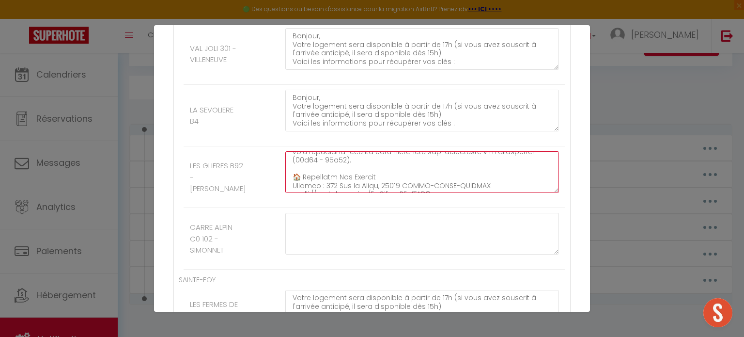
scroll to position [271, 0]
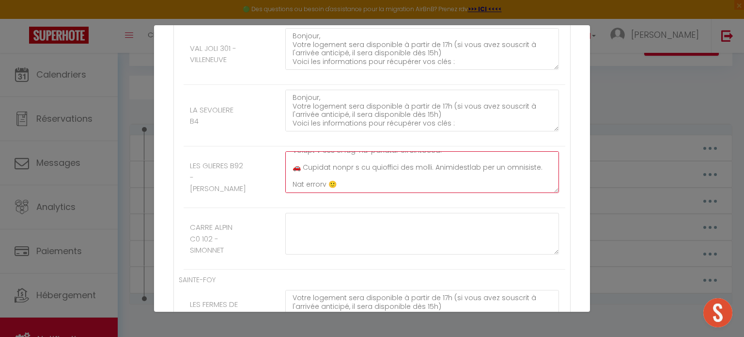
drag, startPoint x: 291, startPoint y: 132, endPoint x: 385, endPoint y: 171, distance: 101.6
click at [385, 171] on div at bounding box center [422, 176] width 286 height 51
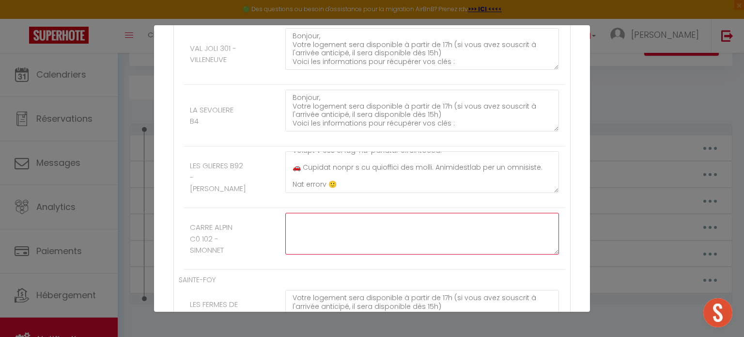
click at [376, 213] on textarea at bounding box center [422, 234] width 274 height 42
paste textarea "Lorem ipsumdol sita consectetu a elitse do 42e (te inci utla etdolore m a'enima…"
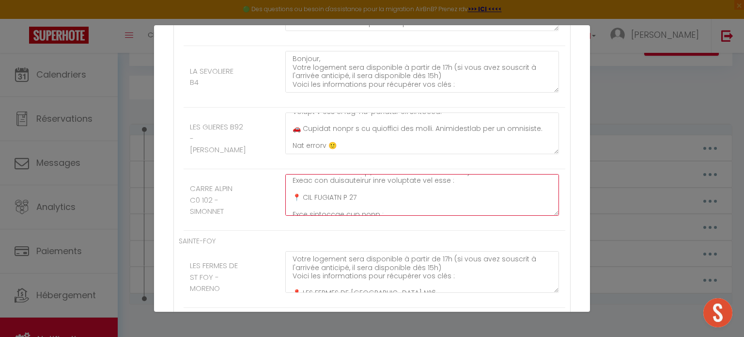
scroll to position [21, 0]
click at [378, 174] on textarea at bounding box center [422, 195] width 274 height 42
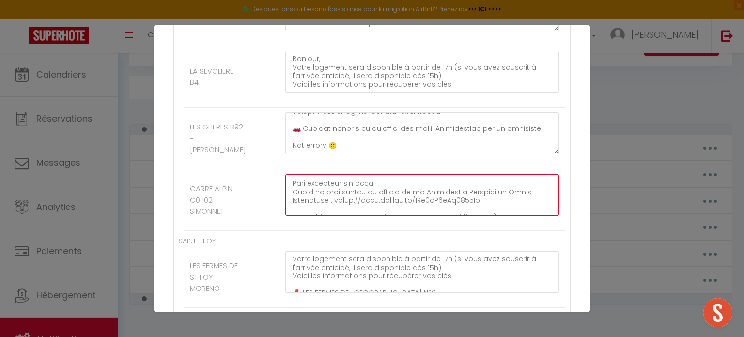
scroll to position [50, 0]
drag, startPoint x: 290, startPoint y: 155, endPoint x: 487, endPoint y: 170, distance: 197.3
click at [487, 174] on textarea at bounding box center [422, 195] width 274 height 42
paste textarea "[STREET_ADDRESS]"
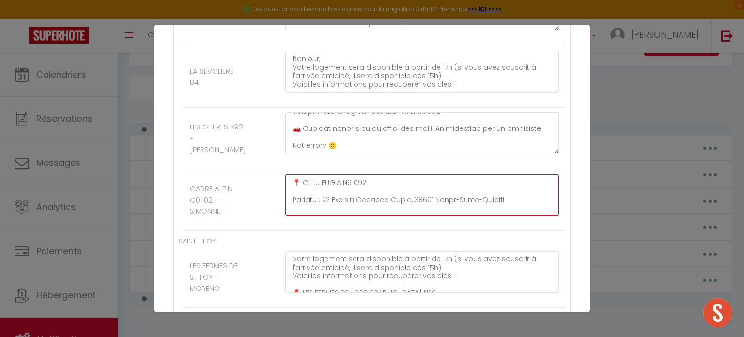
scroll to position [41, 0]
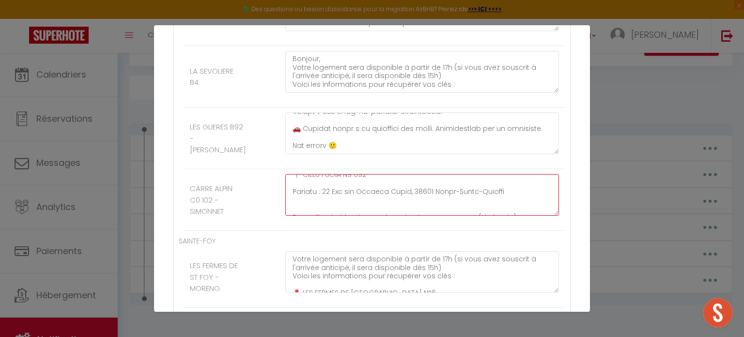
paste textarea "[URL][DOMAIN_NAME]"
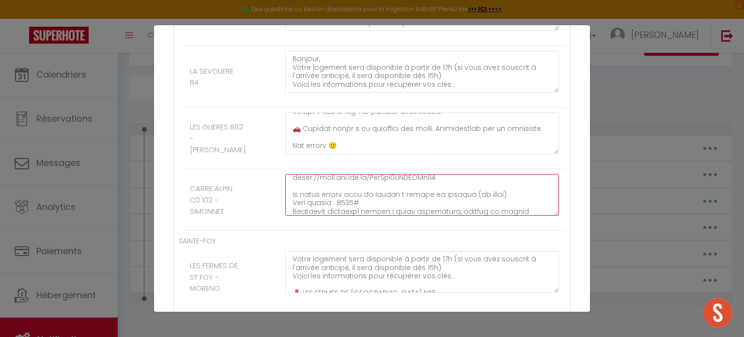
drag, startPoint x: 384, startPoint y: 178, endPoint x: 289, endPoint y: 170, distance: 95.3
click at [289, 174] on textarea at bounding box center [422, 195] width 274 height 42
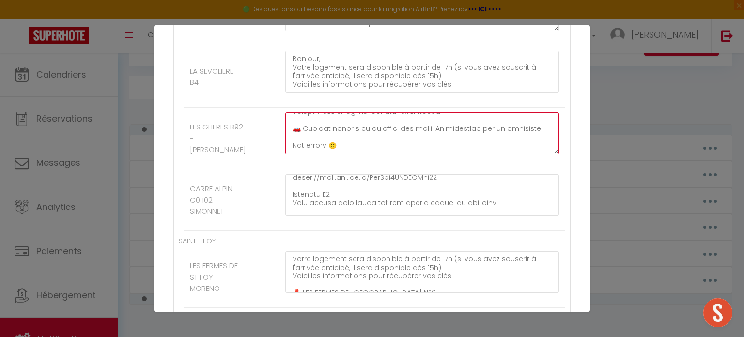
click at [295, 112] on textarea at bounding box center [422, 133] width 274 height 42
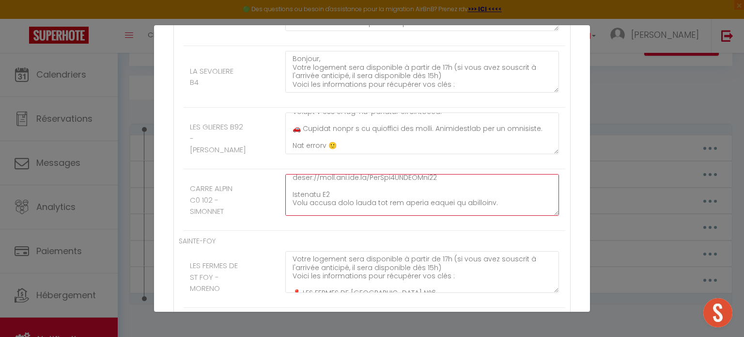
click at [291, 177] on textarea at bounding box center [422, 195] width 274 height 42
paste textarea "🚗"
click at [349, 174] on textarea at bounding box center [422, 195] width 274 height 42
click at [507, 176] on textarea at bounding box center [422, 195] width 274 height 42
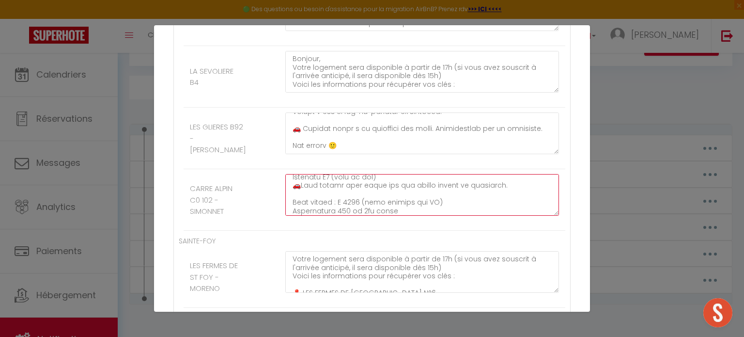
scroll to position [90, 0]
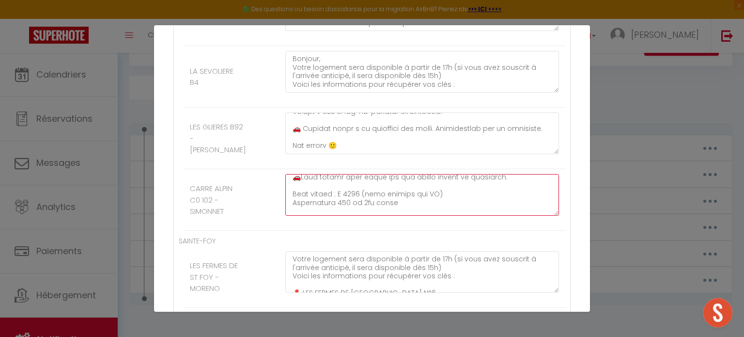
click at [474, 174] on textarea at bounding box center [422, 195] width 274 height 42
click at [388, 174] on textarea at bounding box center [422, 195] width 274 height 42
click at [423, 175] on textarea at bounding box center [422, 195] width 274 height 42
click at [345, 174] on textarea at bounding box center [422, 195] width 274 height 42
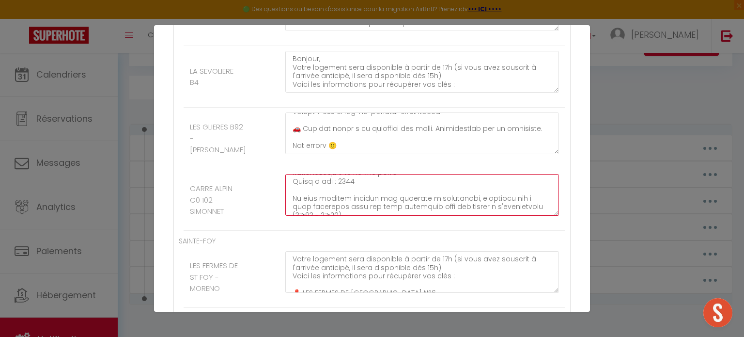
scroll to position [127, 0]
click at [335, 174] on textarea at bounding box center [422, 195] width 274 height 42
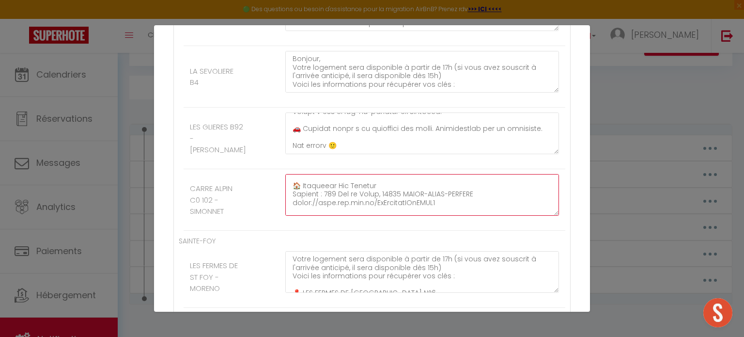
click at [295, 174] on textarea at bounding box center [422, 195] width 274 height 42
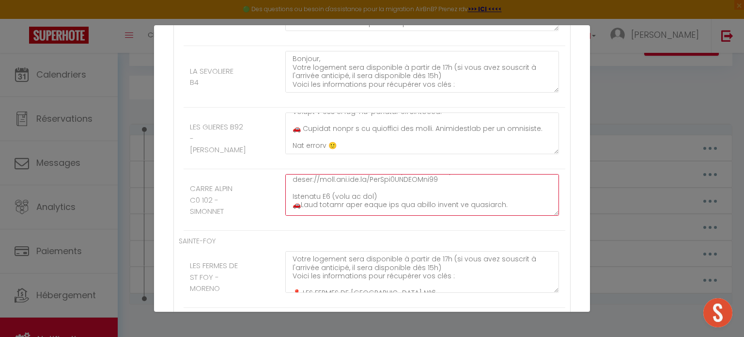
scroll to position [68, 0]
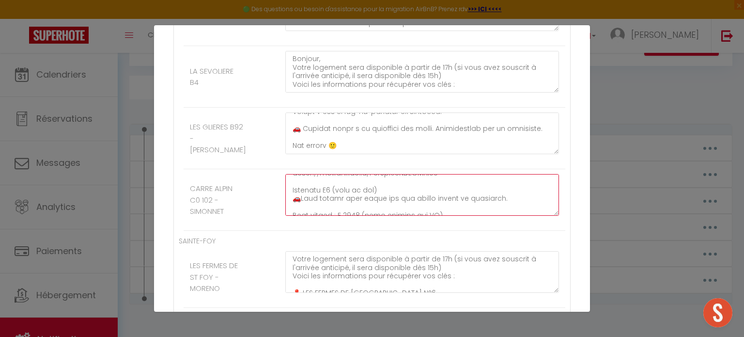
click at [291, 174] on textarea at bounding box center [422, 195] width 274 height 42
paste textarea "🏠"
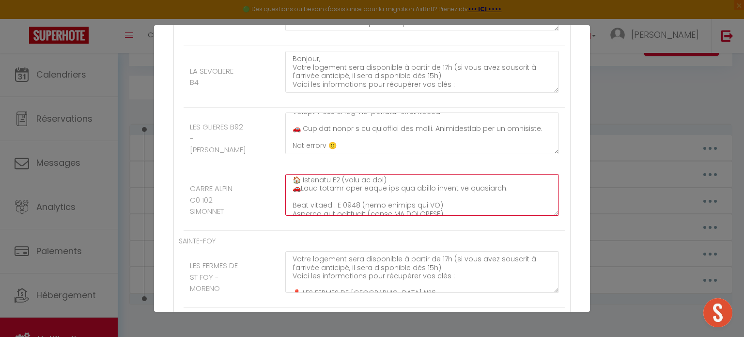
scroll to position [78, 0]
click at [496, 174] on textarea at bounding box center [422, 195] width 274 height 42
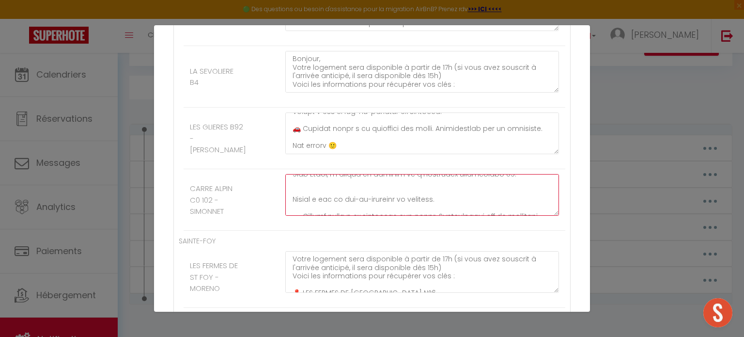
scroll to position [248, 0]
click at [327, 174] on textarea at bounding box center [422, 195] width 274 height 42
click at [315, 174] on textarea at bounding box center [422, 195] width 274 height 42
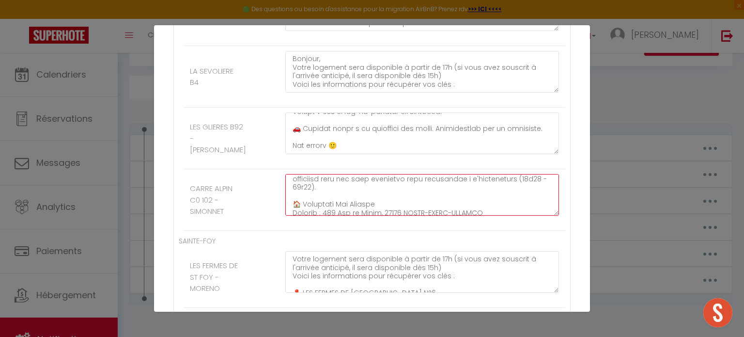
drag, startPoint x: 296, startPoint y: 166, endPoint x: 291, endPoint y: 166, distance: 5.8
click at [291, 174] on textarea at bounding box center [422, 195] width 274 height 42
click at [294, 174] on textarea "Votre logement sera disponible à partir de 17h (si vous avez souscrit à l'arriv…" at bounding box center [422, 195] width 274 height 42
click at [471, 176] on textarea "Votre logement sera disponible à partir de 17h (si vous avez souscrit à l'arriv…" at bounding box center [422, 195] width 274 height 42
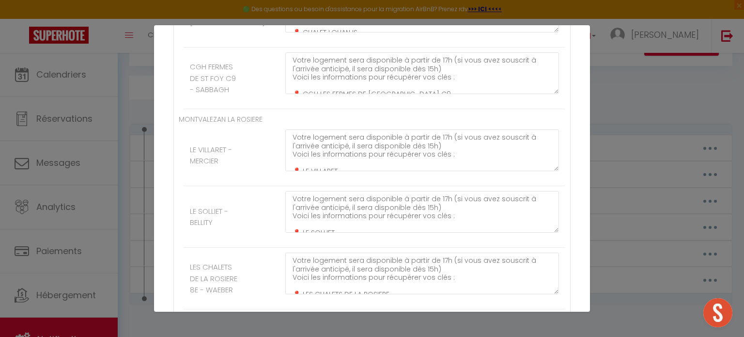
scroll to position [6882, 0]
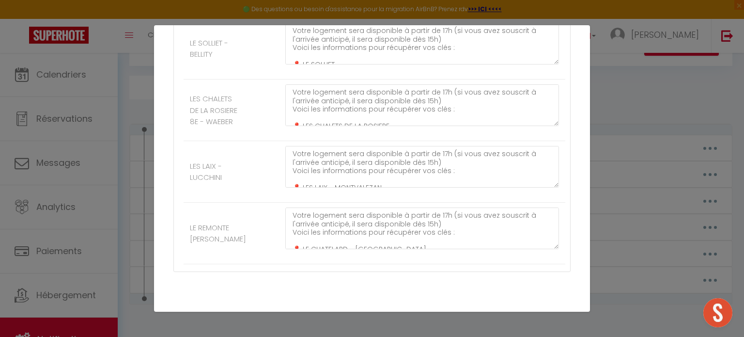
click at [384, 319] on button "Mettre à jour" at bounding box center [393, 327] width 58 height 16
click at [395, 319] on button "Mettre à jour" at bounding box center [393, 327] width 58 height 16
click at [385, 319] on button "Mettre à jour" at bounding box center [393, 327] width 58 height 16
click at [396, 319] on button "Mettre à jour" at bounding box center [393, 327] width 58 height 16
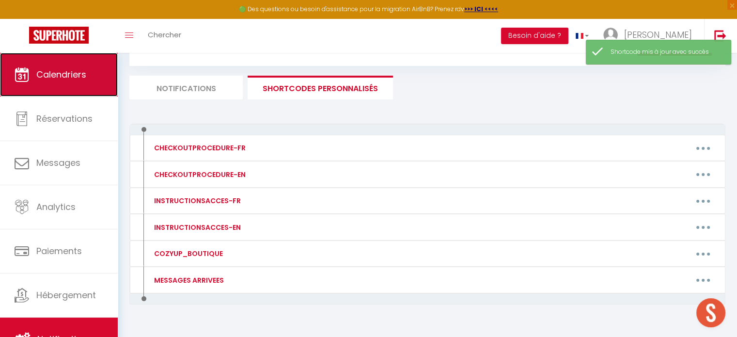
click at [68, 77] on span "Calendriers" at bounding box center [61, 74] width 50 height 12
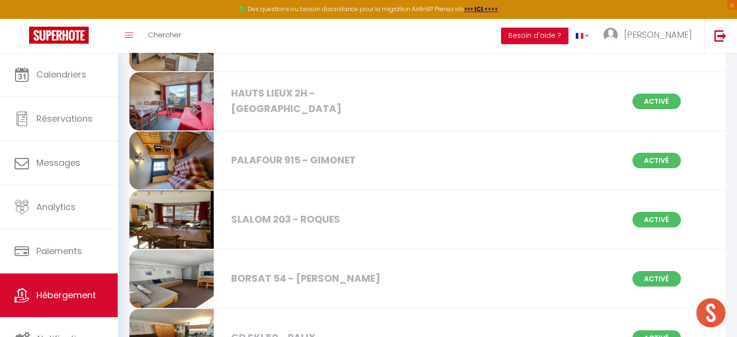
scroll to position [171, 0]
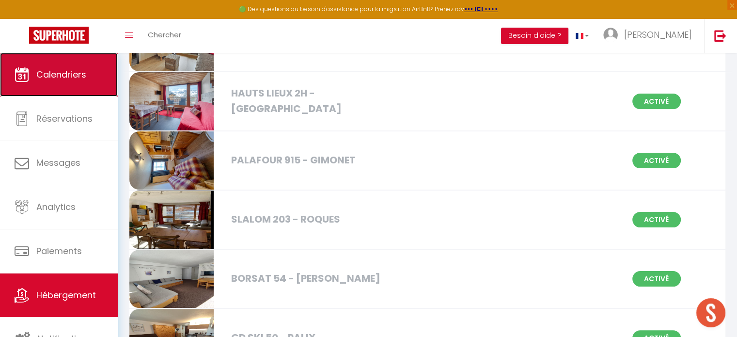
click at [104, 73] on link "Calendriers" at bounding box center [59, 75] width 118 height 44
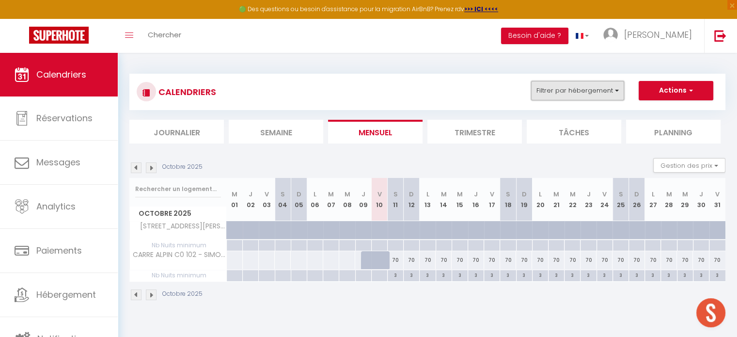
click at [566, 93] on button "Filtrer par hébergement" at bounding box center [577, 90] width 93 height 19
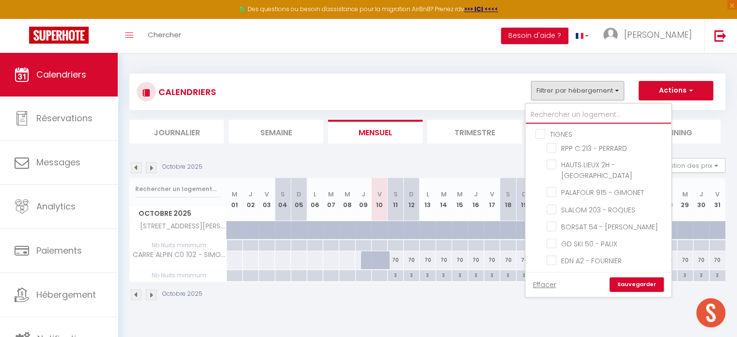
click at [566, 110] on input "text" at bounding box center [598, 114] width 145 height 17
type input "1"
checkbox input "false"
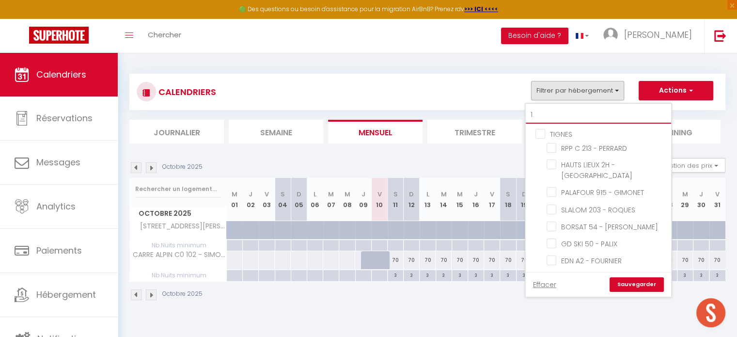
checkbox input "false"
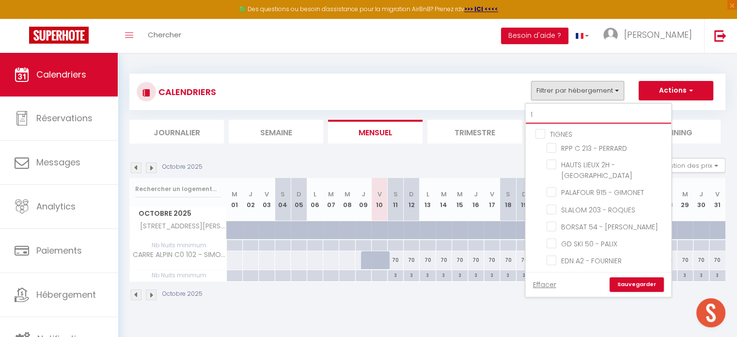
checkbox input "false"
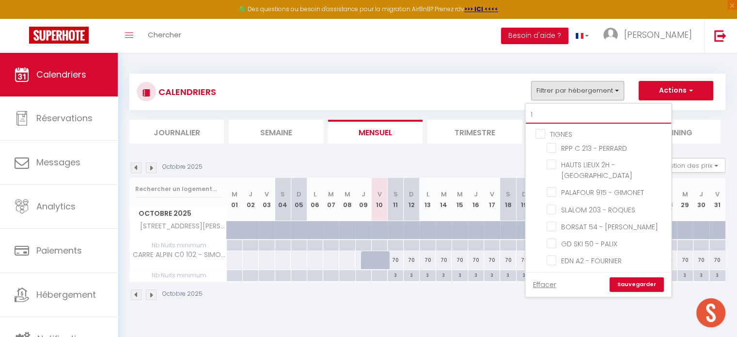
checkbox input "false"
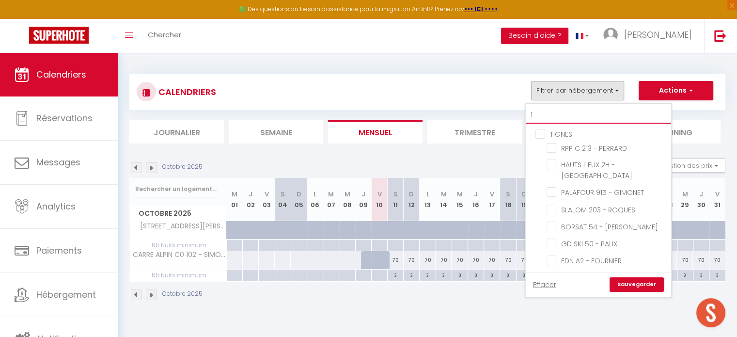
checkbox input "false"
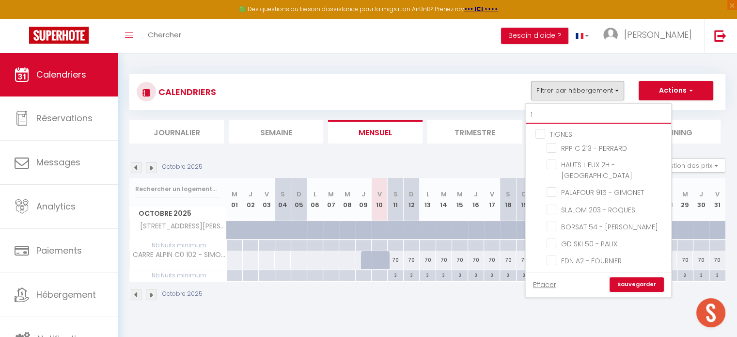
checkbox input "false"
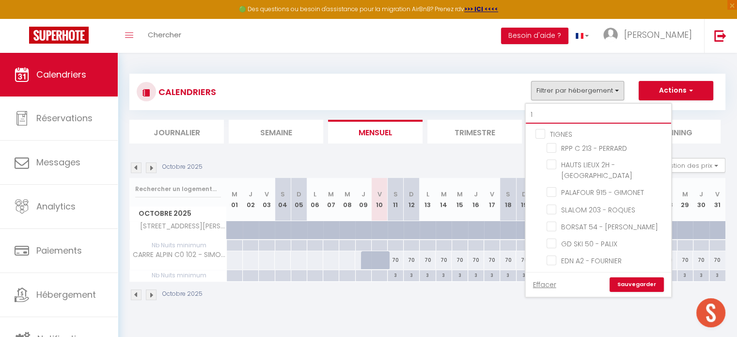
checkbox input "false"
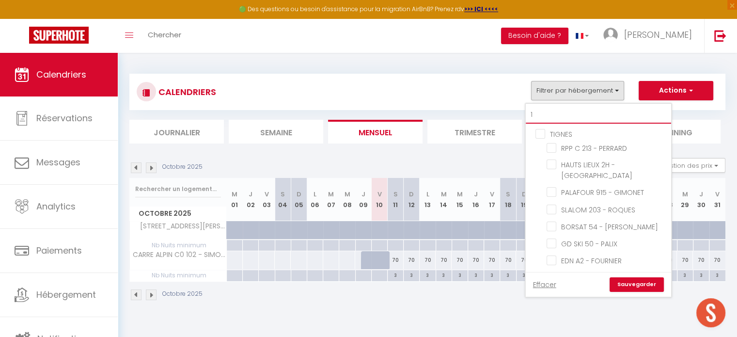
checkbox input "false"
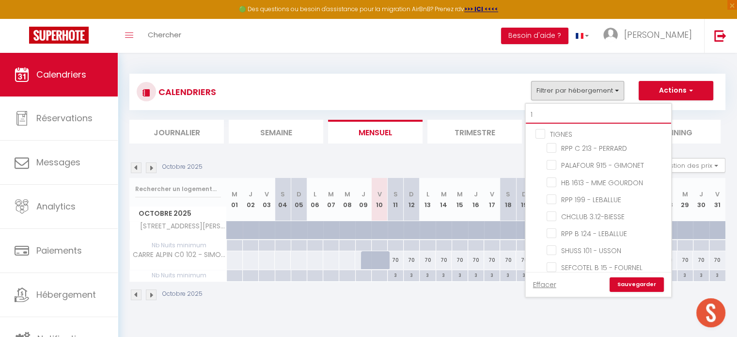
type input "13"
checkbox input "false"
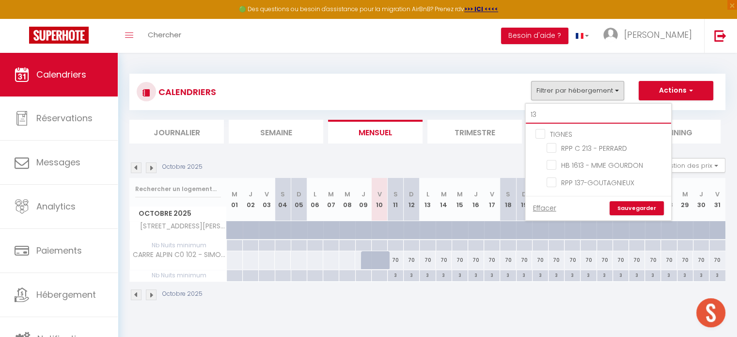
type input "137"
checkbox input "false"
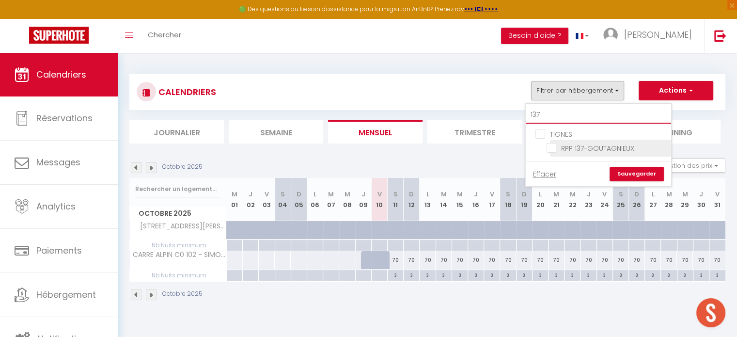
type input "137"
click at [554, 143] on input "RPP 137-GOUTAGNIEUX" at bounding box center [606, 147] width 121 height 10
checkbox input "true"
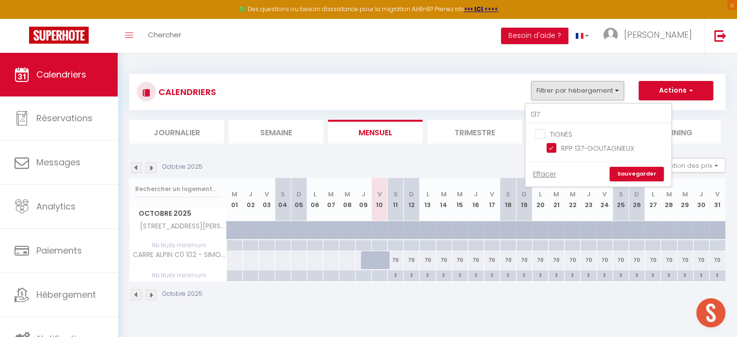
click at [623, 172] on link "Sauvegarder" at bounding box center [636, 174] width 54 height 15
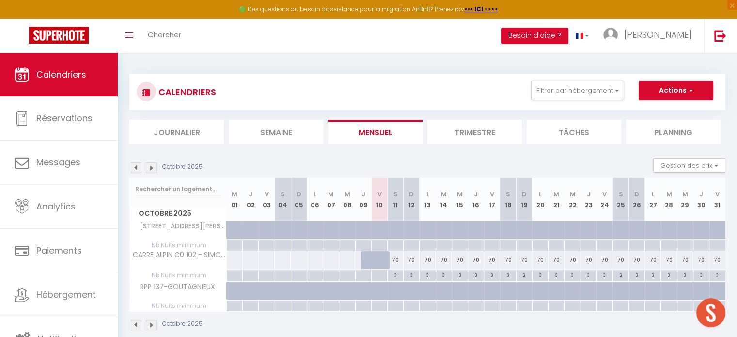
click at [153, 164] on img at bounding box center [151, 167] width 11 height 11
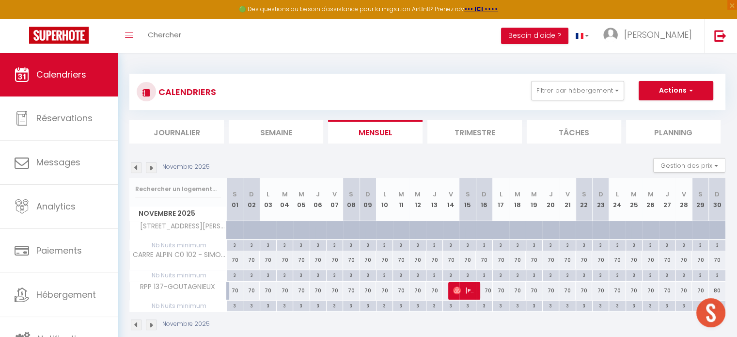
click at [153, 164] on img at bounding box center [151, 167] width 11 height 11
